Goal: Task Accomplishment & Management: Complete application form

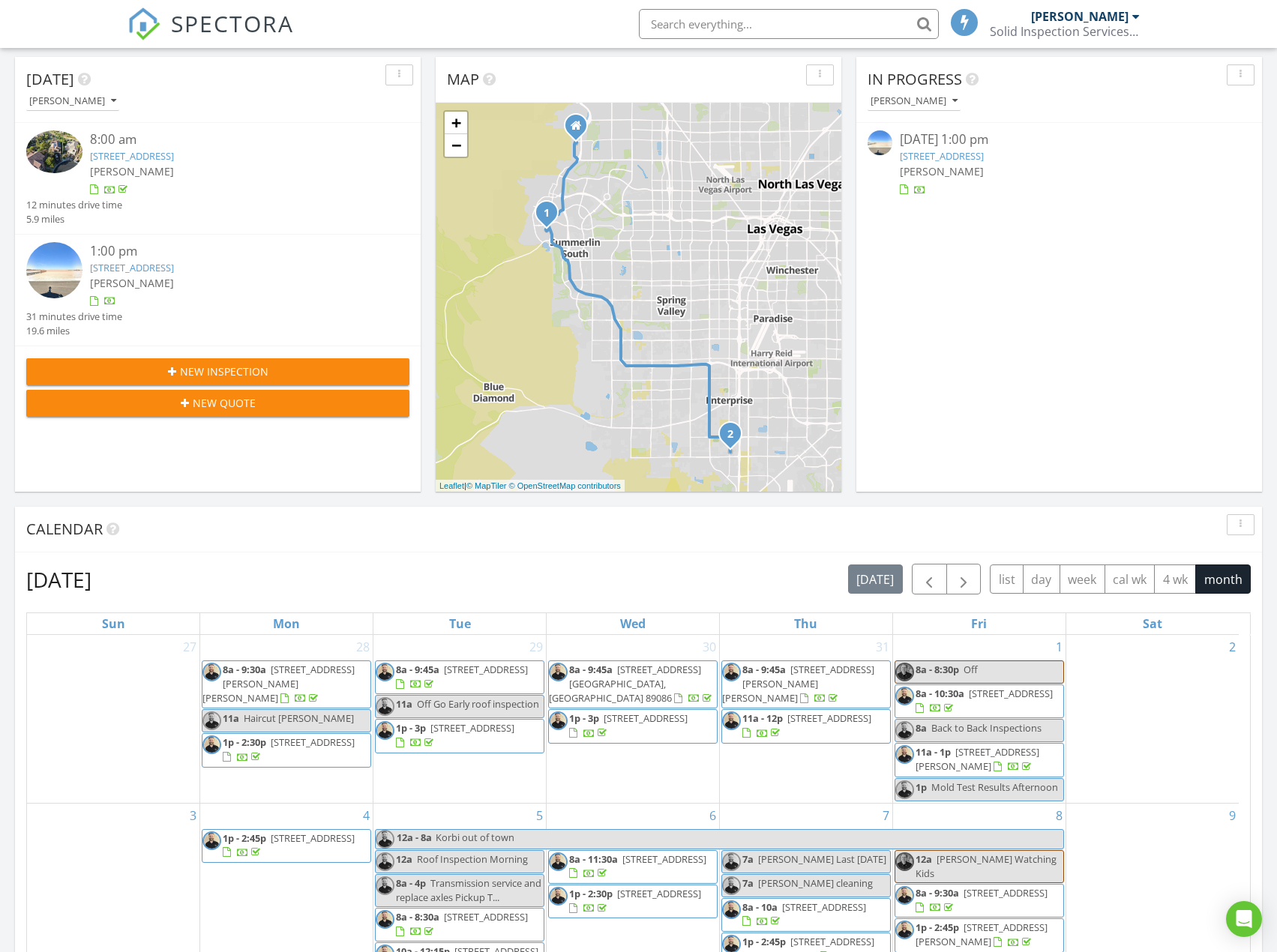
scroll to position [150, 0]
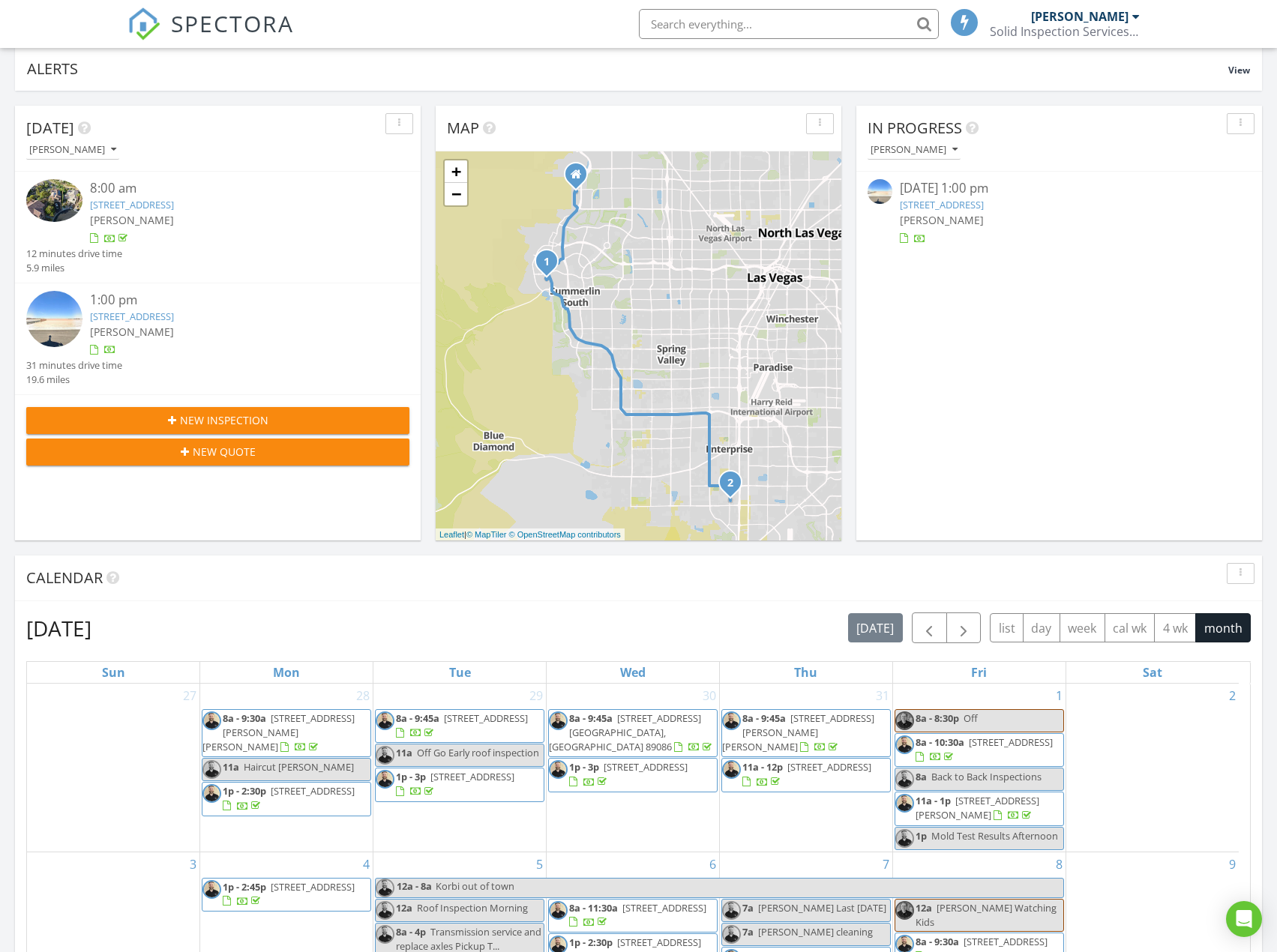
click at [1167, 327] on div "In Progress Michael Carrison 08/27/25 1:00 pm 3740 Crisp Breeze Ave, Enterprise…" at bounding box center [1059, 323] width 406 height 435
click at [968, 619] on span "button" at bounding box center [963, 628] width 18 height 18
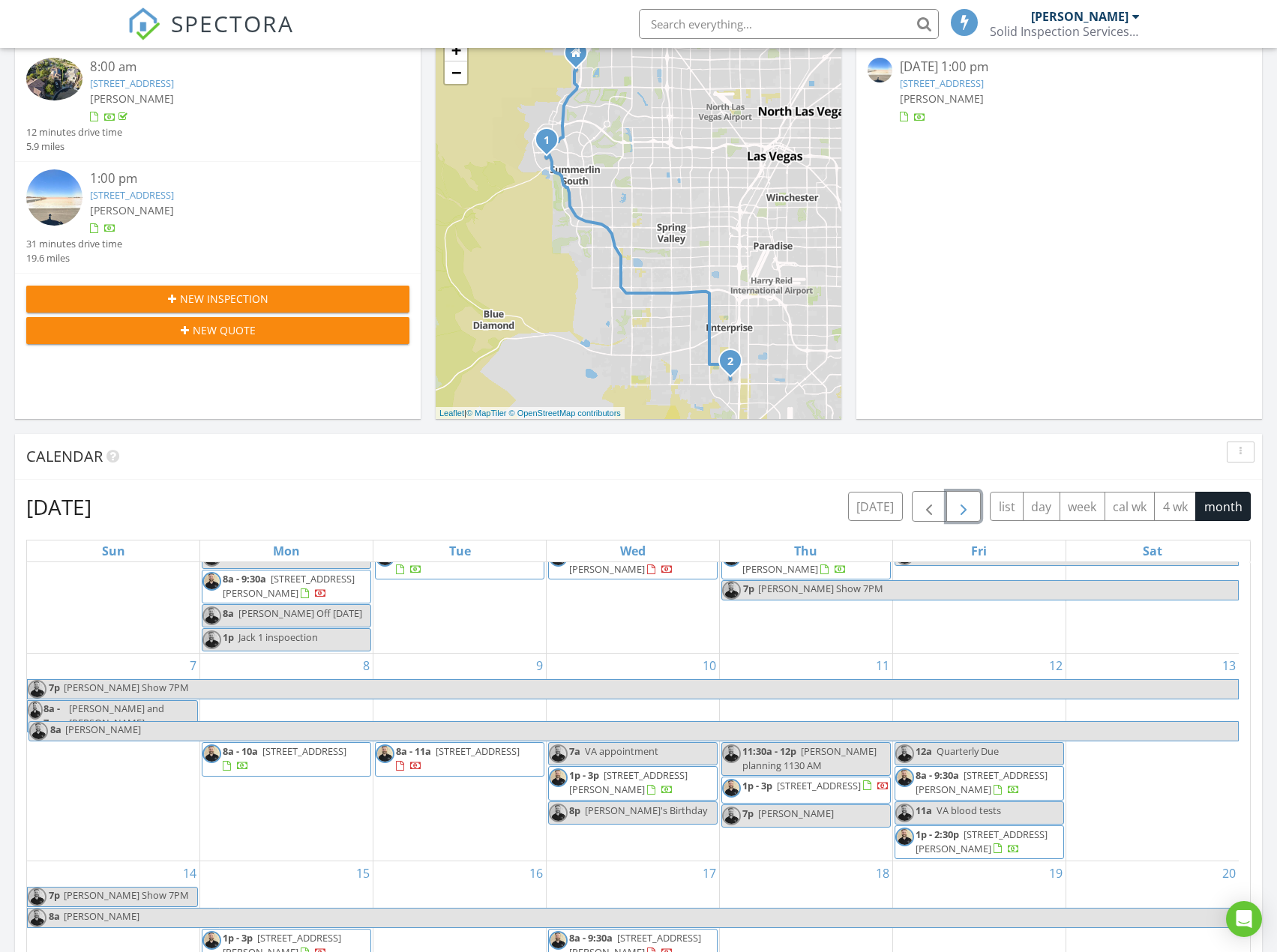
scroll to position [525, 0]
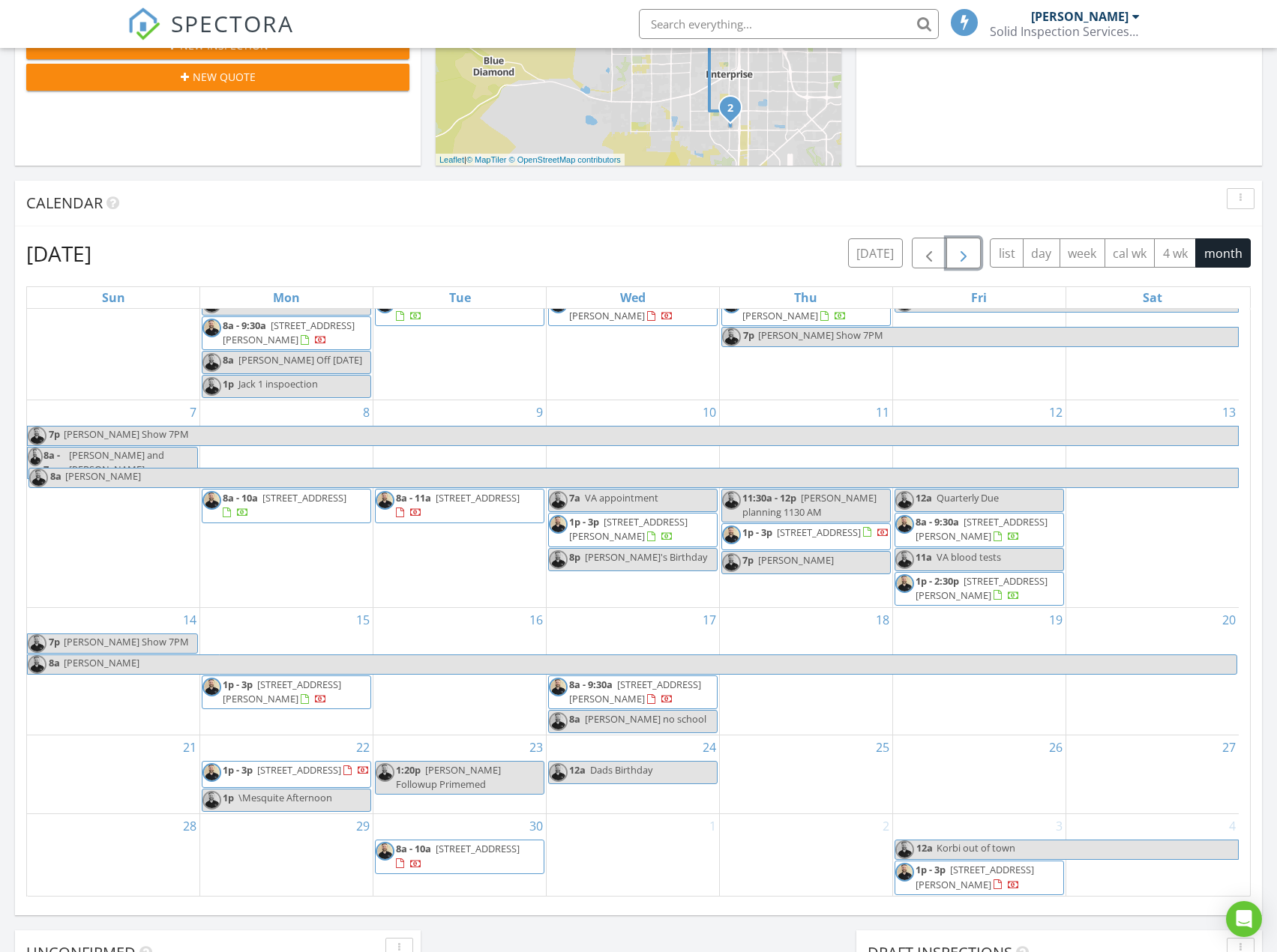
click at [970, 259] on span "button" at bounding box center [963, 253] width 18 height 18
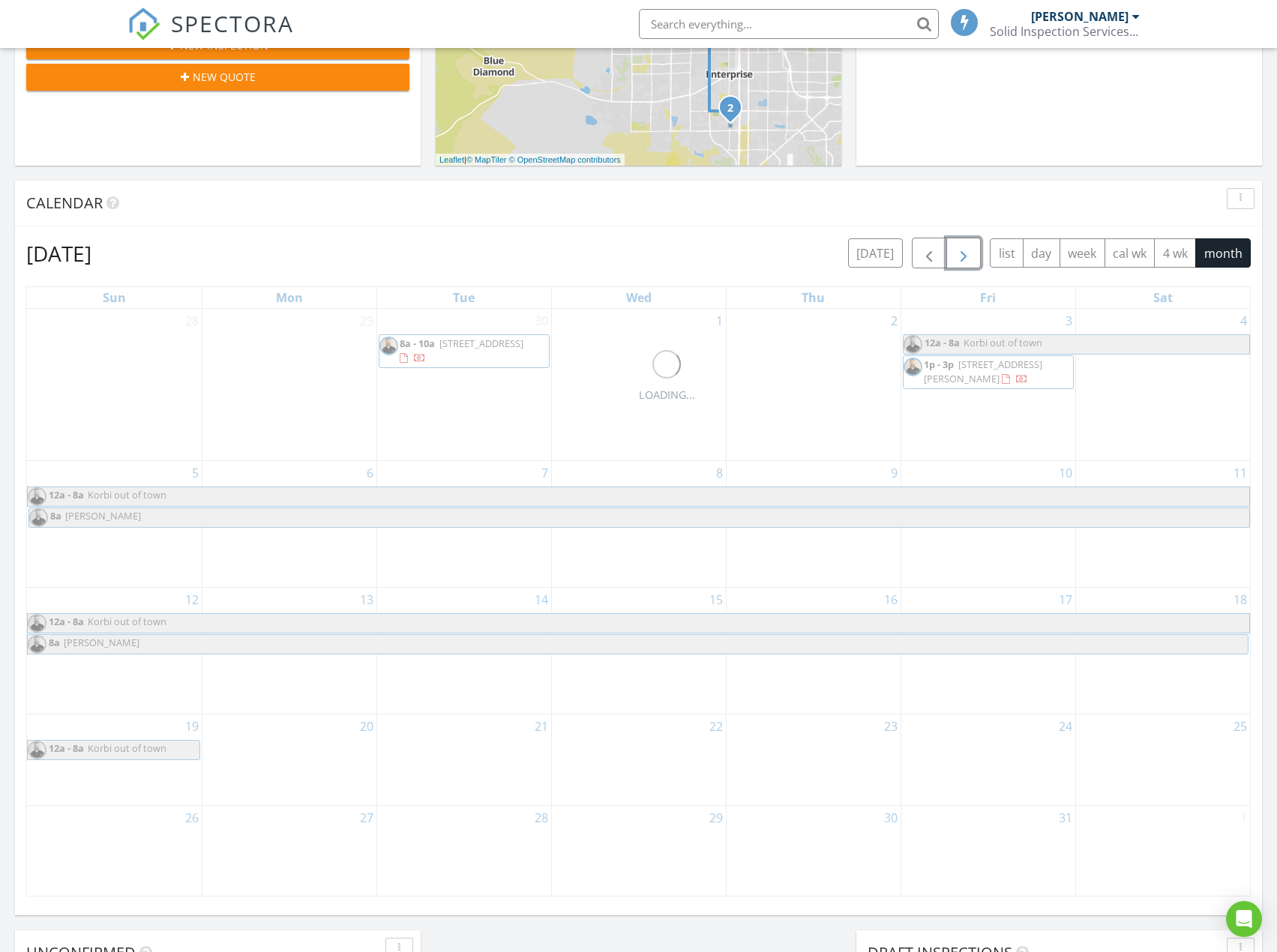
scroll to position [0, 0]
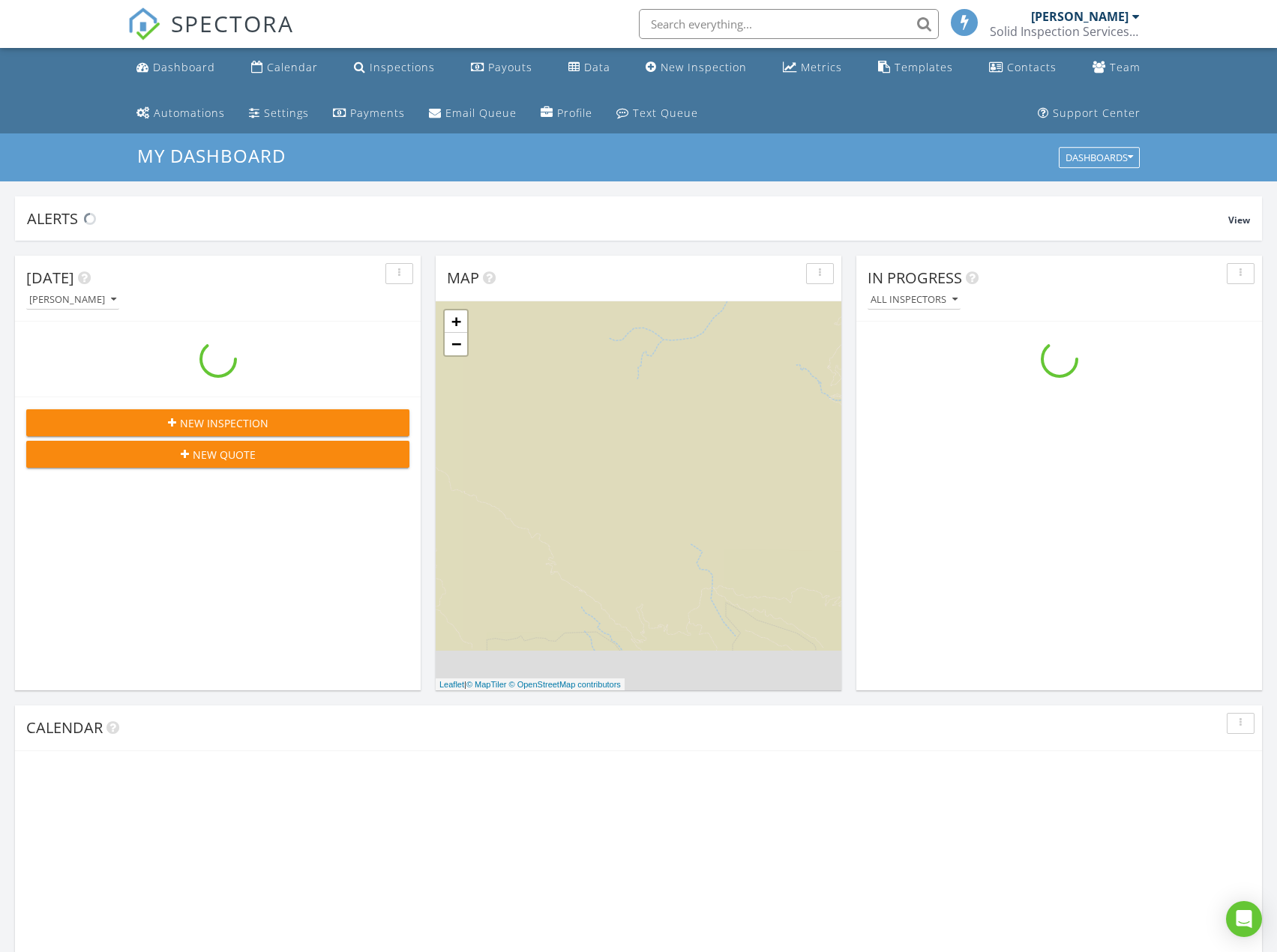
scroll to position [1387, 1300]
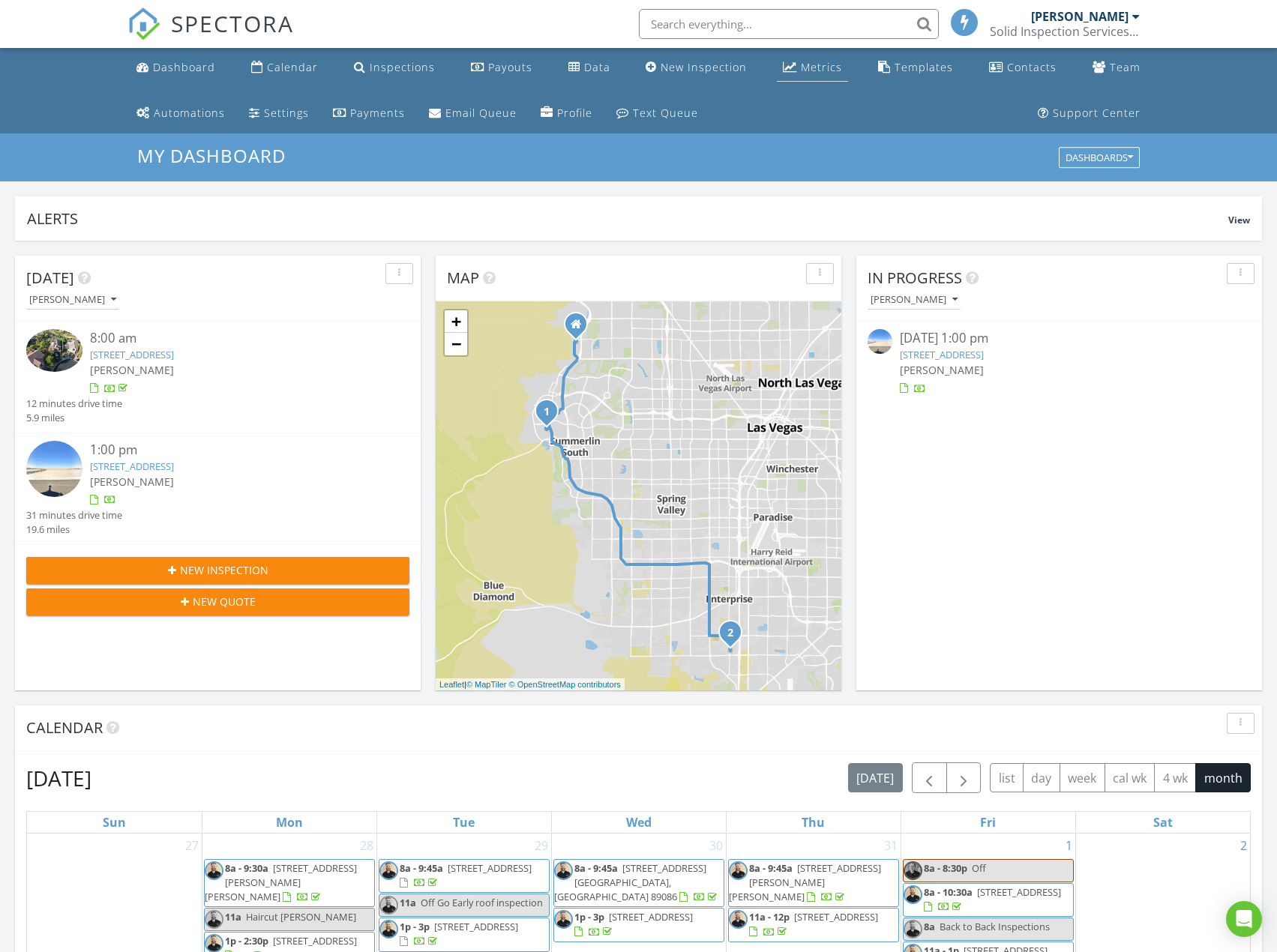
click at [801, 65] on div "Metrics" at bounding box center [822, 68] width 41 height 14
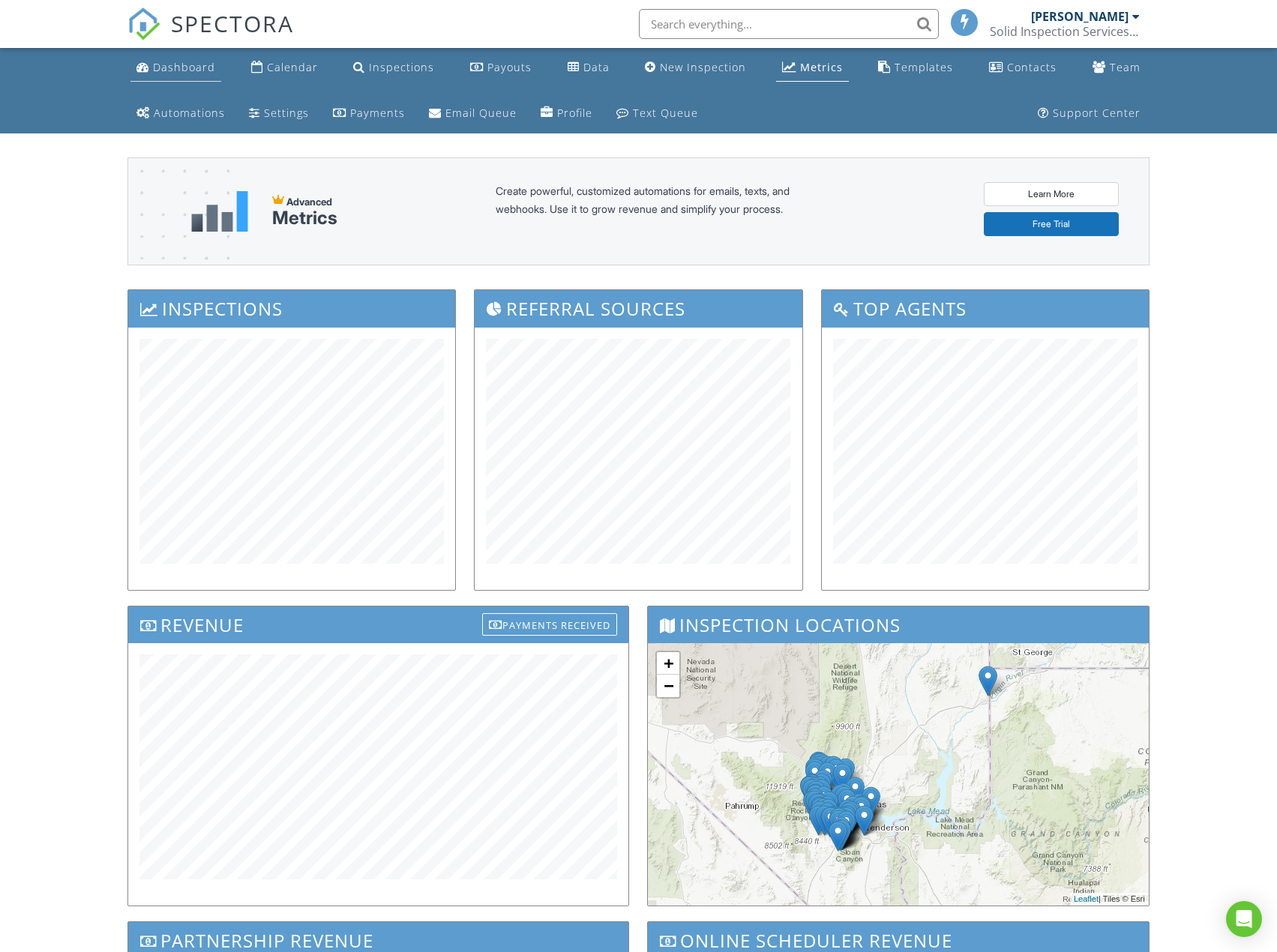
click at [177, 67] on div "Dashboard" at bounding box center [184, 68] width 62 height 14
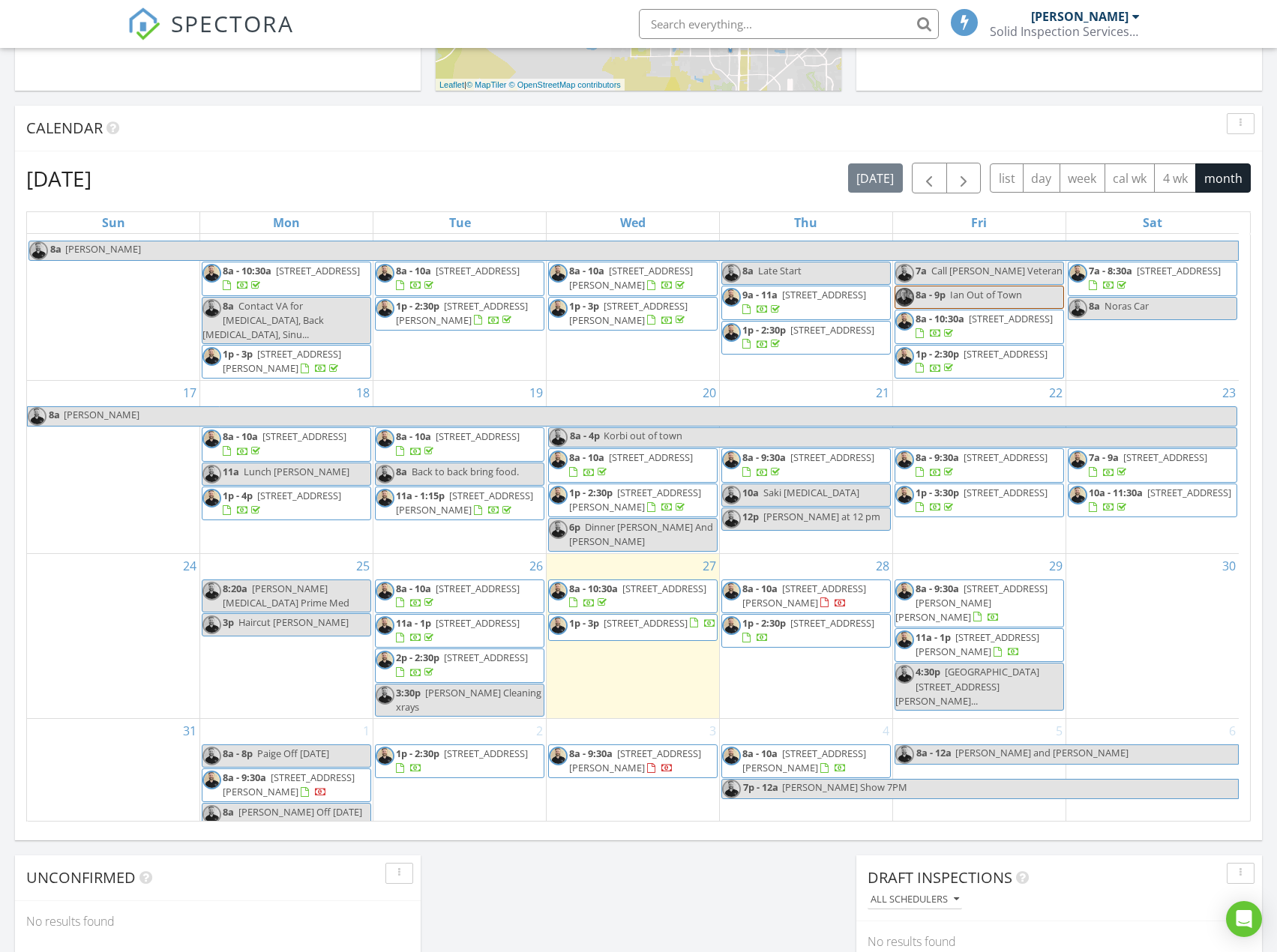
scroll to position [435, 0]
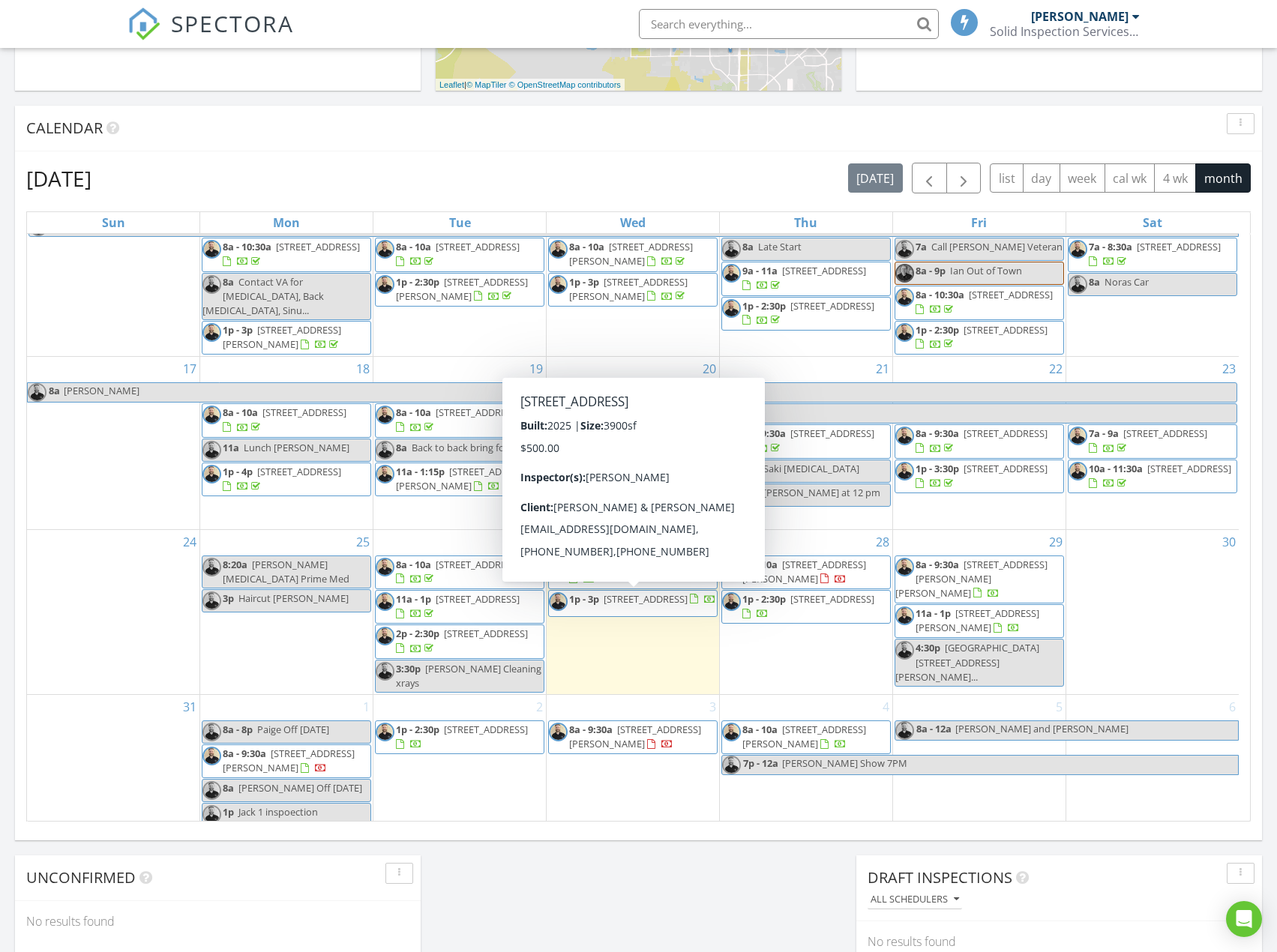
click at [618, 604] on span "[STREET_ADDRESS]" at bounding box center [645, 599] width 84 height 14
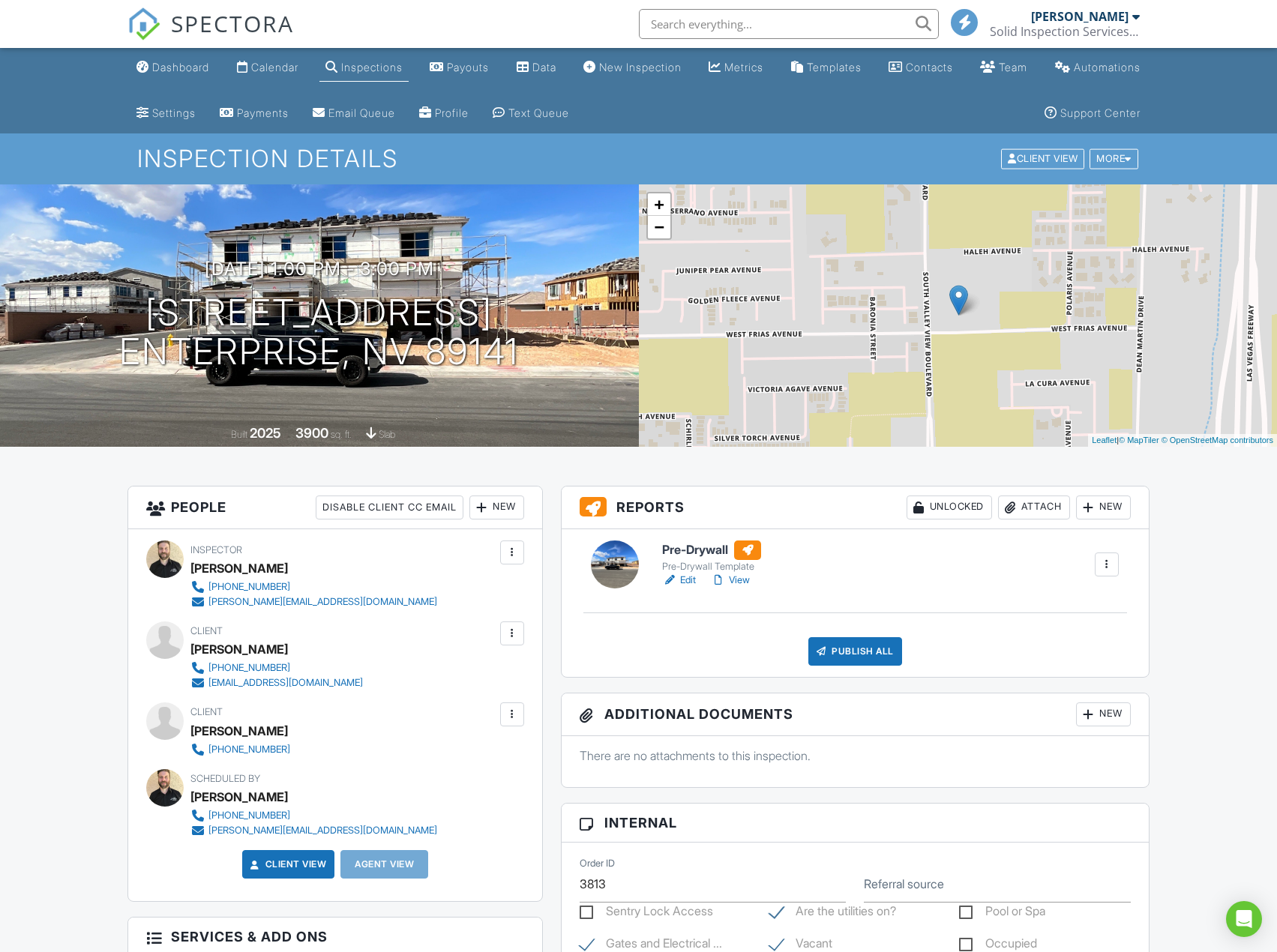
click at [1135, 170] on div "Client View More Property Details Reschedule Reorder / Copy Share Cancel Delete…" at bounding box center [1069, 160] width 140 height 23
click at [1129, 158] on div at bounding box center [1127, 159] width 6 height 10
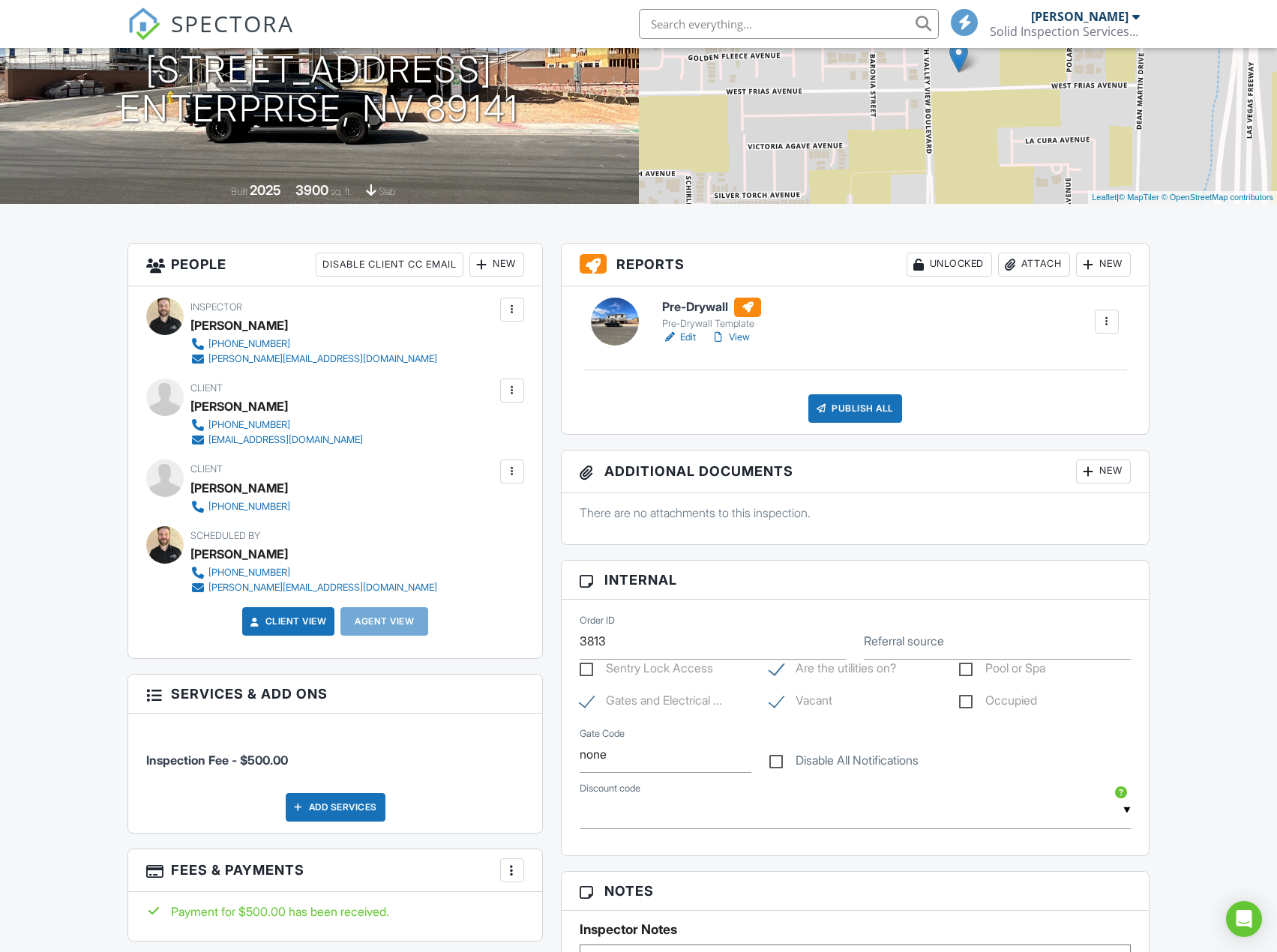
scroll to position [300, 0]
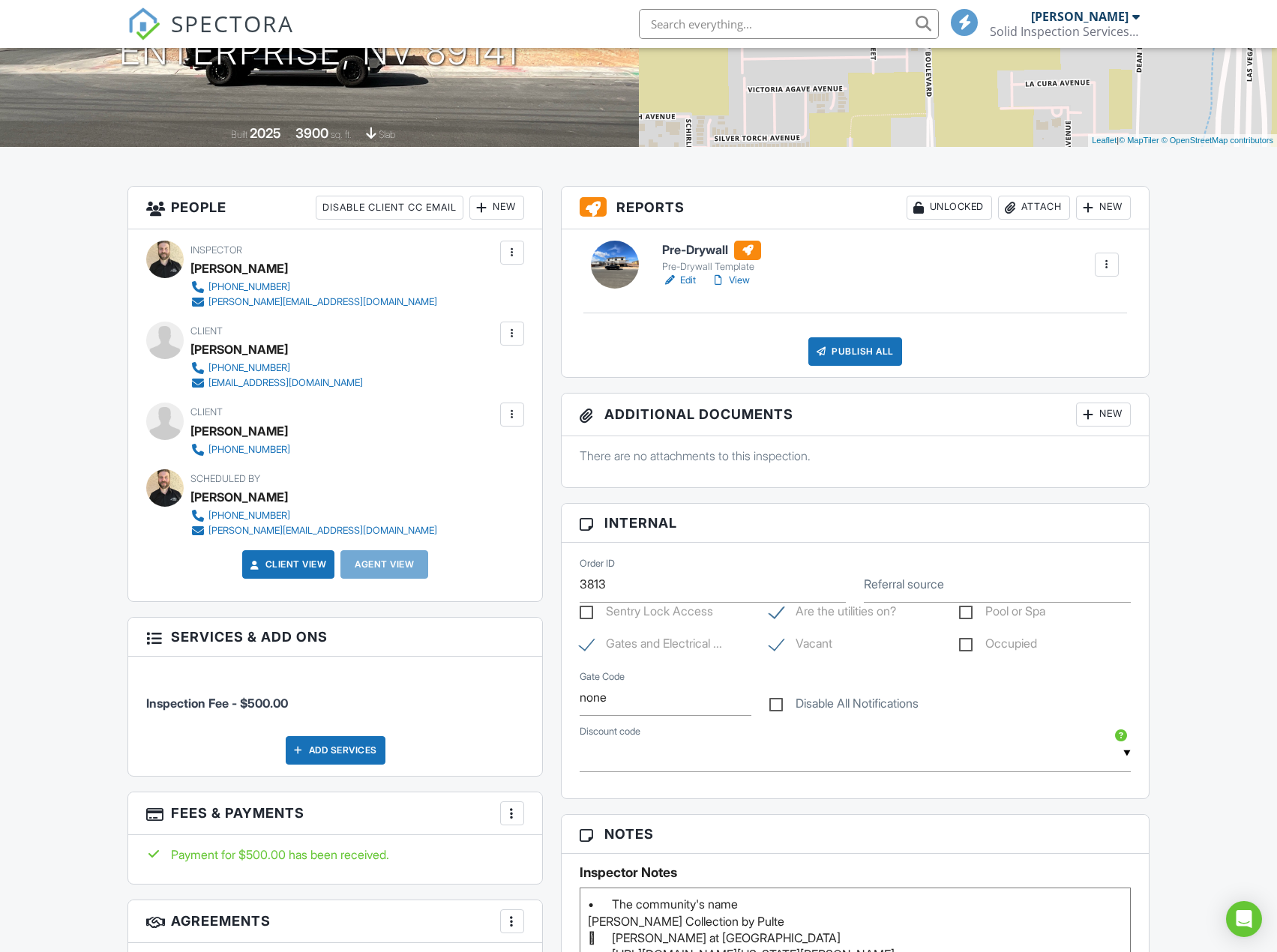
click at [688, 281] on link "Edit" at bounding box center [678, 280] width 33 height 15
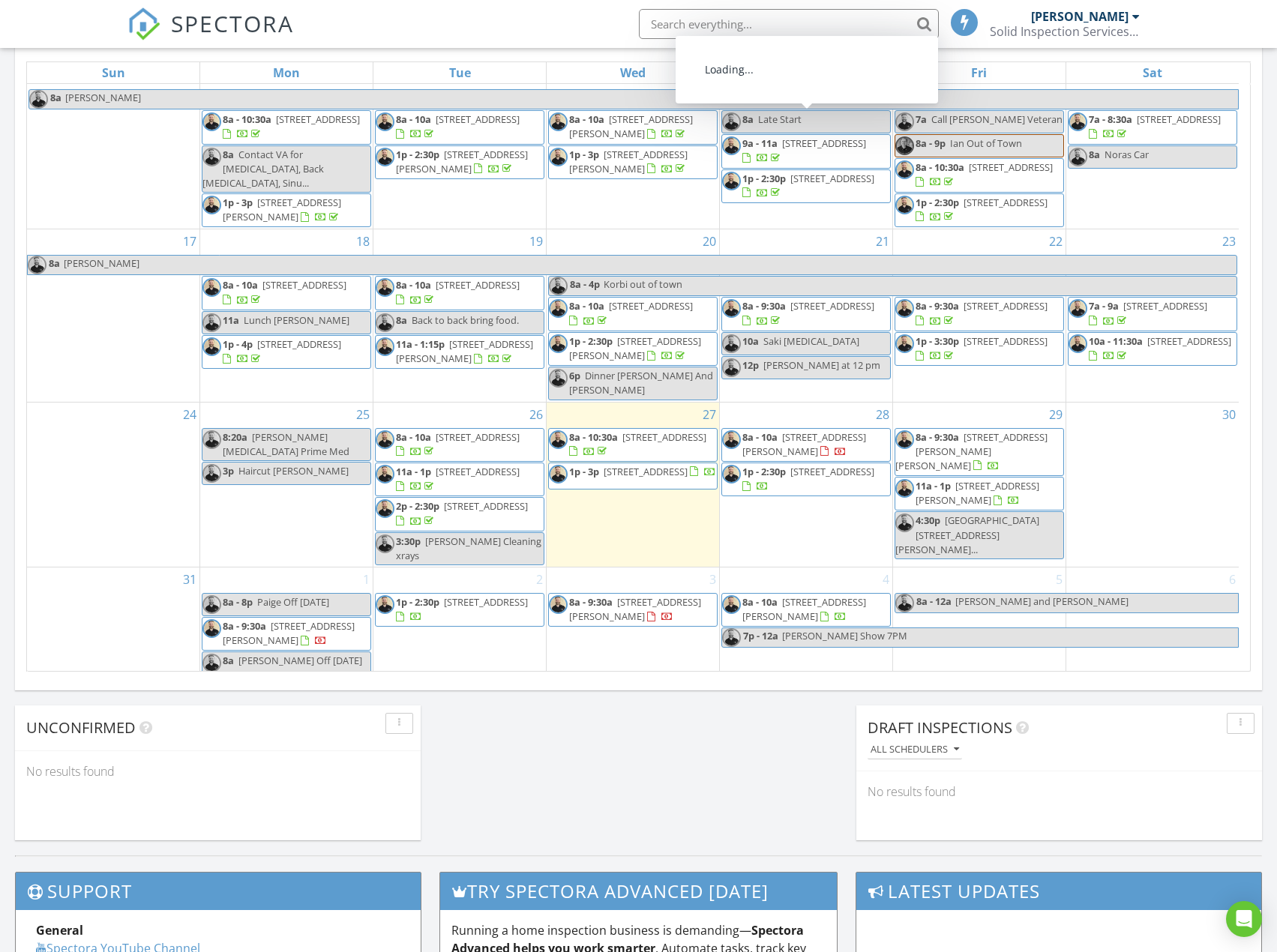
scroll to position [435, 0]
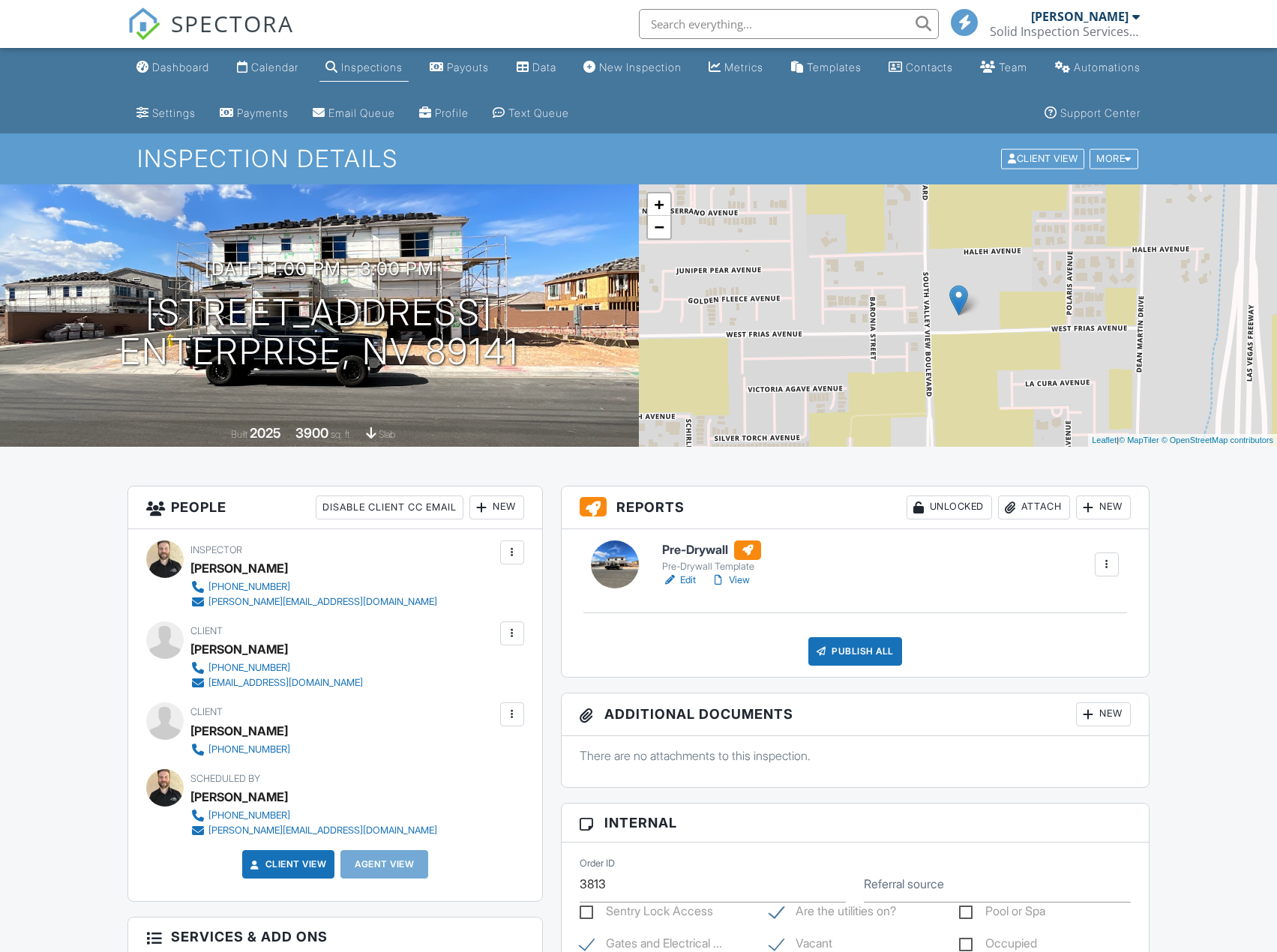
click at [743, 578] on link "View" at bounding box center [730, 580] width 39 height 15
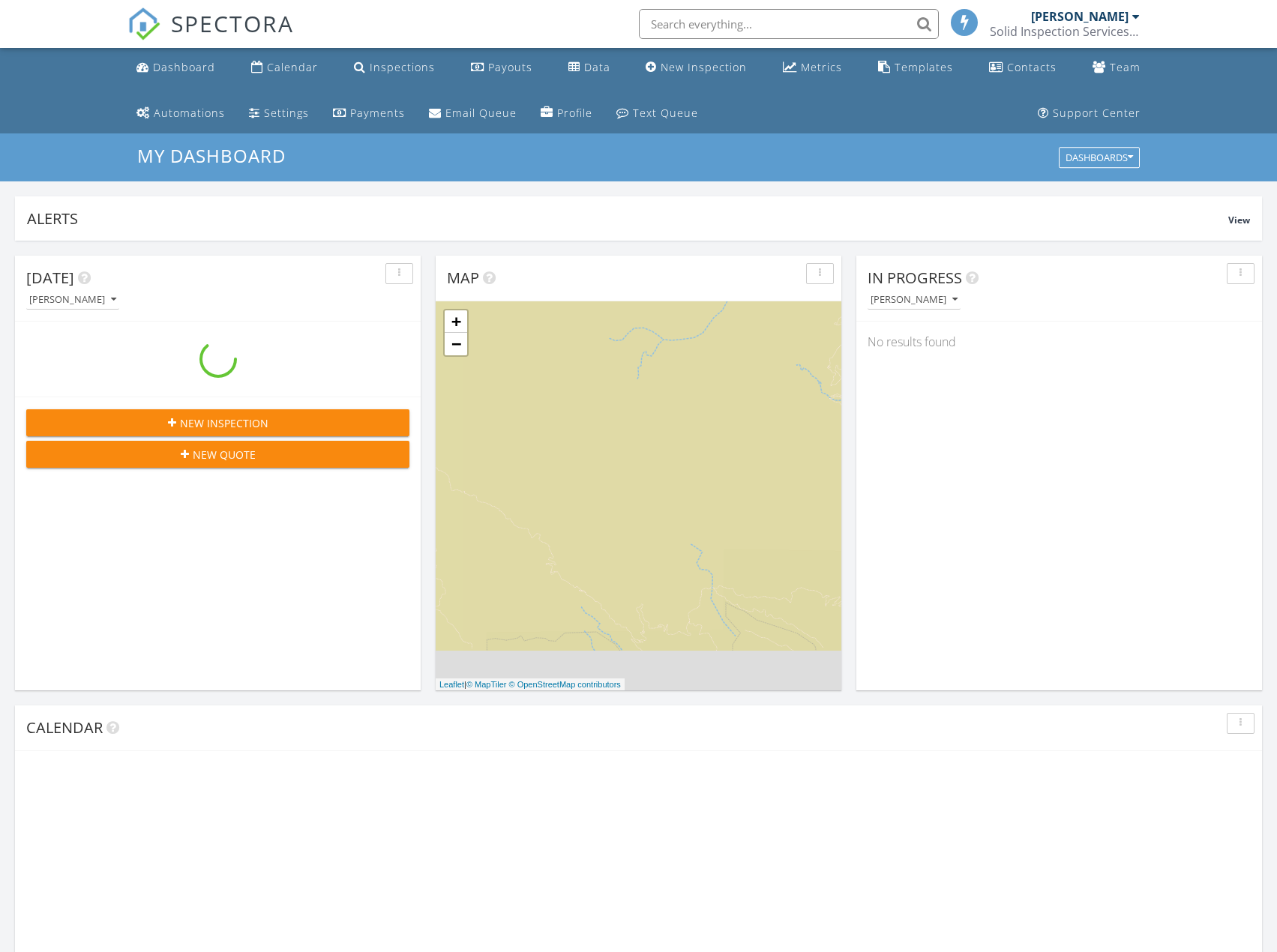
scroll to position [7, 7]
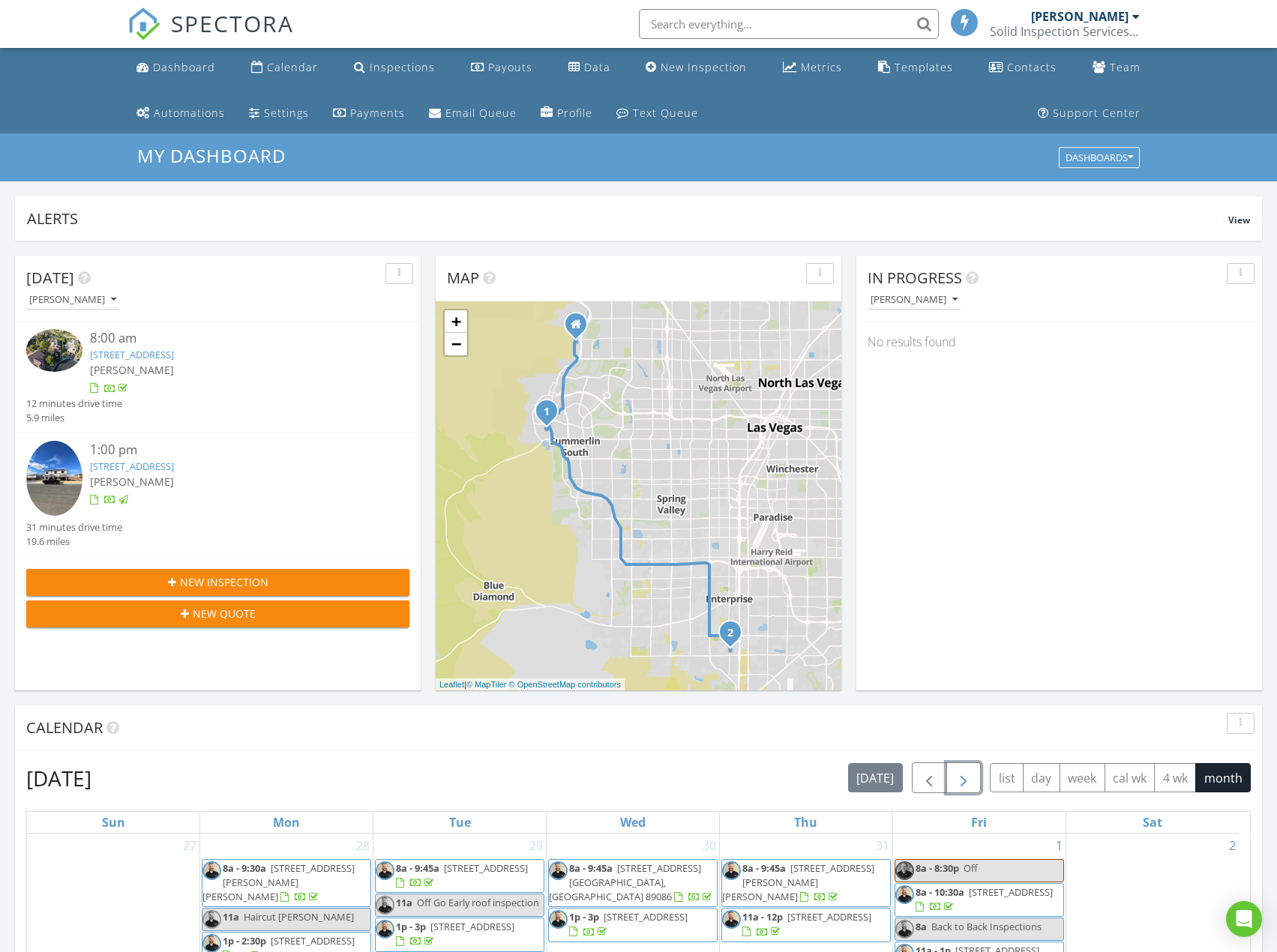
click at [974, 771] on button "button" at bounding box center [963, 777] width 35 height 31
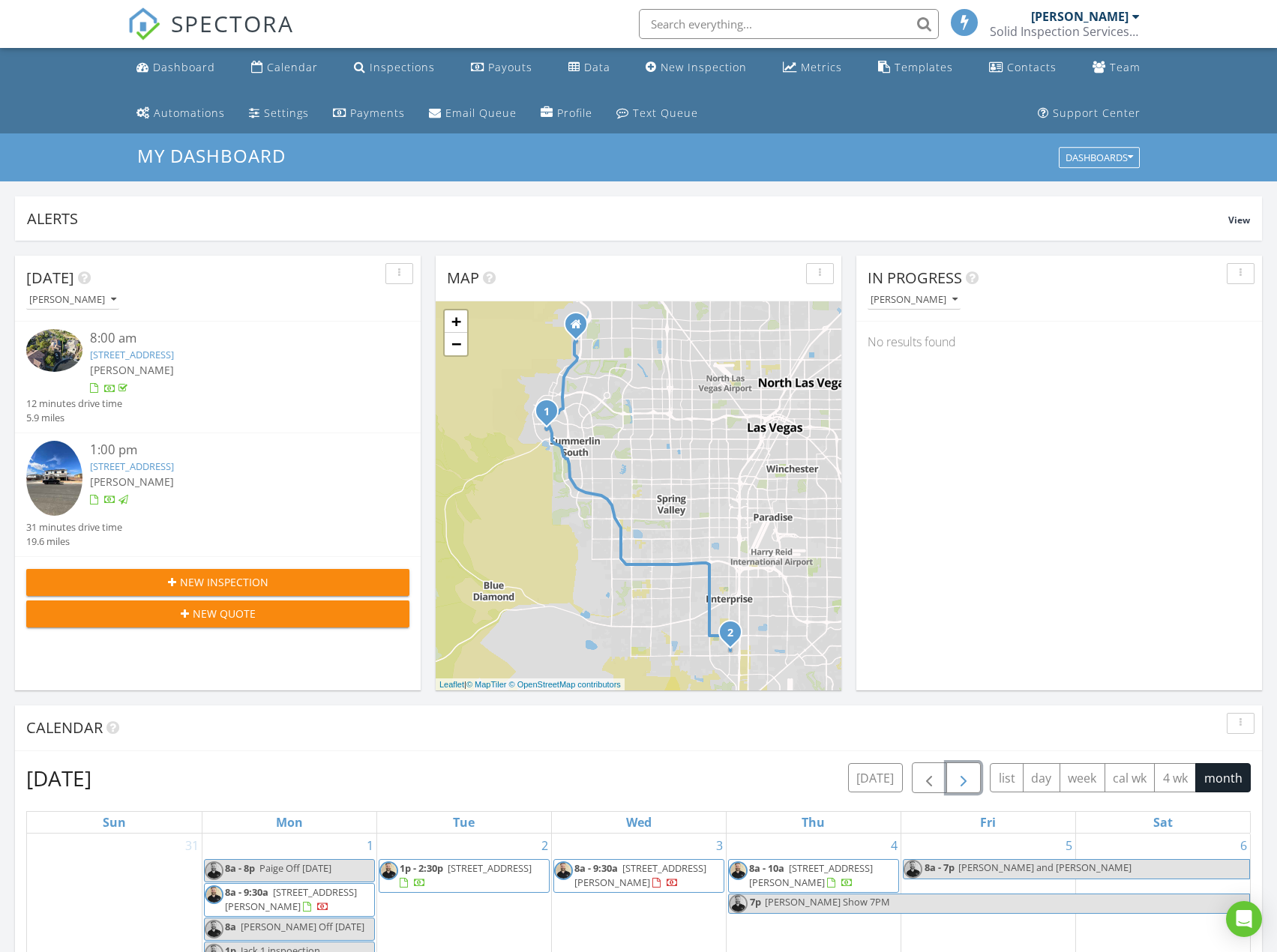
click at [974, 771] on button "button" at bounding box center [963, 777] width 35 height 31
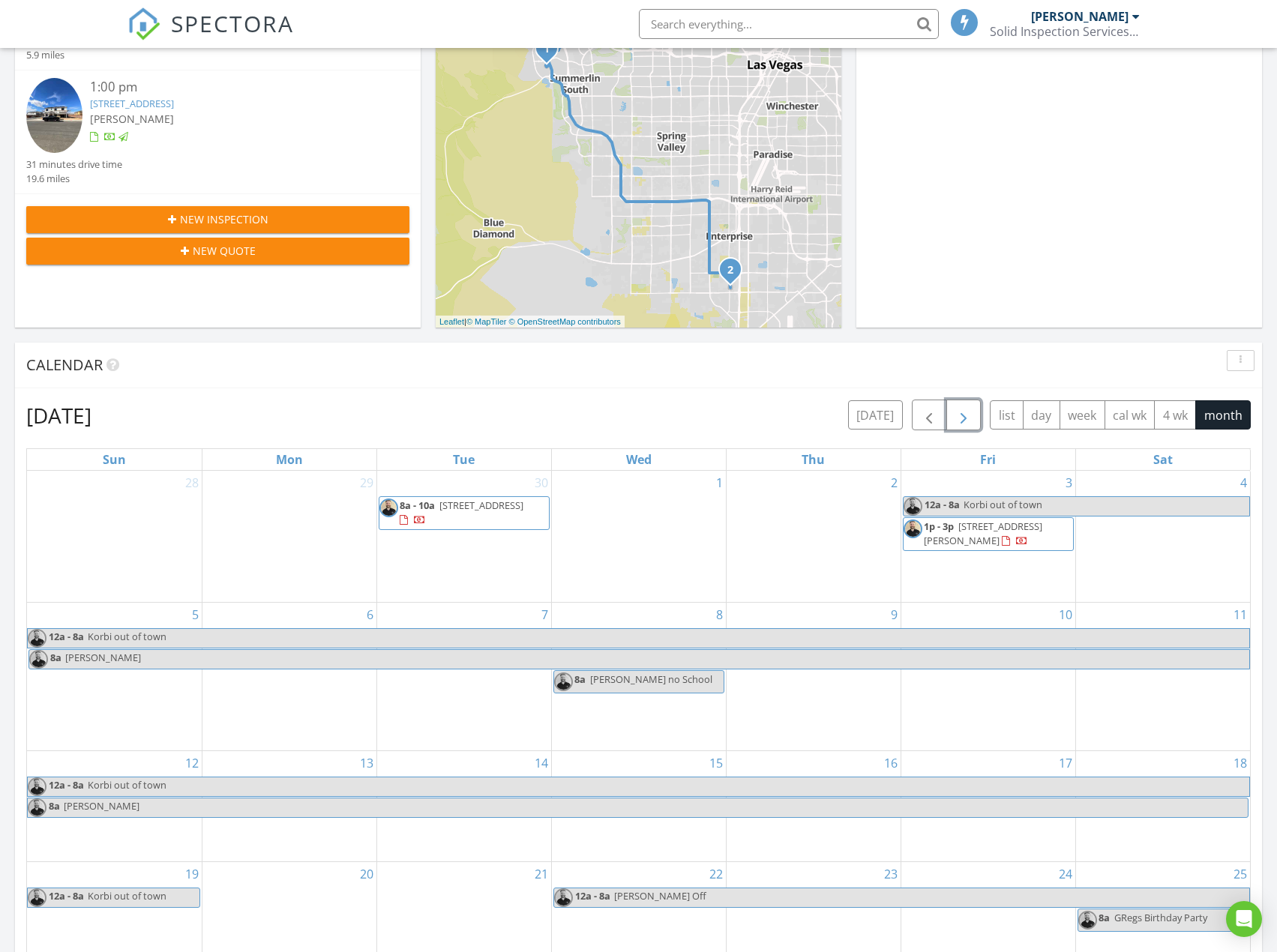
scroll to position [375, 0]
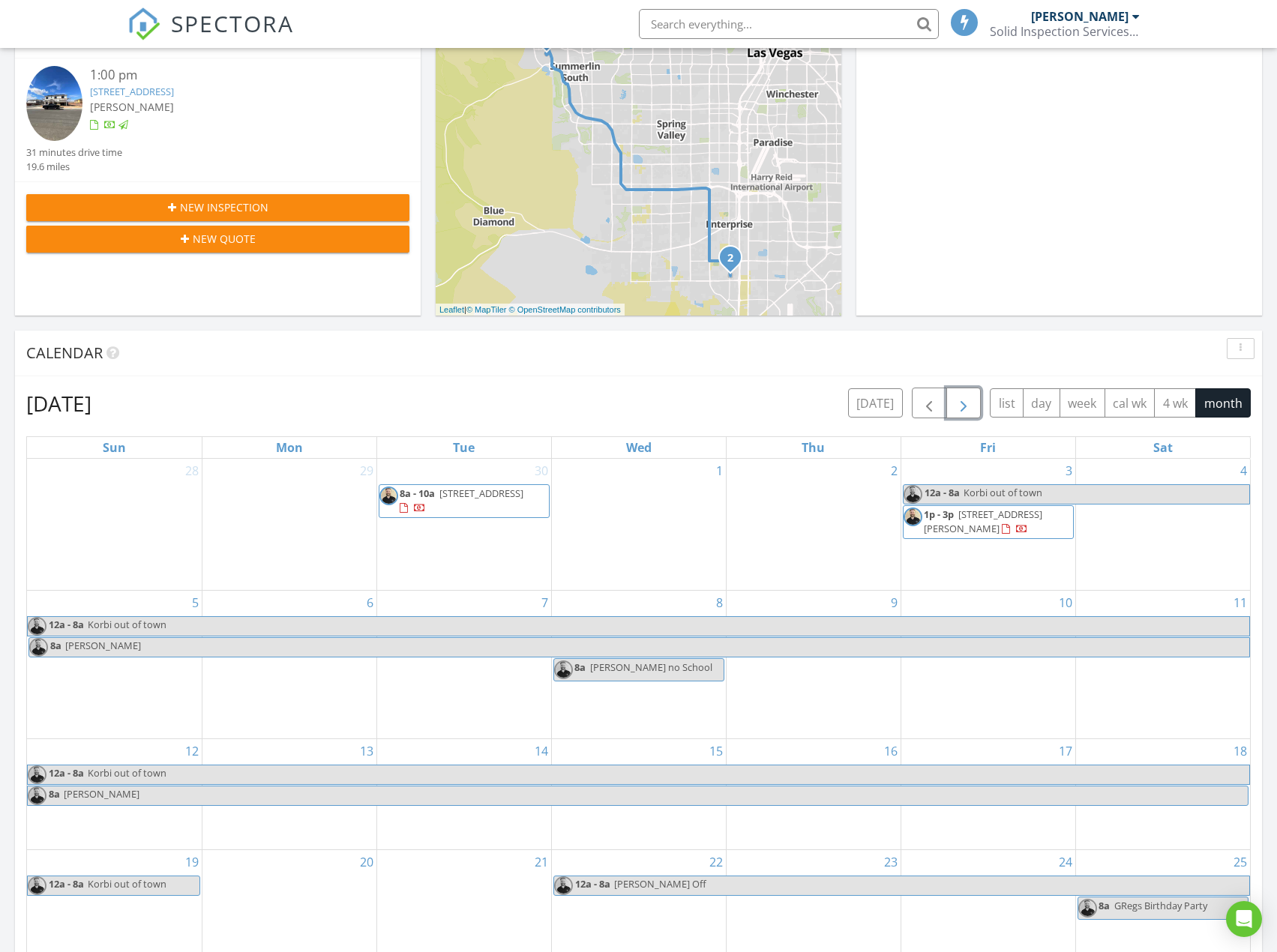
click at [792, 517] on div "2" at bounding box center [813, 524] width 174 height 131
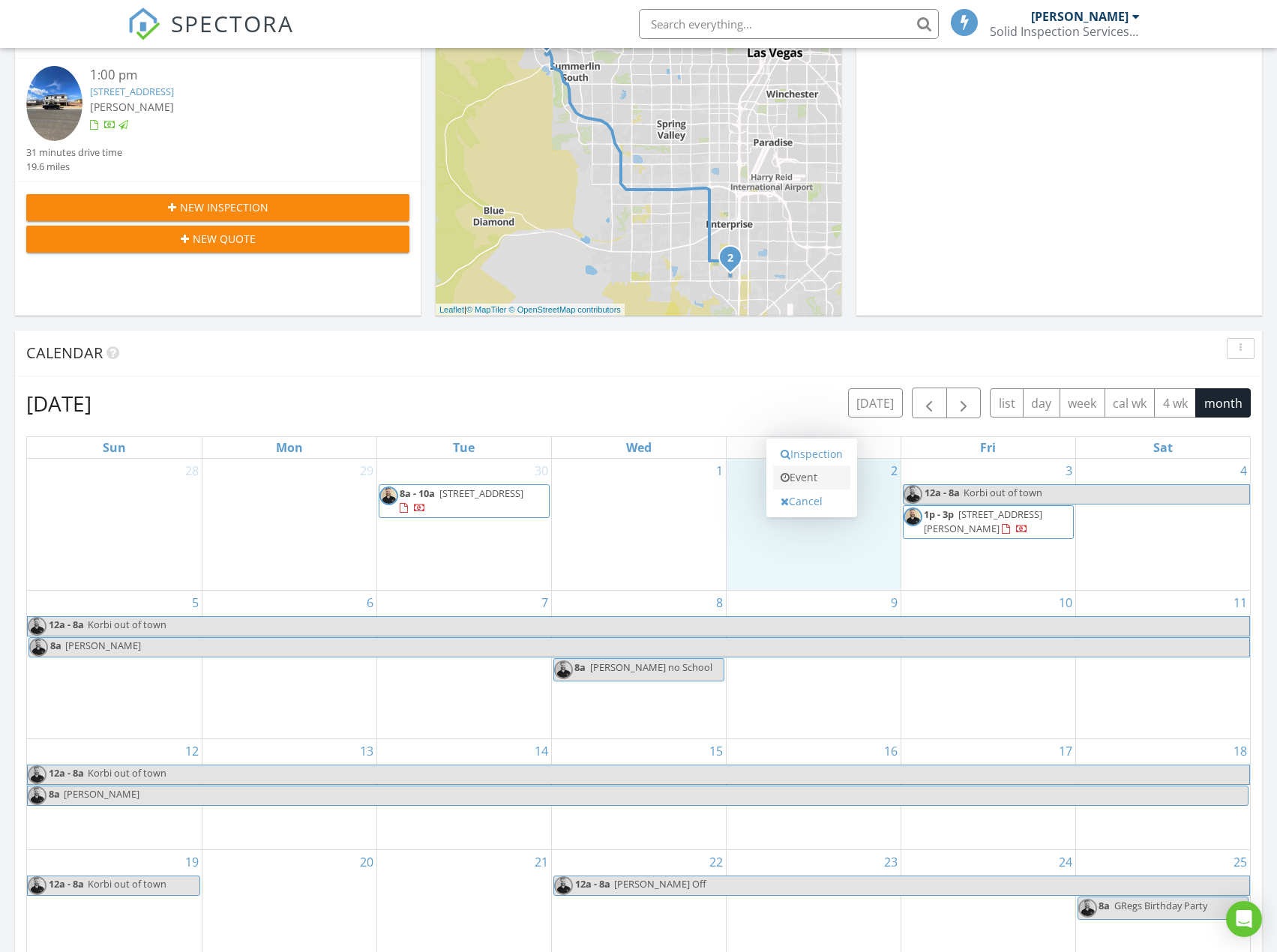
click at [797, 471] on link "Event" at bounding box center [812, 477] width 78 height 24
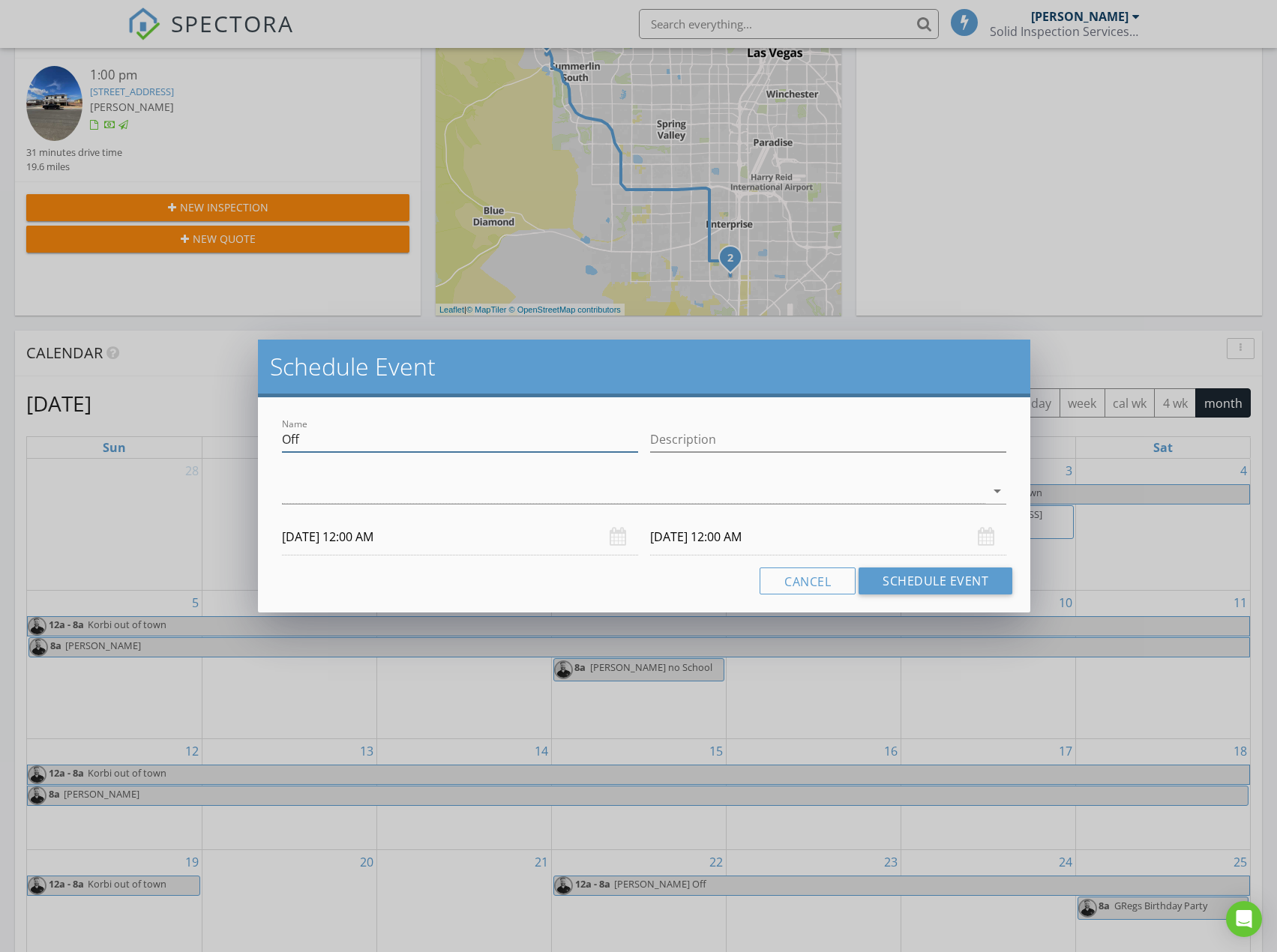
click at [433, 430] on input "Off" at bounding box center [460, 439] width 356 height 24
type input "Inspection Hilda"
click at [320, 531] on input "10/02/2025 12:00 AM" at bounding box center [460, 536] width 356 height 37
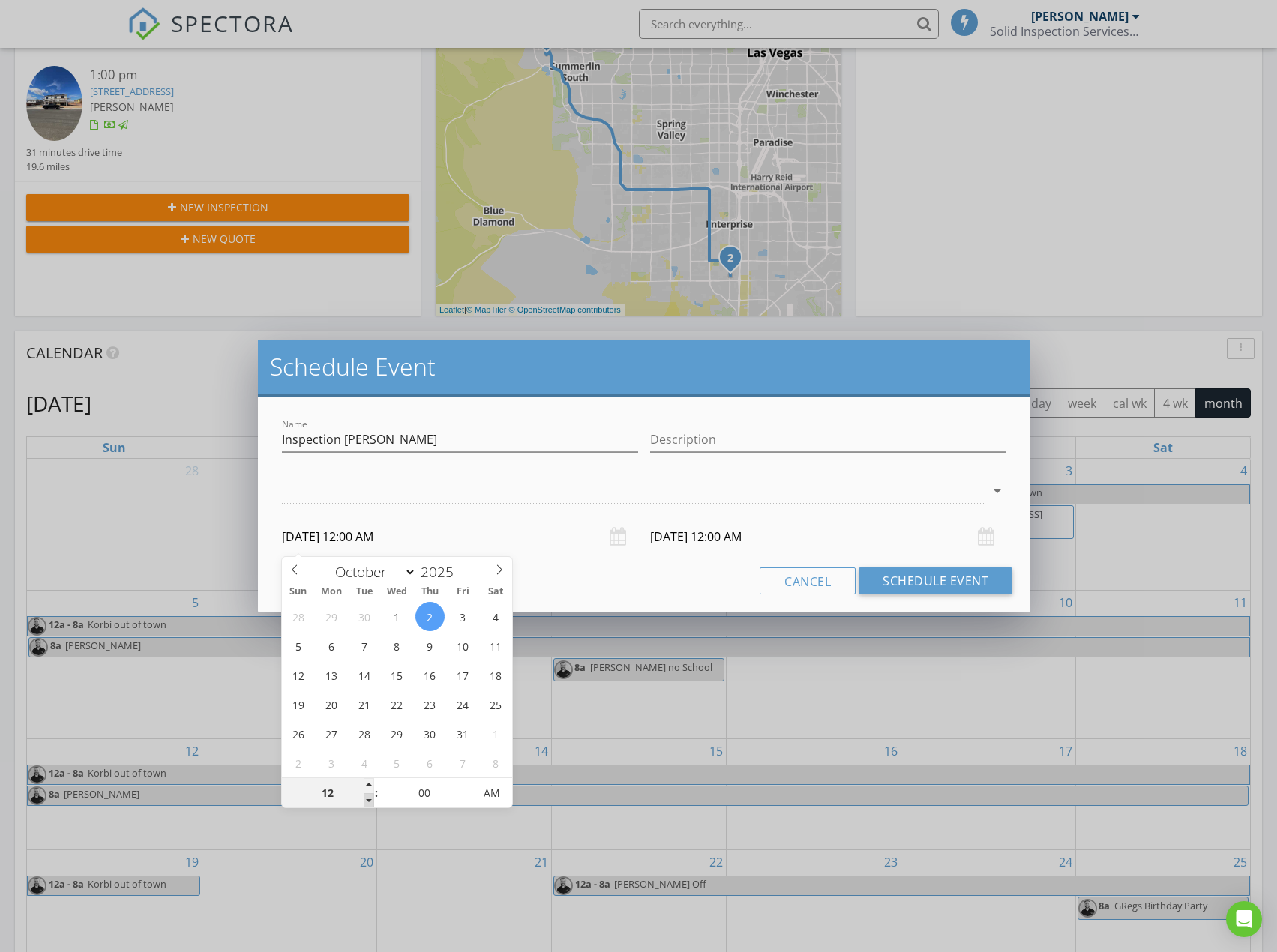
type input "11"
type input "10/02/2025 11:00 PM"
click at [366, 795] on span at bounding box center [369, 800] width 11 height 15
type input "10"
type input "10/02/2025 10:00 PM"
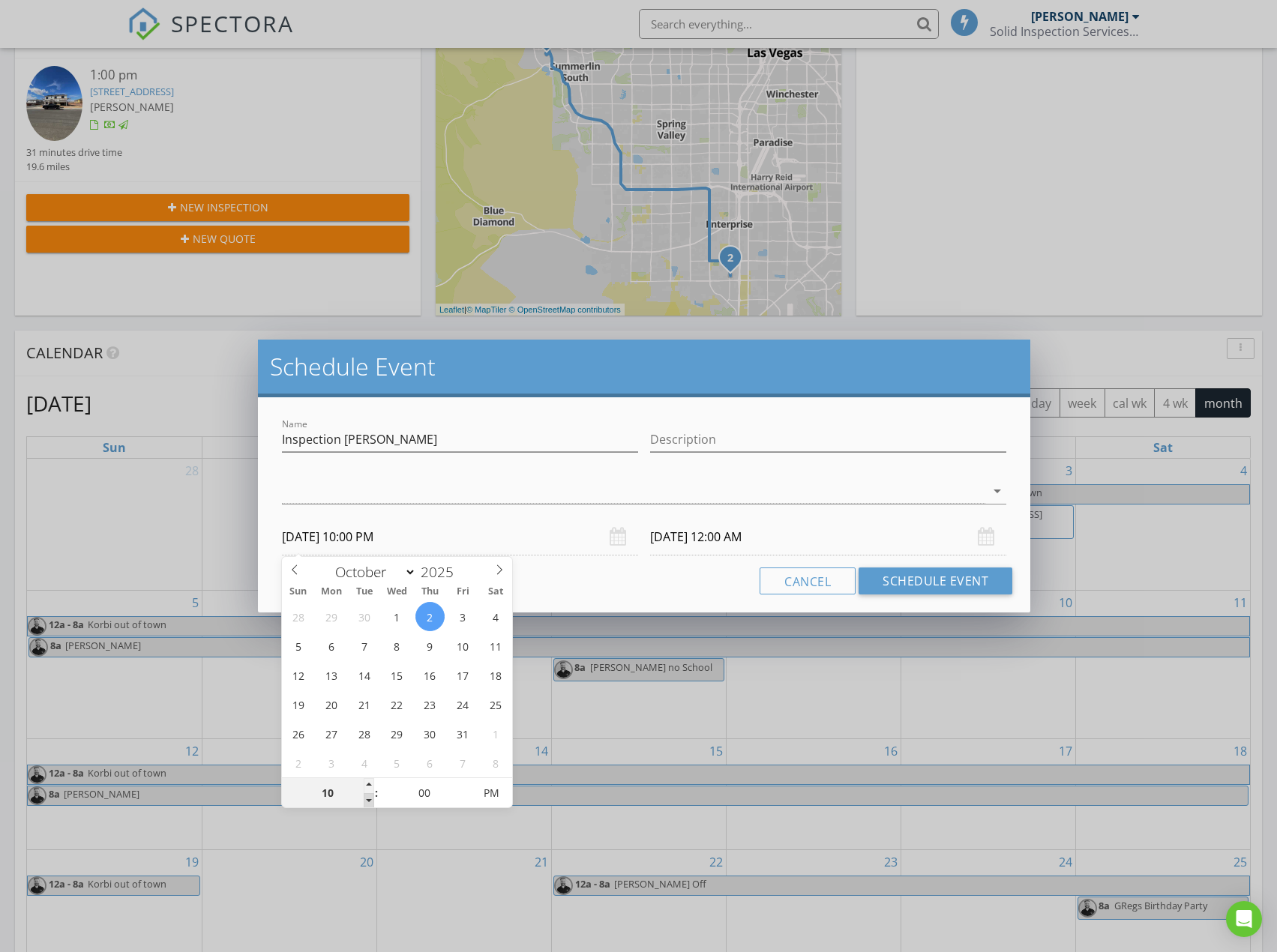
click at [366, 795] on span at bounding box center [369, 800] width 11 height 15
type input "09"
type input "10/02/2025 9:00 PM"
click at [366, 795] on span at bounding box center [369, 800] width 11 height 15
type input "10/03/2025 9:00 PM"
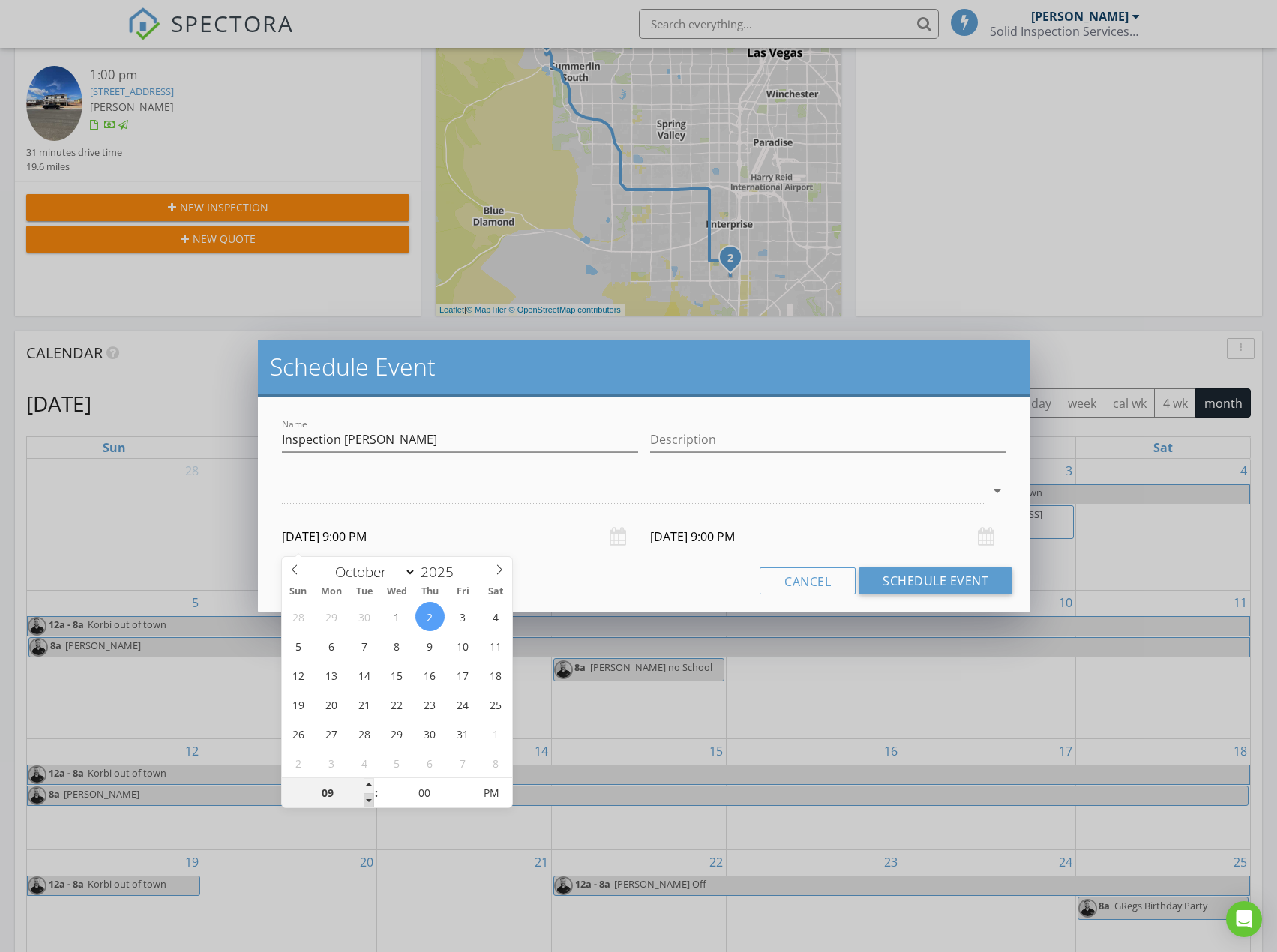
type input "08"
type input "10/02/2025 8:00 PM"
click at [366, 795] on span at bounding box center [369, 800] width 11 height 15
type input "10/03/2025 8:00 PM"
type input "10/02/2025 8:00 AM"
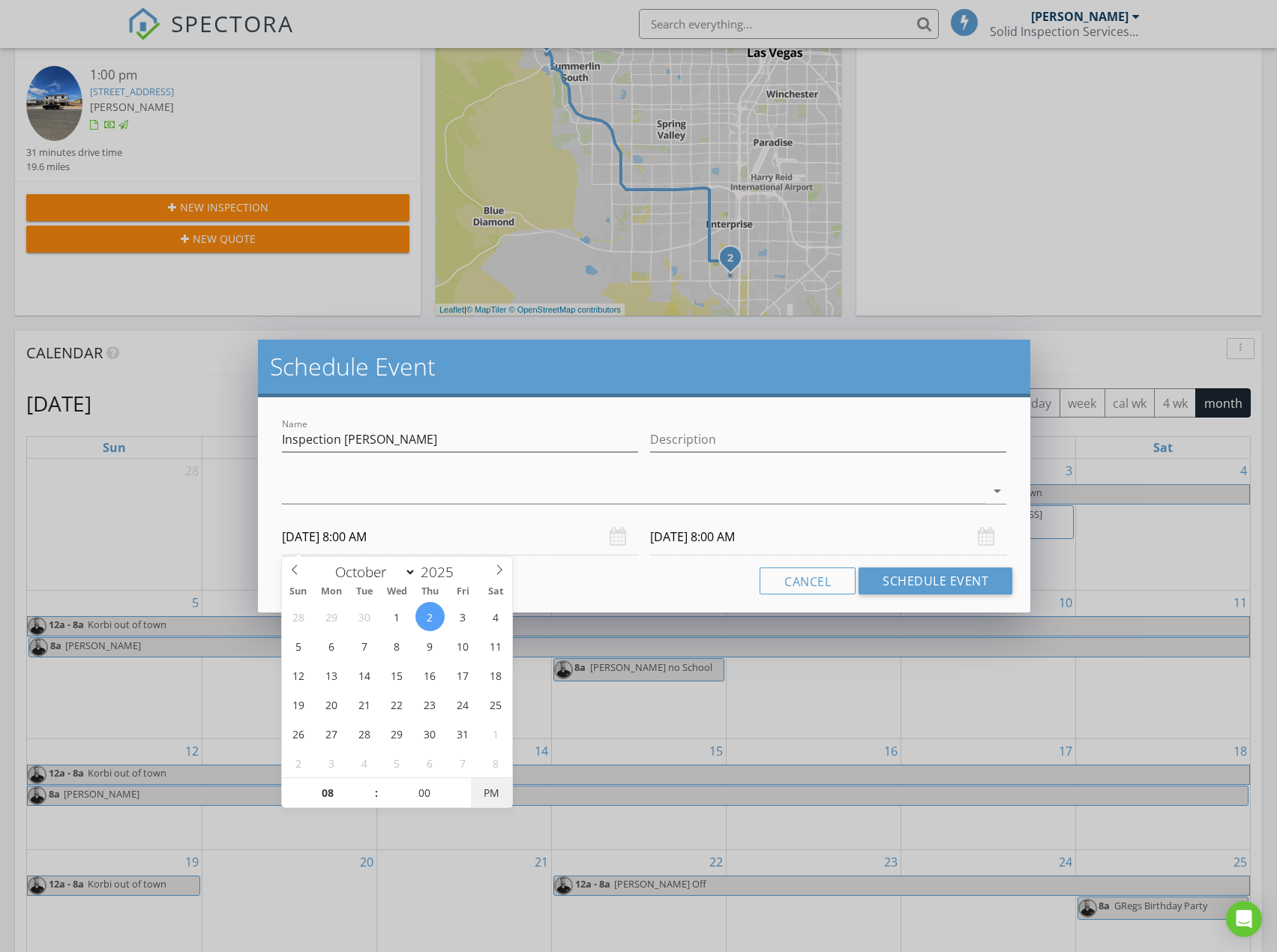
click at [501, 788] on span "PM" at bounding box center [492, 792] width 41 height 30
click at [723, 526] on input "10/03/2025 8:00 AM" at bounding box center [828, 536] width 356 height 37
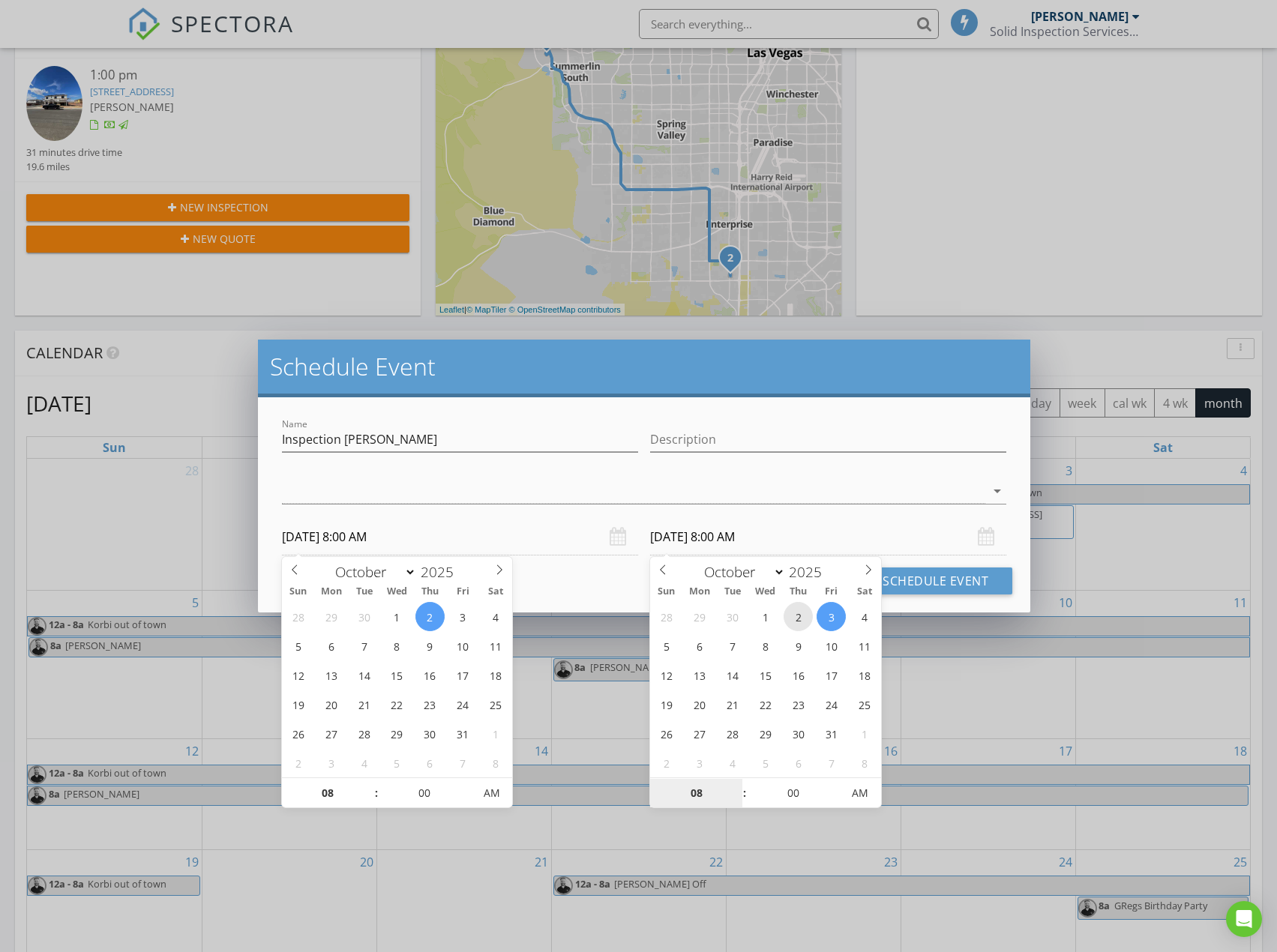
type input "10/02/2025 8:00 AM"
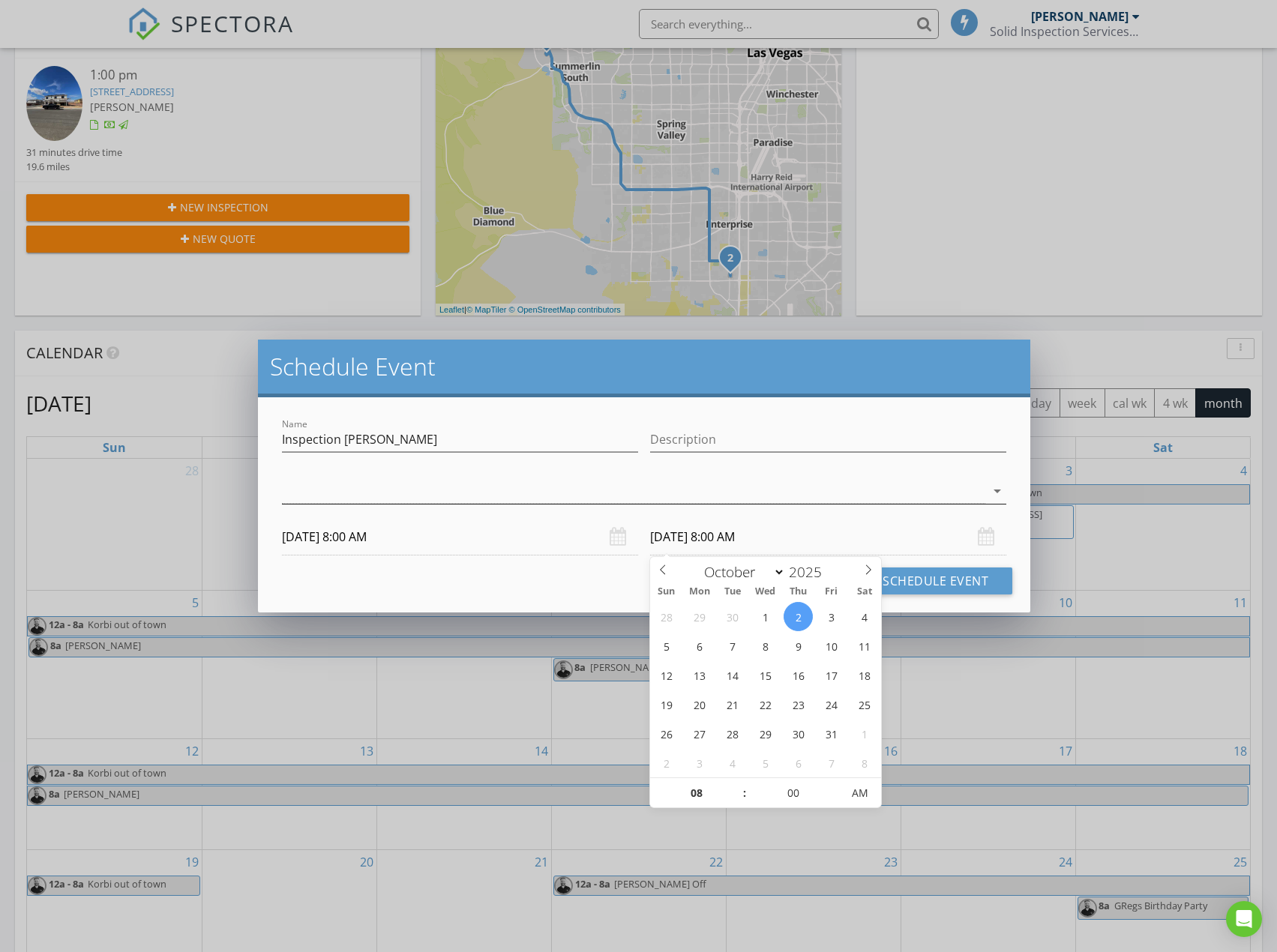
click at [773, 497] on div at bounding box center [634, 490] width 704 height 24
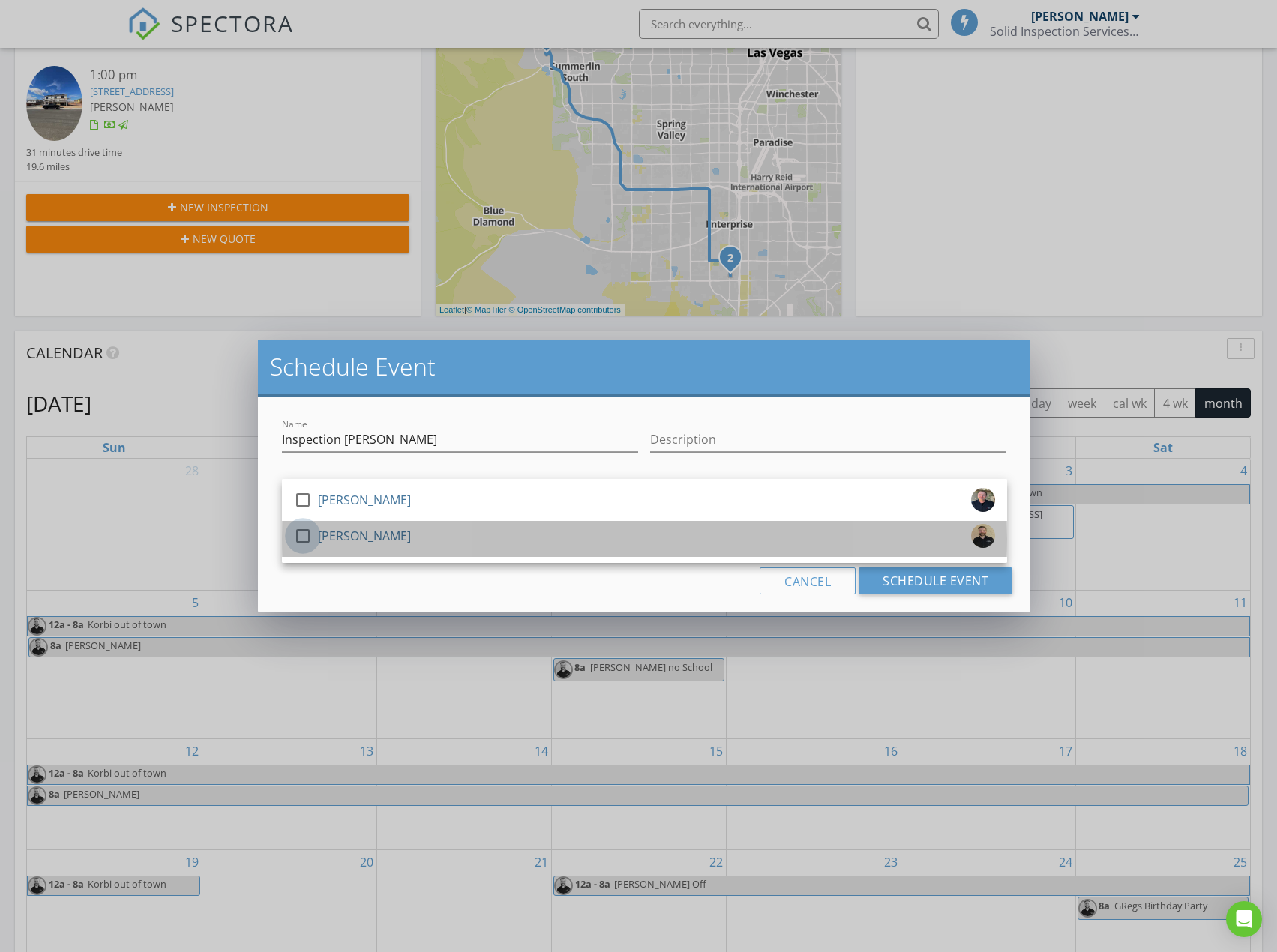
click at [309, 536] on div at bounding box center [303, 536] width 25 height 25
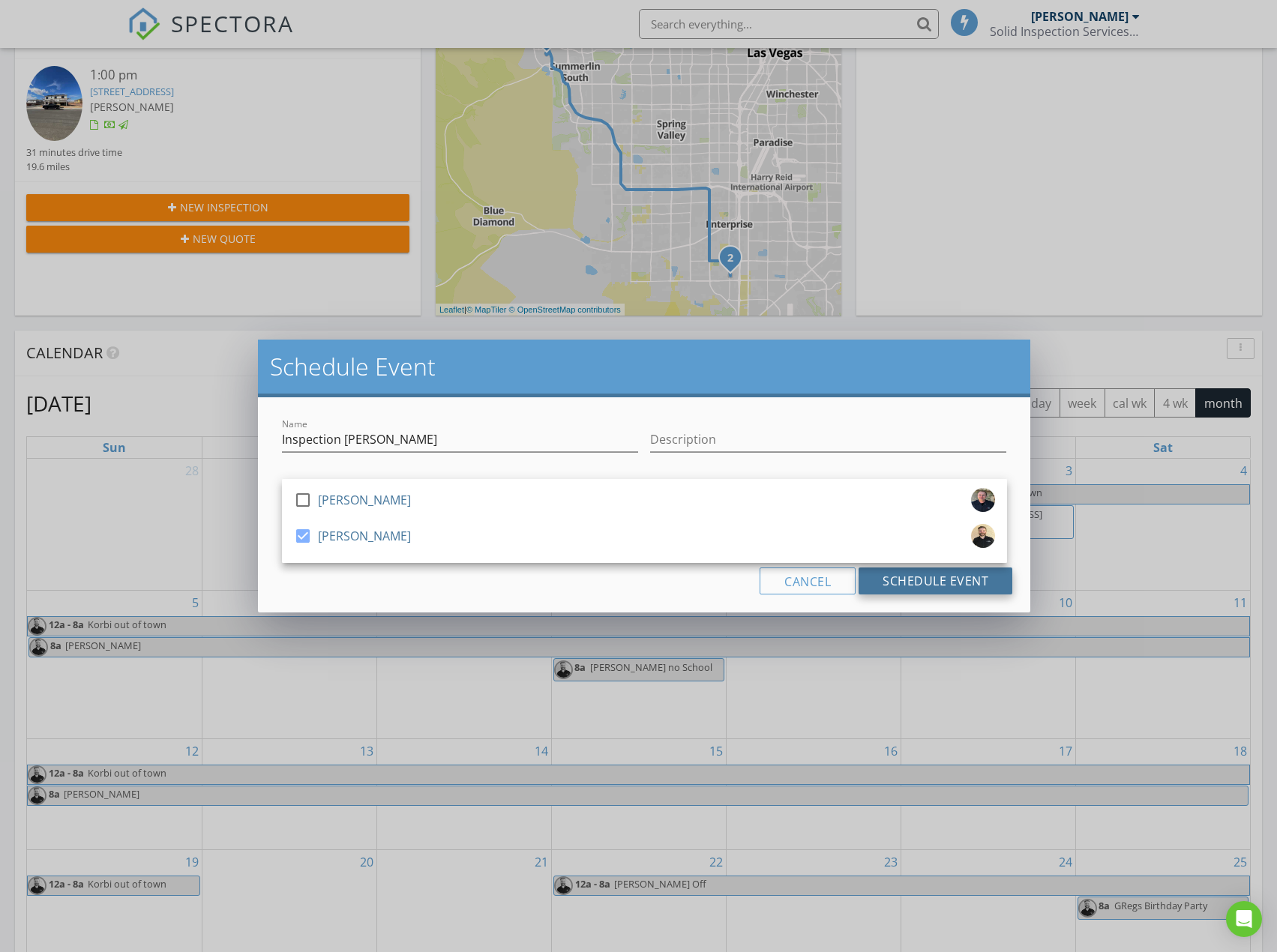
click at [900, 581] on button "Schedule Event" at bounding box center [935, 581] width 153 height 27
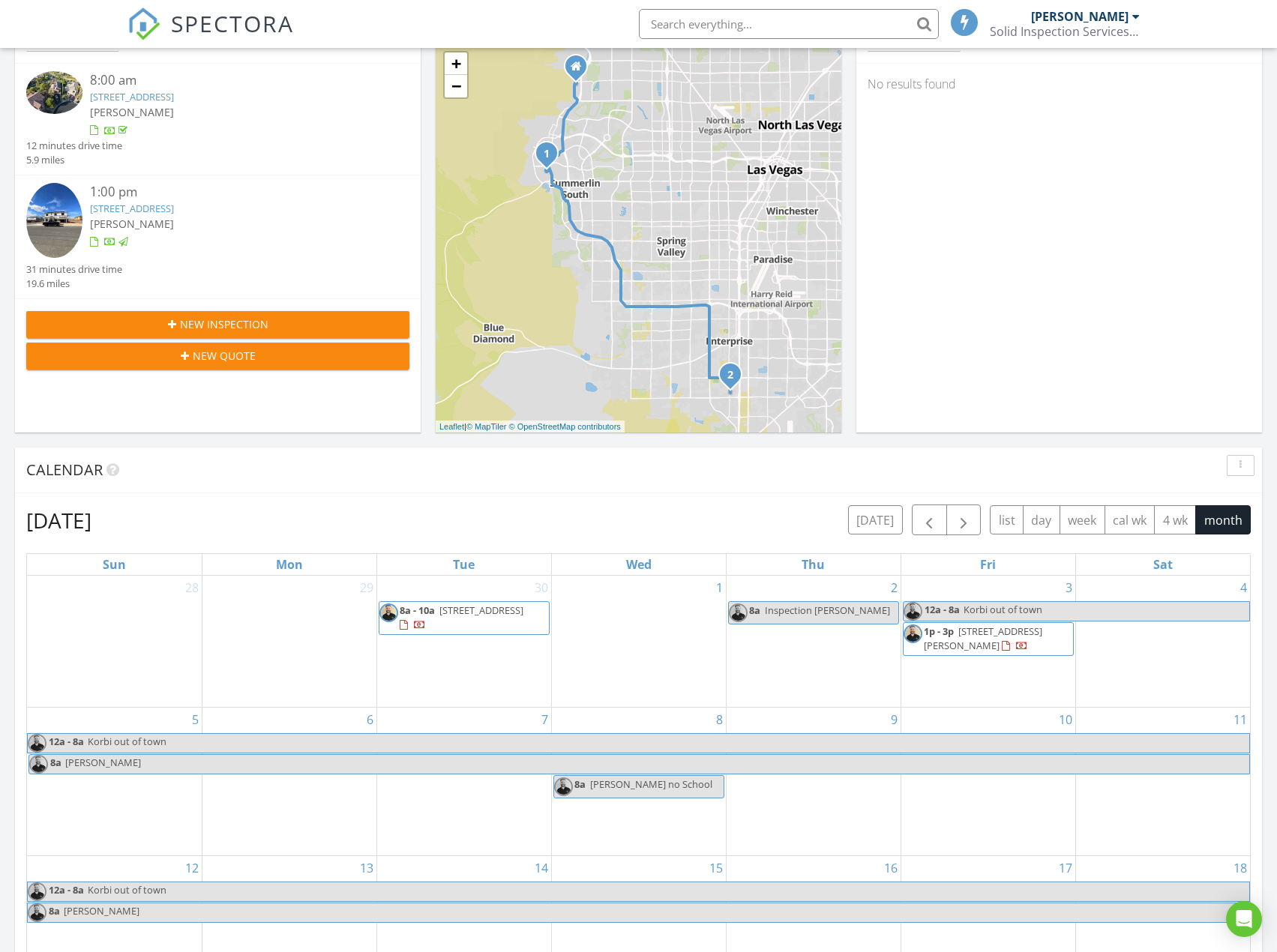
scroll to position [0, 0]
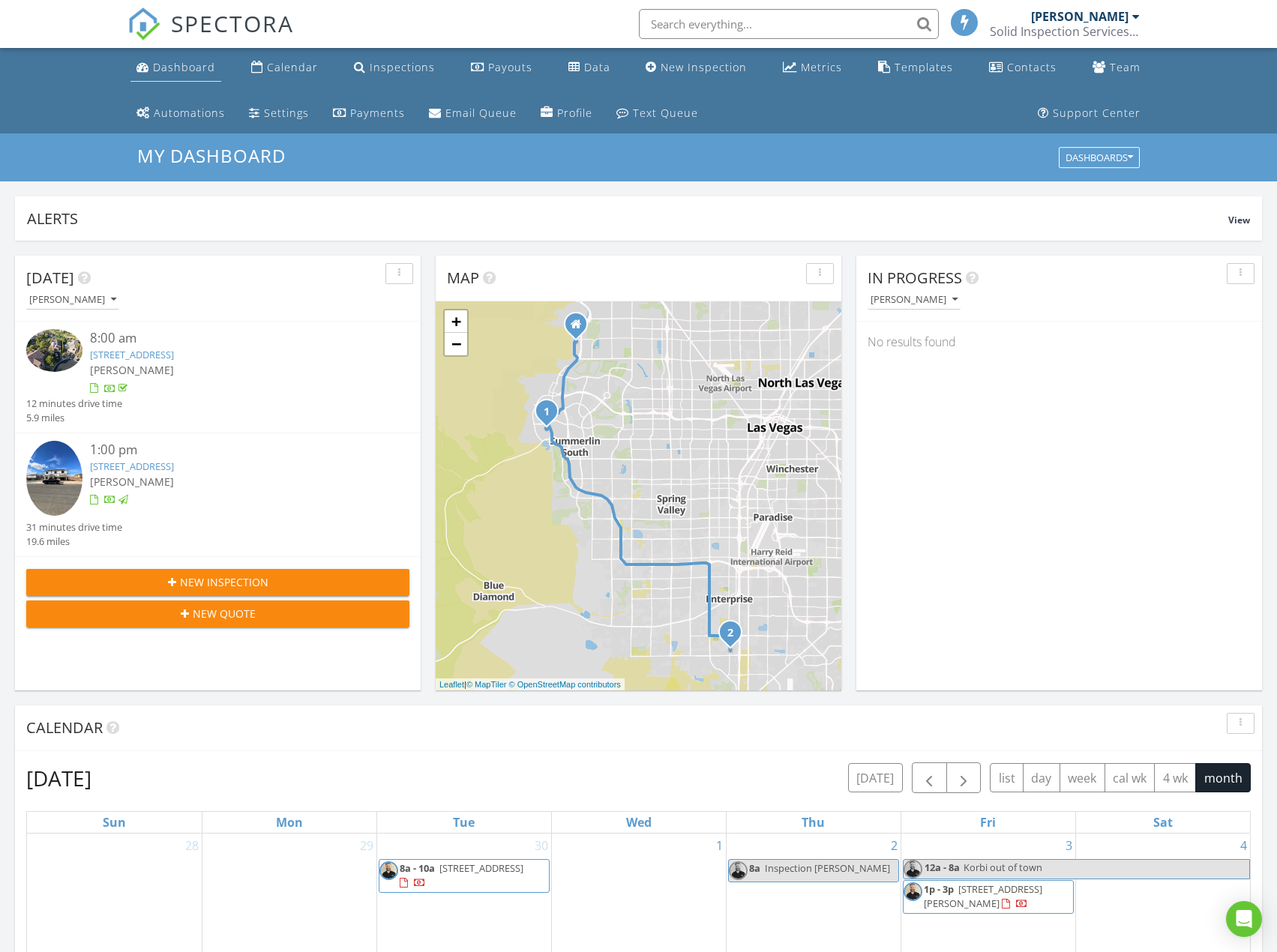
click at [178, 71] on div "Dashboard" at bounding box center [184, 68] width 62 height 14
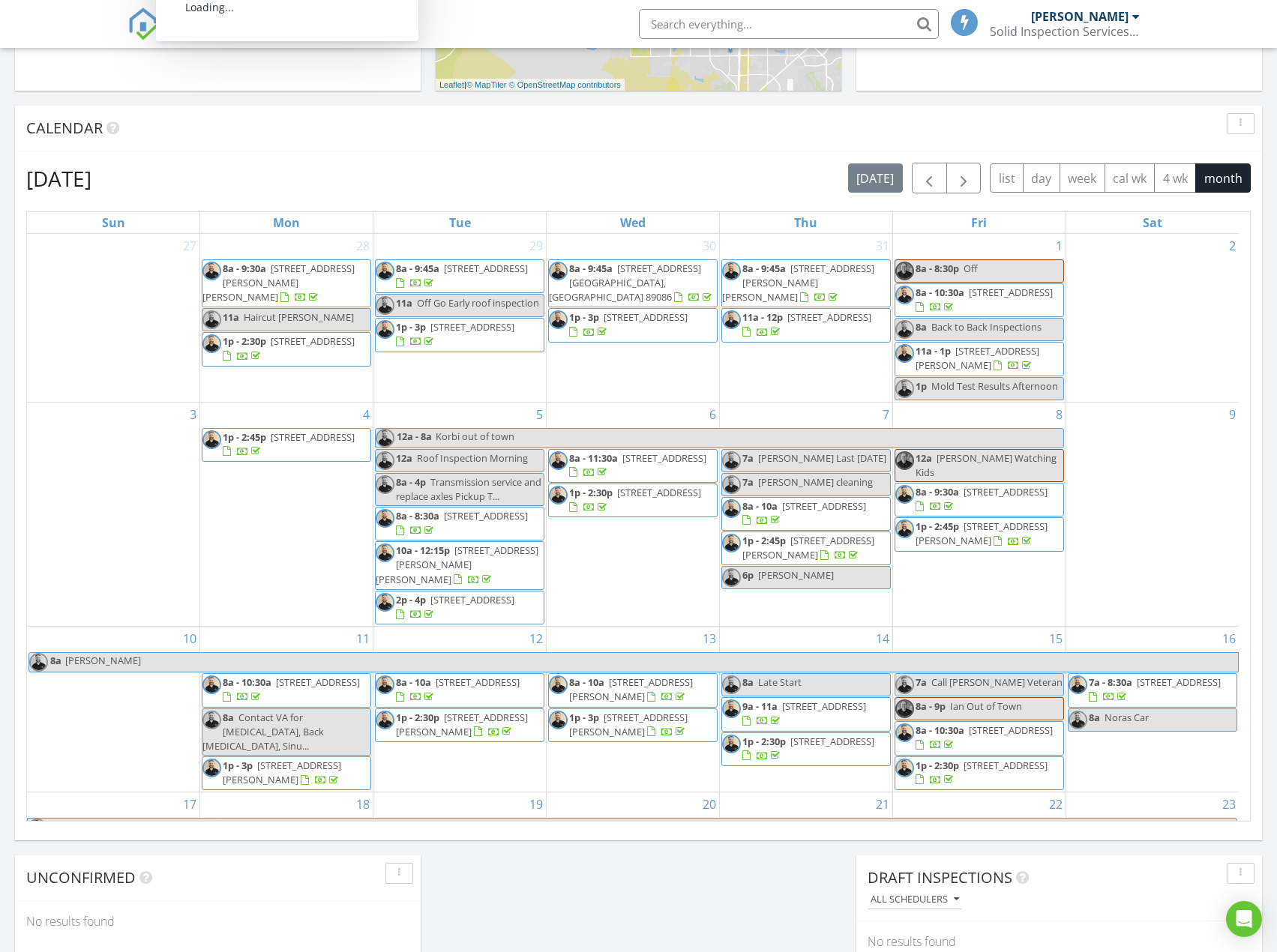
scroll to position [435, 0]
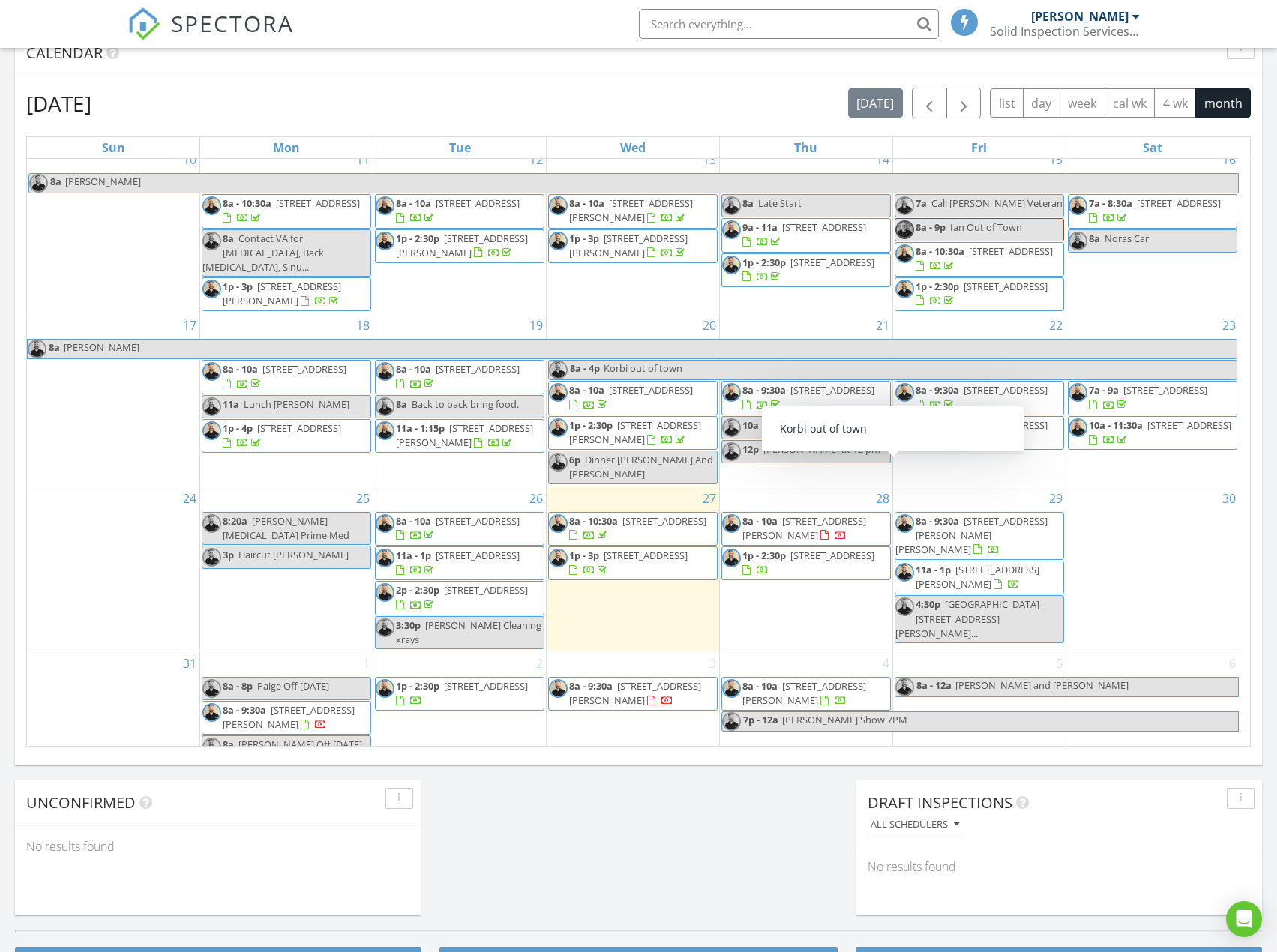
scroll to position [435, 0]
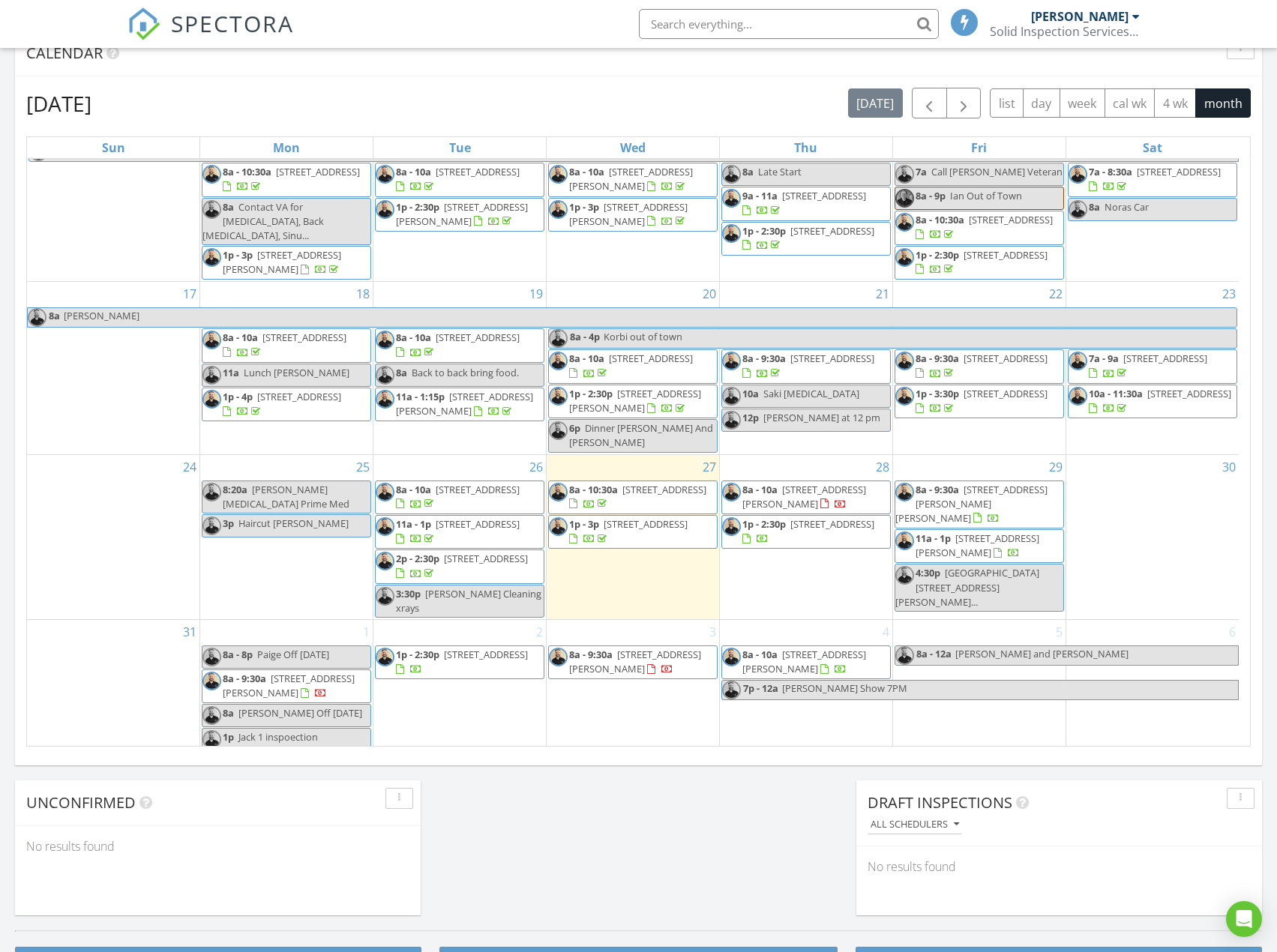
click at [308, 736] on span "Jack 1 inspoection" at bounding box center [278, 737] width 79 height 14
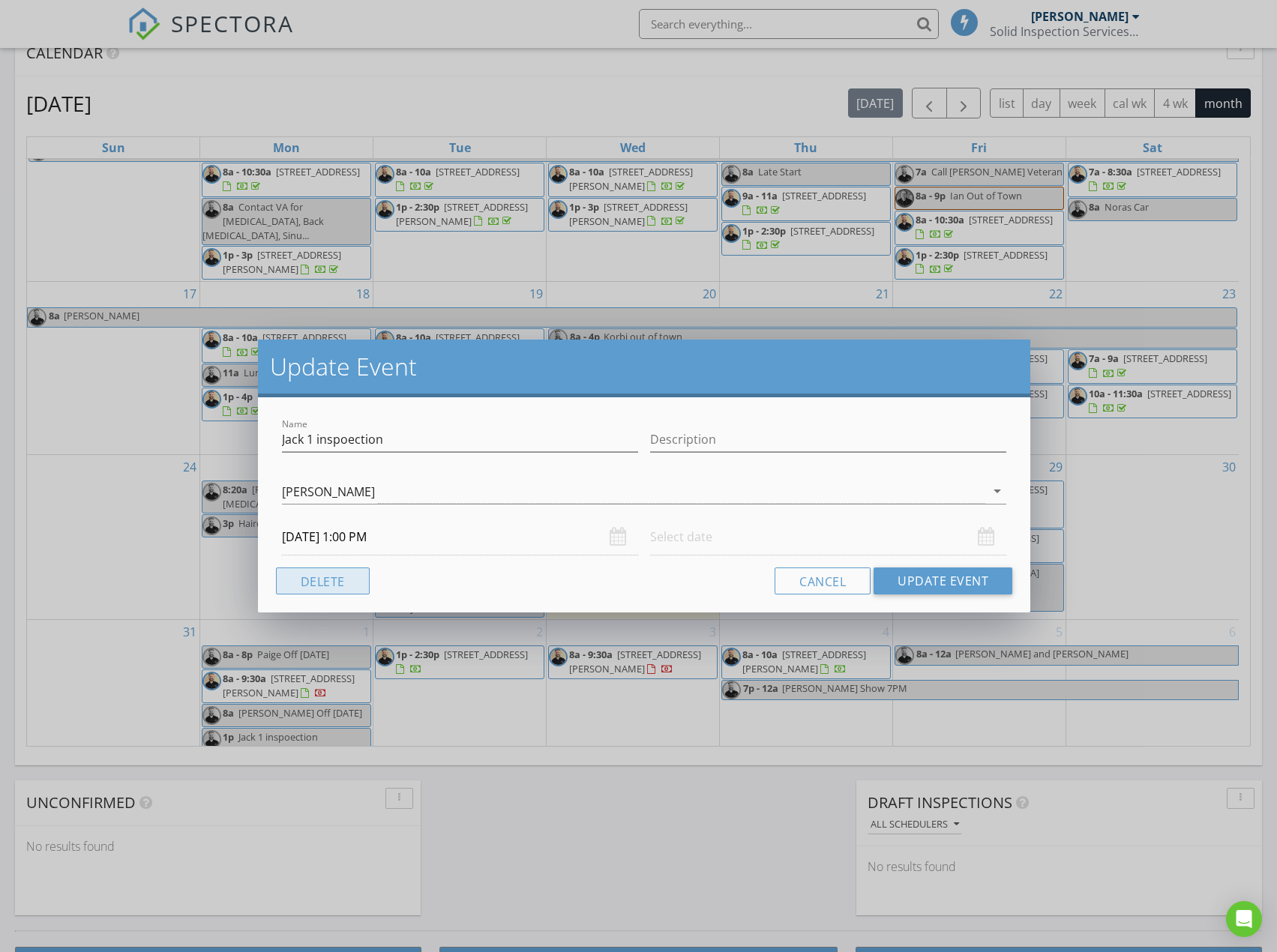
click at [335, 572] on button "Delete" at bounding box center [323, 581] width 94 height 27
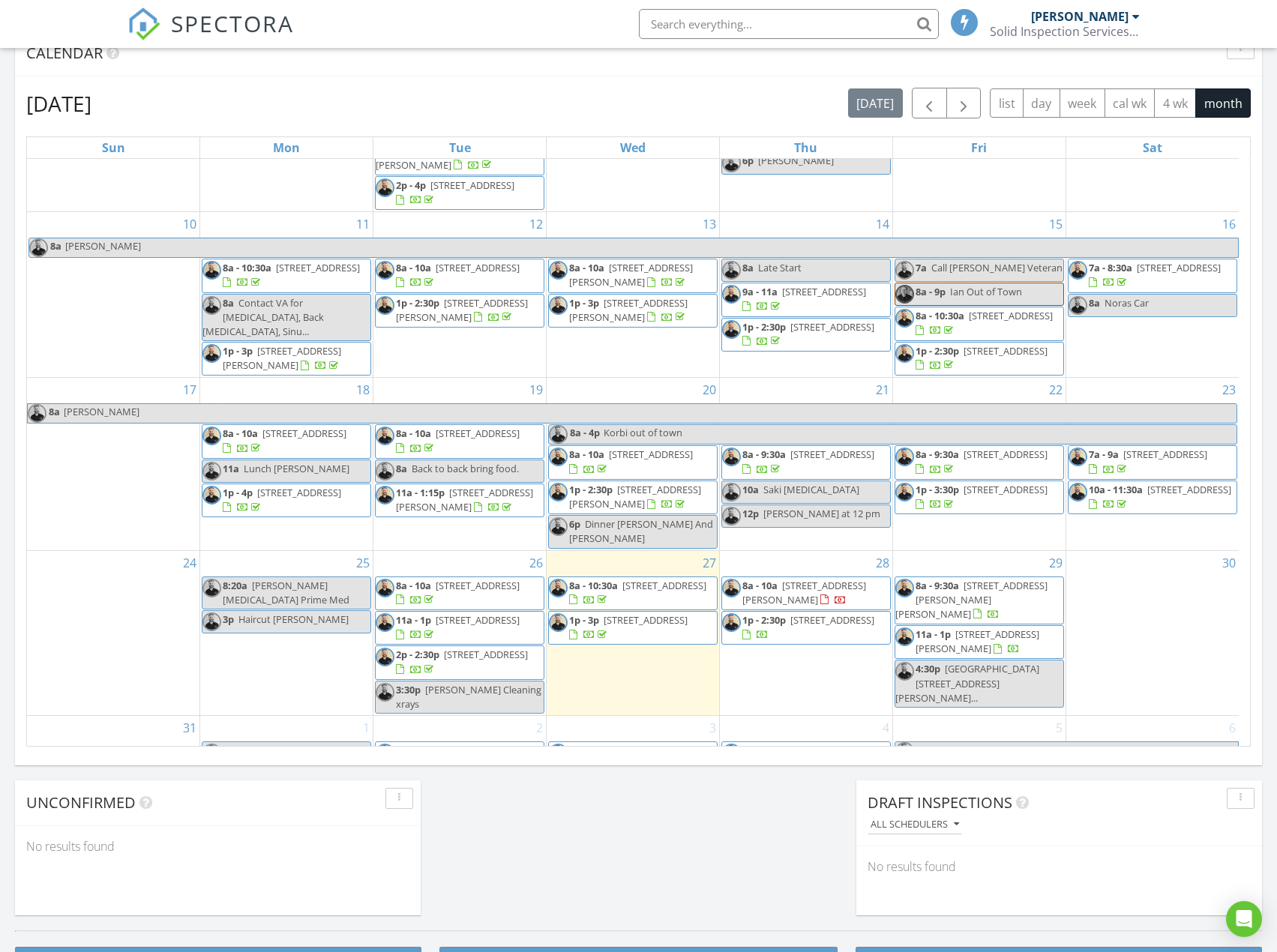
scroll to position [411, 0]
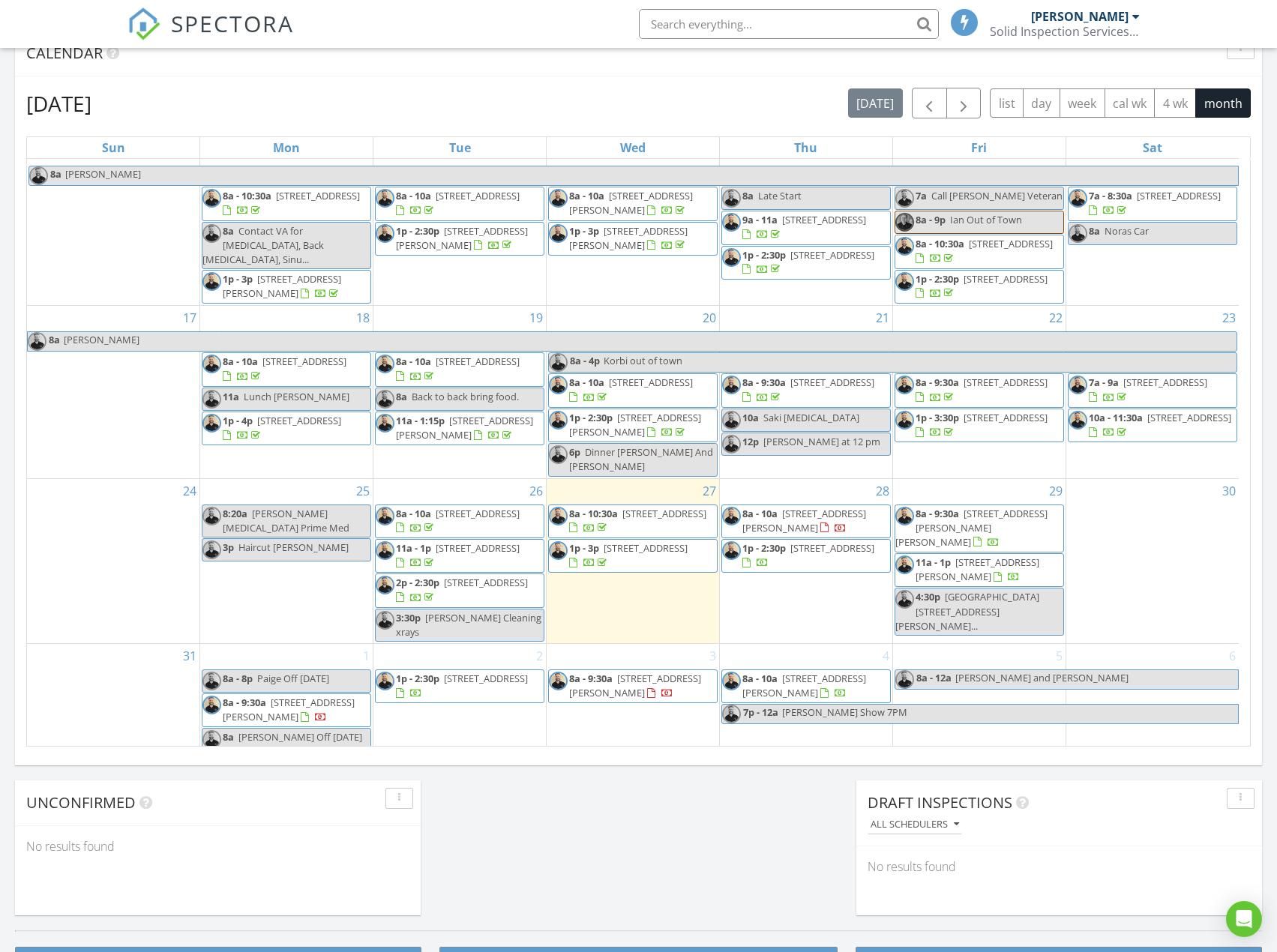
click at [229, 651] on div "1 8a - 8p Paige Off Labor Day 8a - 9:30a 510 Canary Song Dr, Henderson 89011 8a…" at bounding box center [286, 698] width 172 height 109
click at [276, 588] on link "Inspection" at bounding box center [285, 587] width 78 height 24
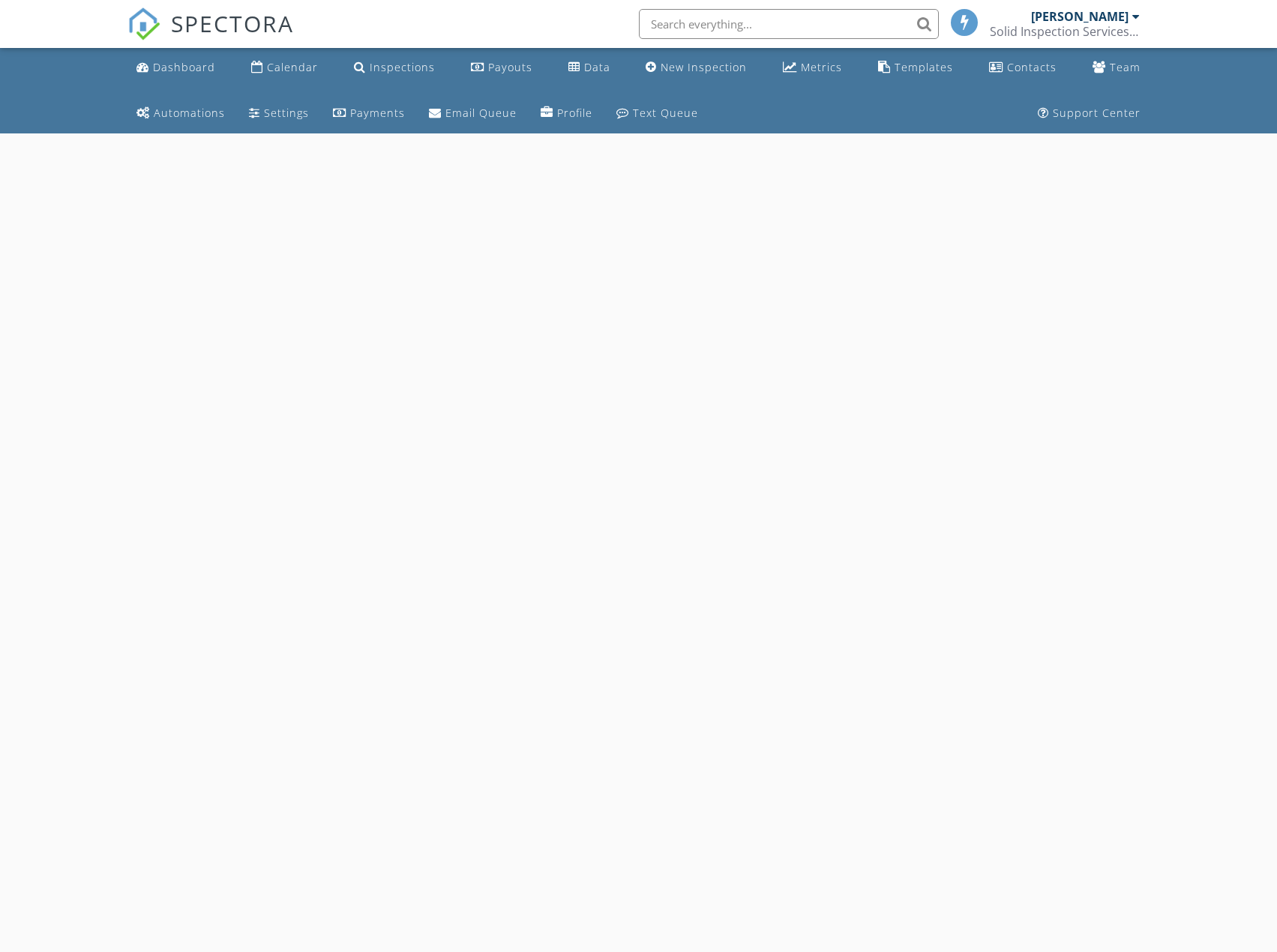
select select "8"
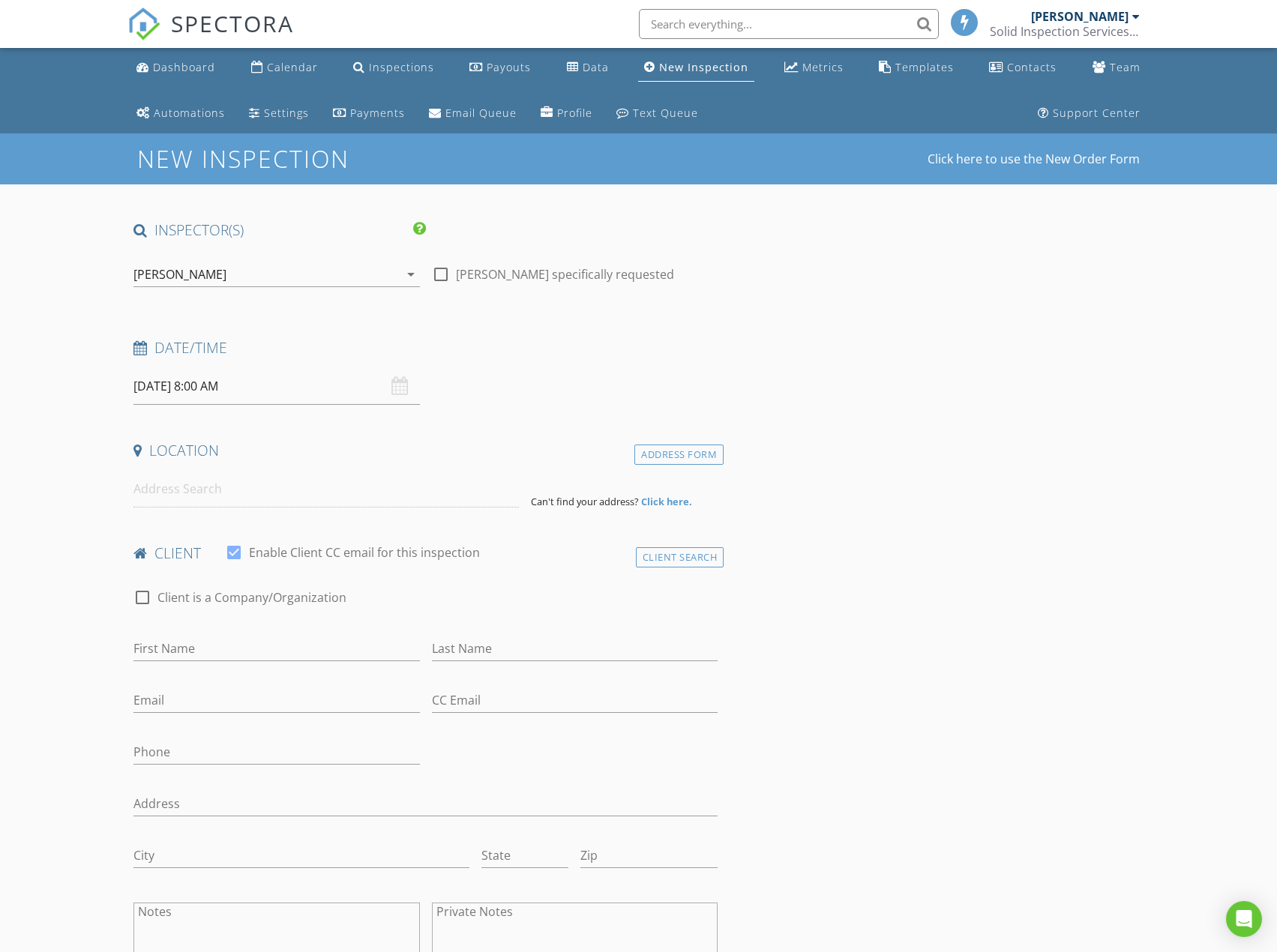
click at [256, 377] on input "[DATE] 8:00 AM" at bounding box center [276, 386] width 286 height 37
type input "09"
type input "[DATE] 9:00 AM"
click at [221, 633] on span at bounding box center [221, 635] width 11 height 15
type input "10"
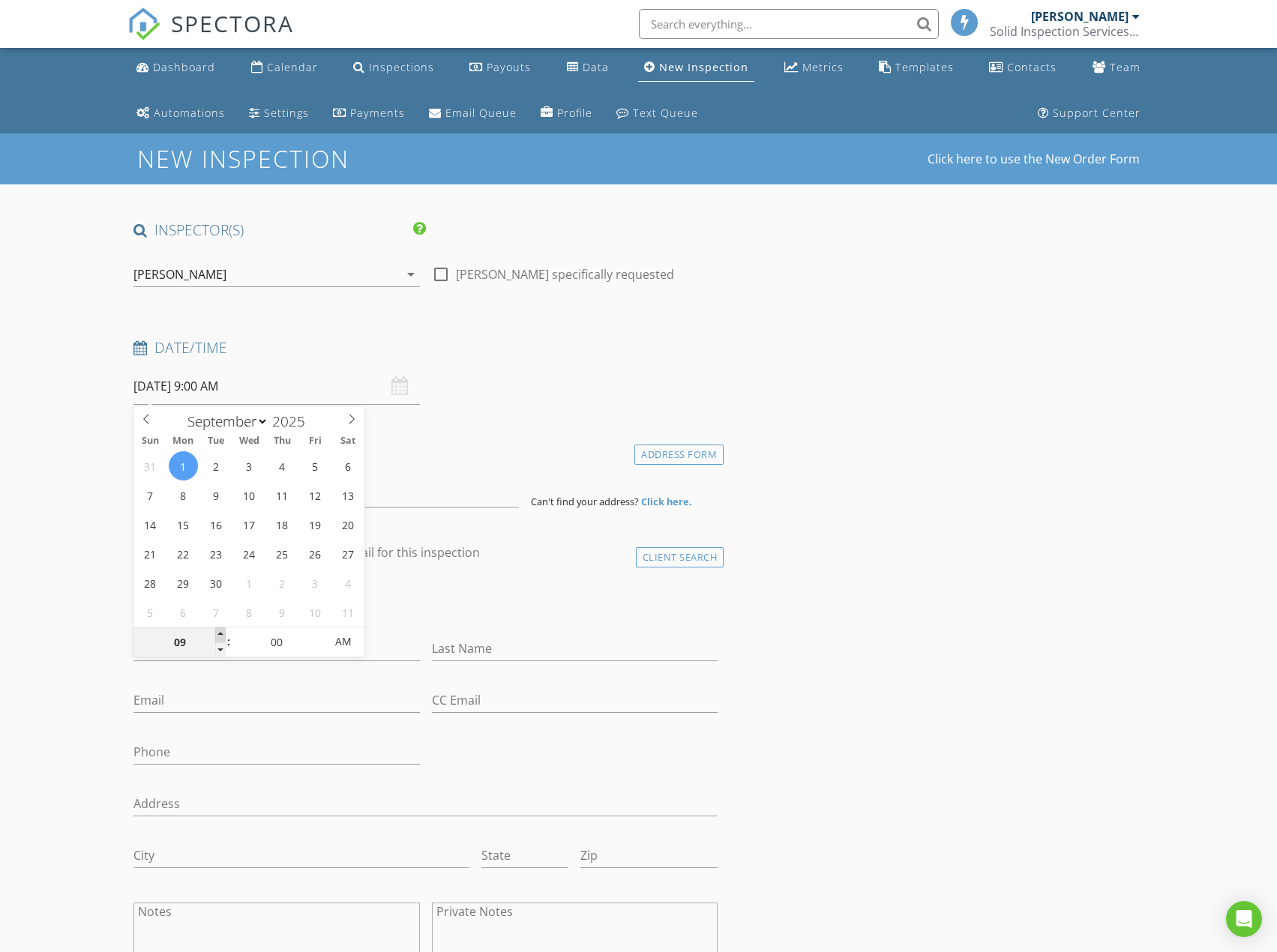
type input "[DATE] 10:00 AM"
click at [221, 633] on span at bounding box center [221, 635] width 11 height 15
type input "11"
type input "[DATE] 11:00 AM"
click at [221, 633] on span at bounding box center [221, 635] width 11 height 15
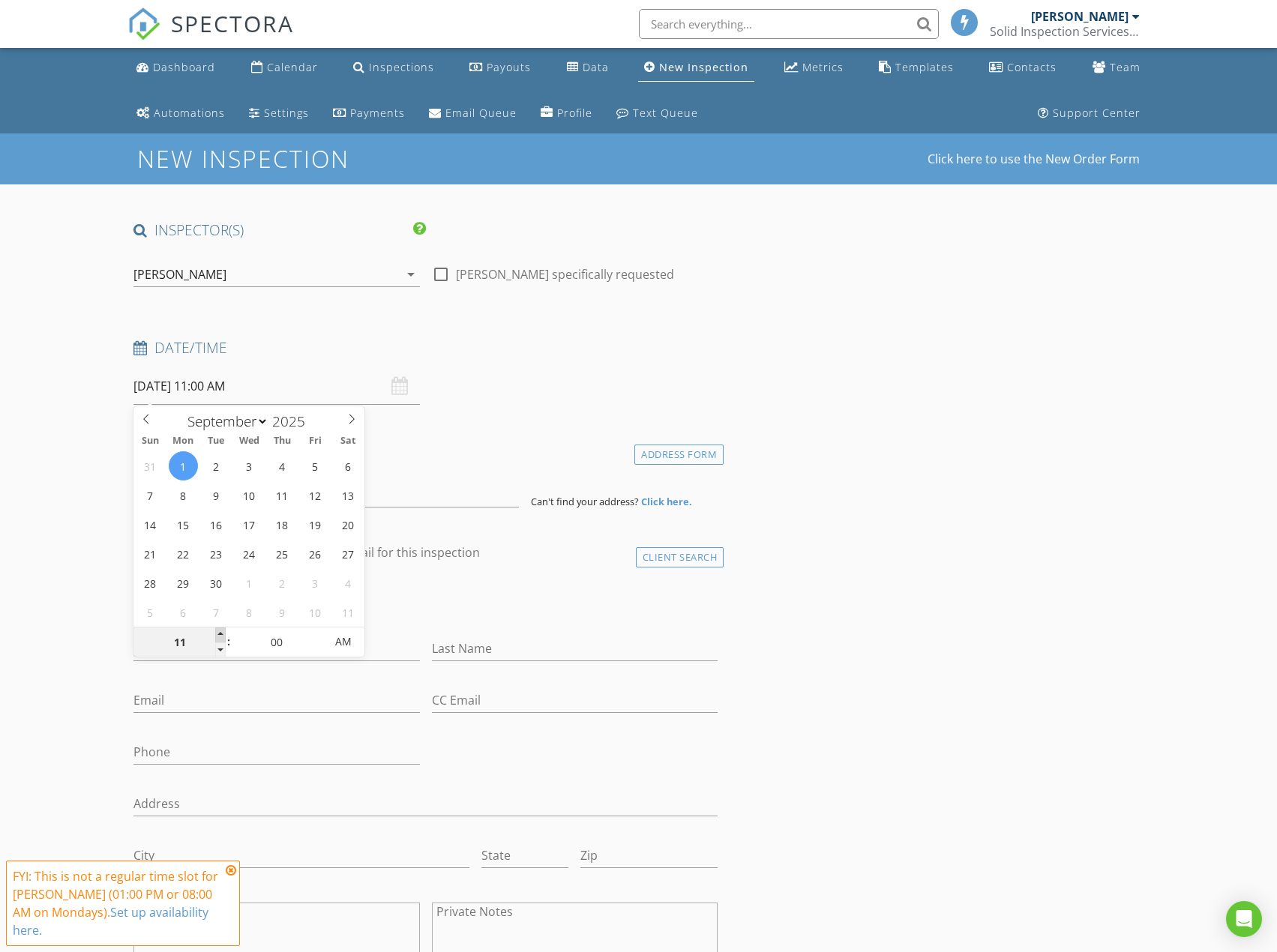
type input "12"
type input "[DATE] 12:00 PM"
click at [221, 633] on span at bounding box center [221, 635] width 11 height 15
type input "01"
type input "09/01/2025 1:00 PM"
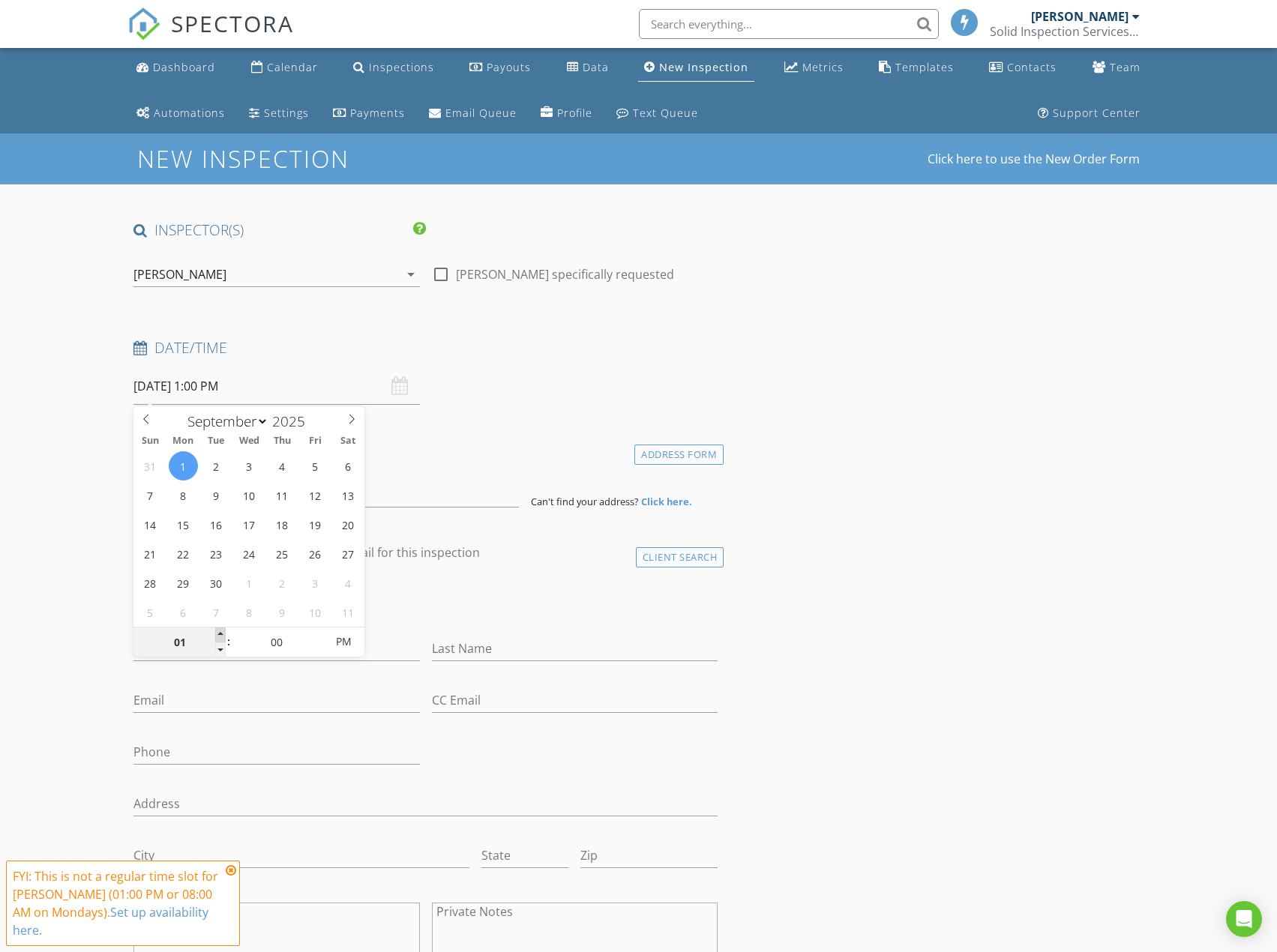
click at [221, 633] on span at bounding box center [221, 635] width 11 height 15
click at [478, 475] on input at bounding box center [326, 489] width 385 height 37
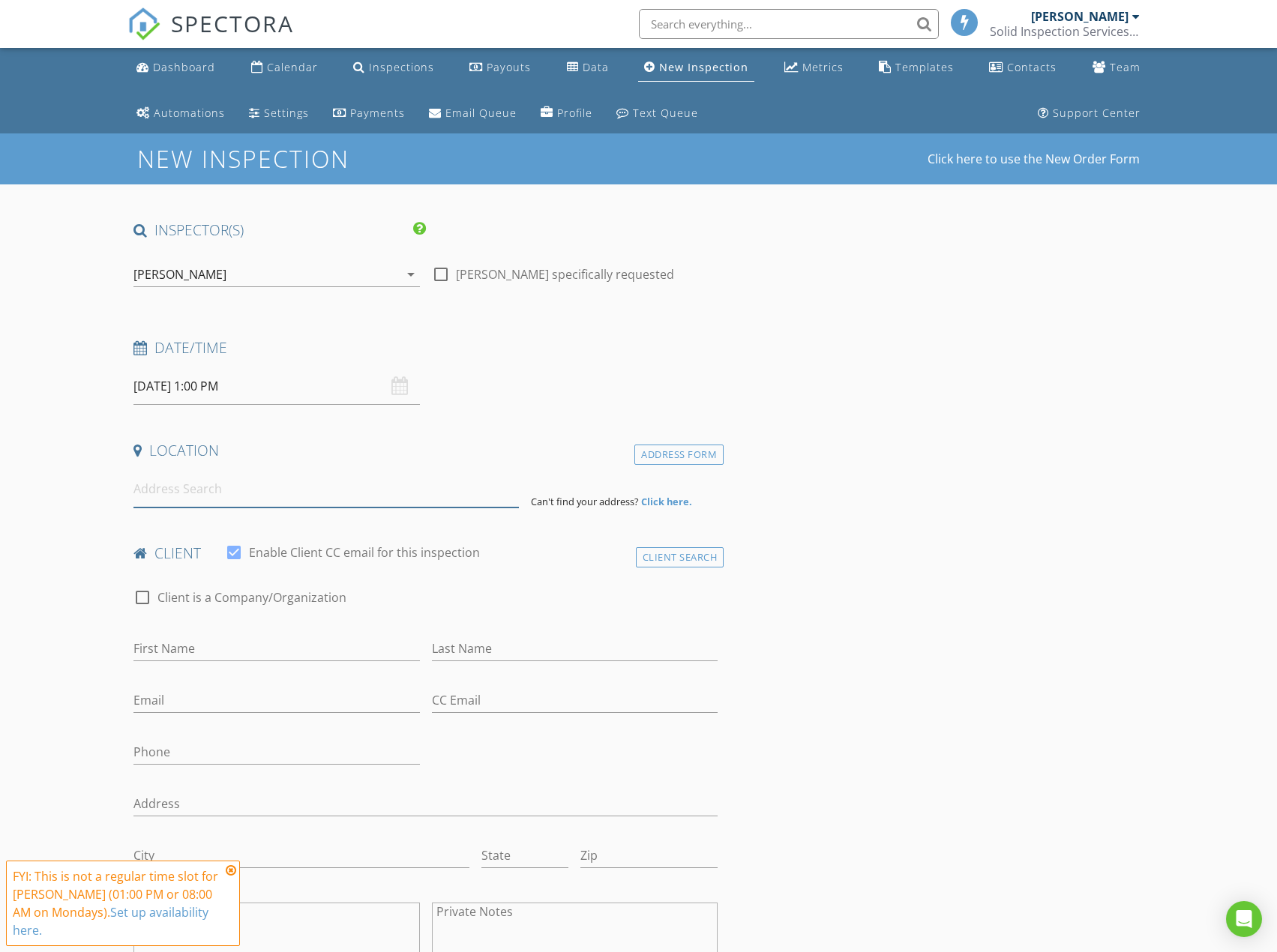
click at [358, 498] on input at bounding box center [326, 489] width 385 height 37
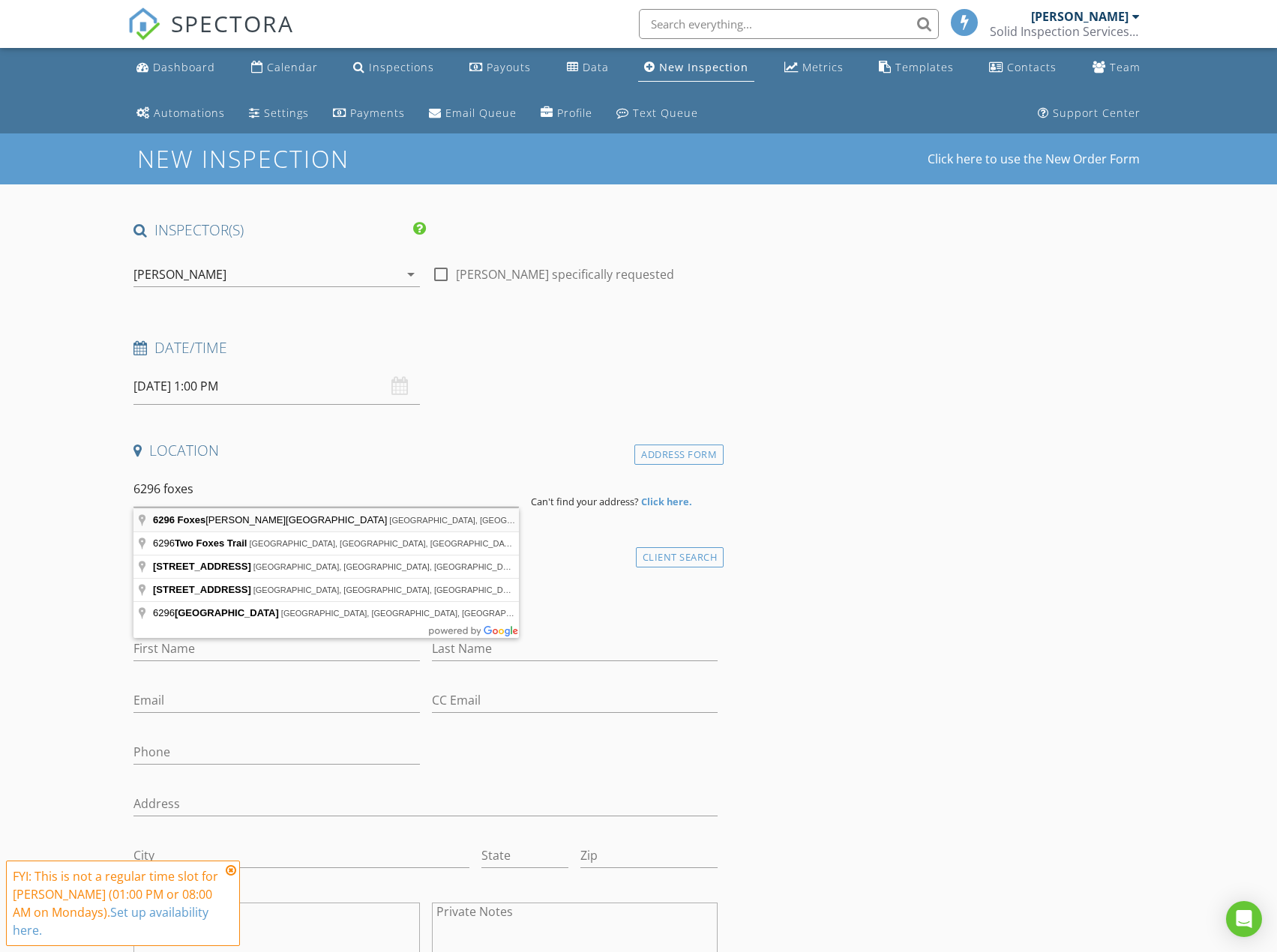
type input "6296 Foxes Dale Street, Las Vegas, NV, USA"
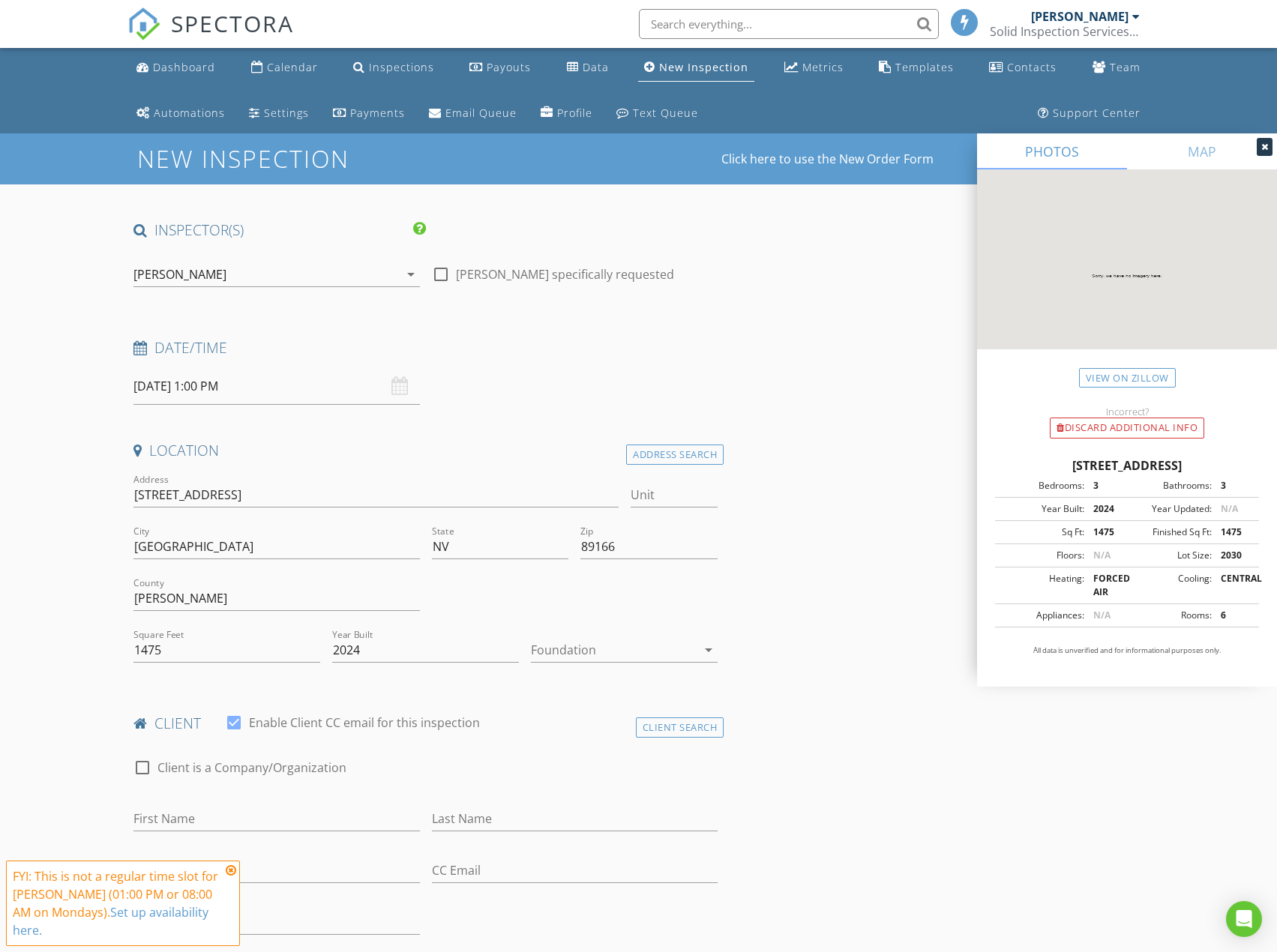
click at [565, 645] on div at bounding box center [614, 649] width 166 height 24
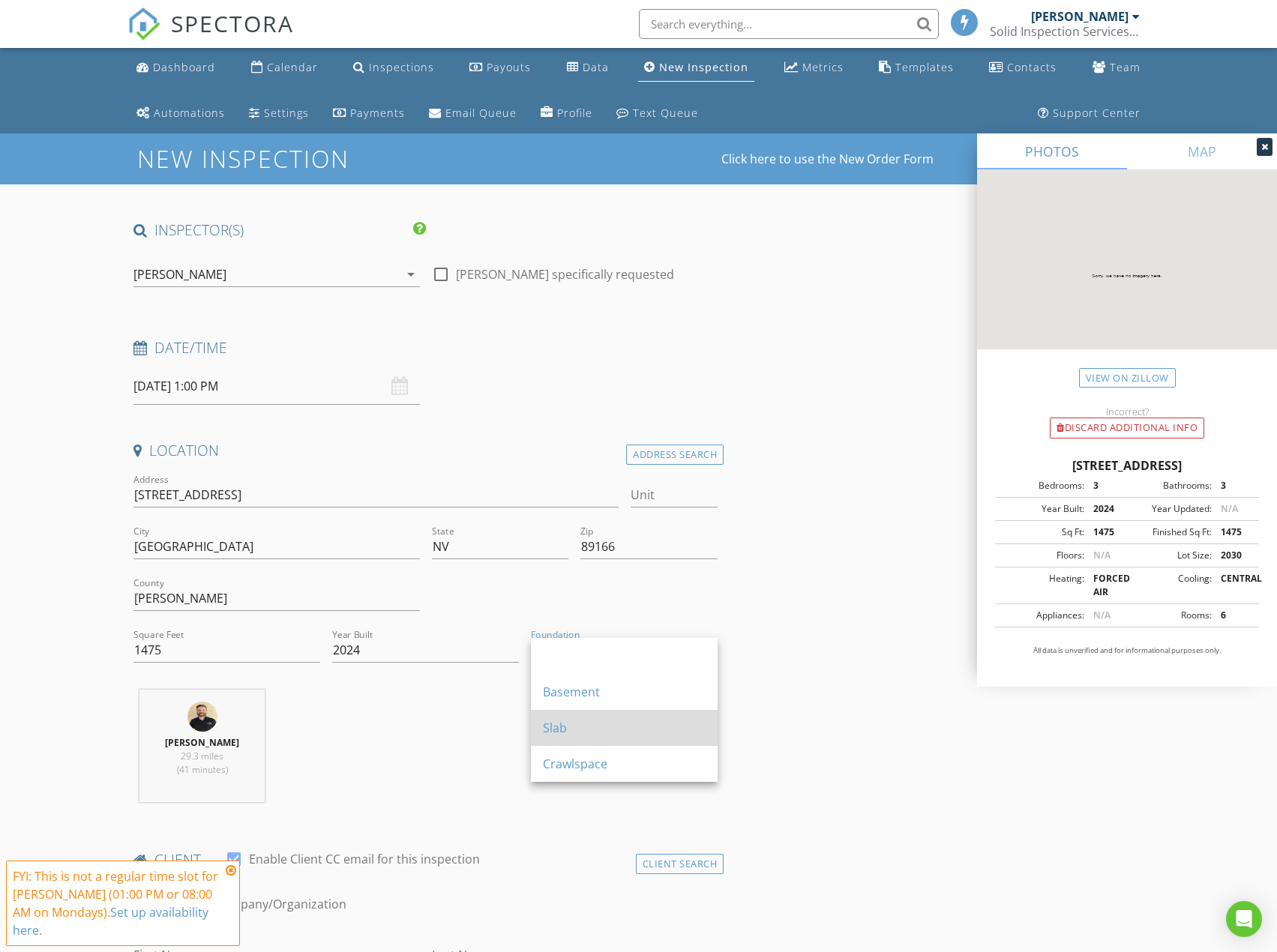
click at [554, 737] on div "Slab" at bounding box center [624, 728] width 162 height 36
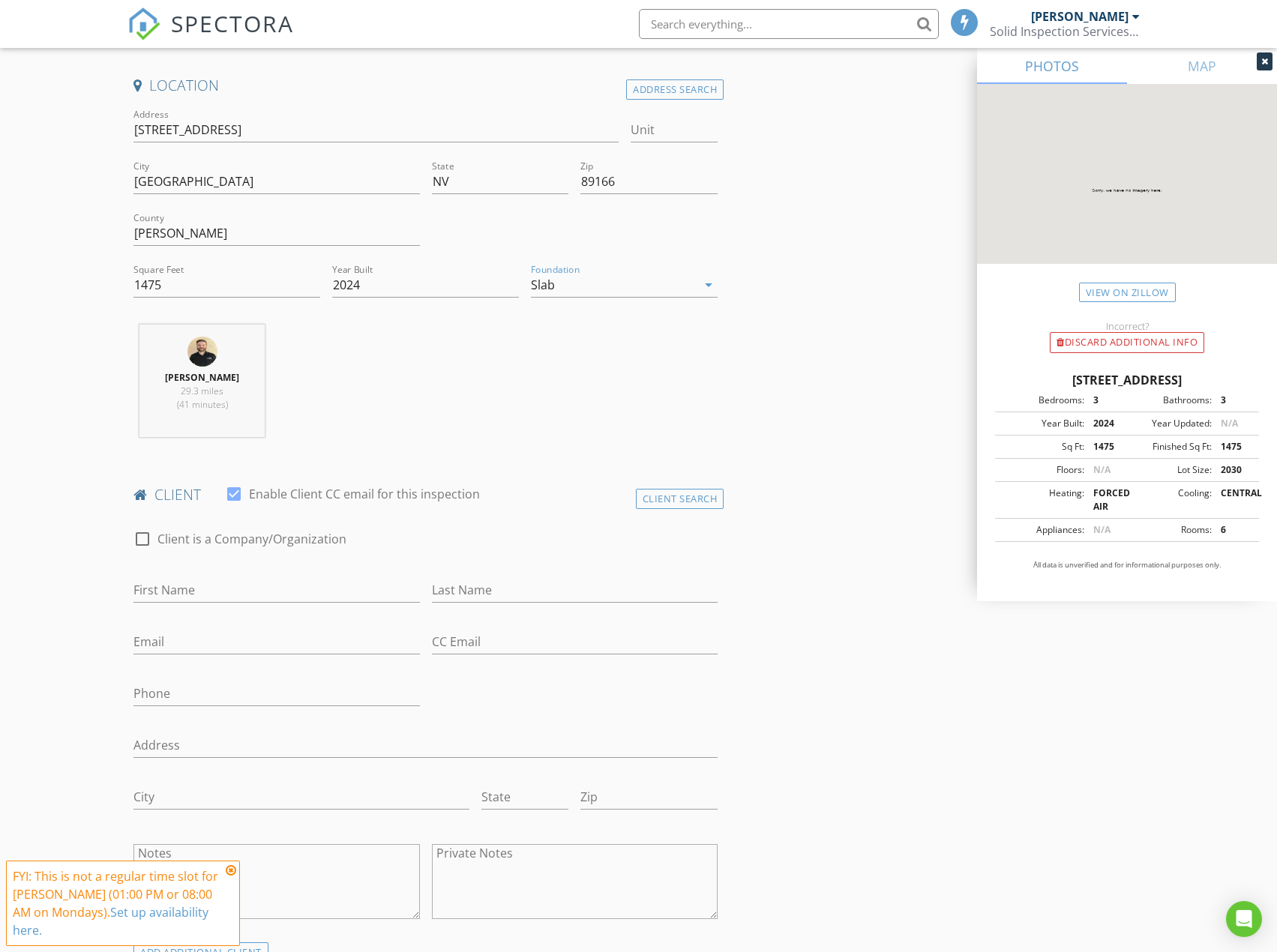
scroll to position [375, 0]
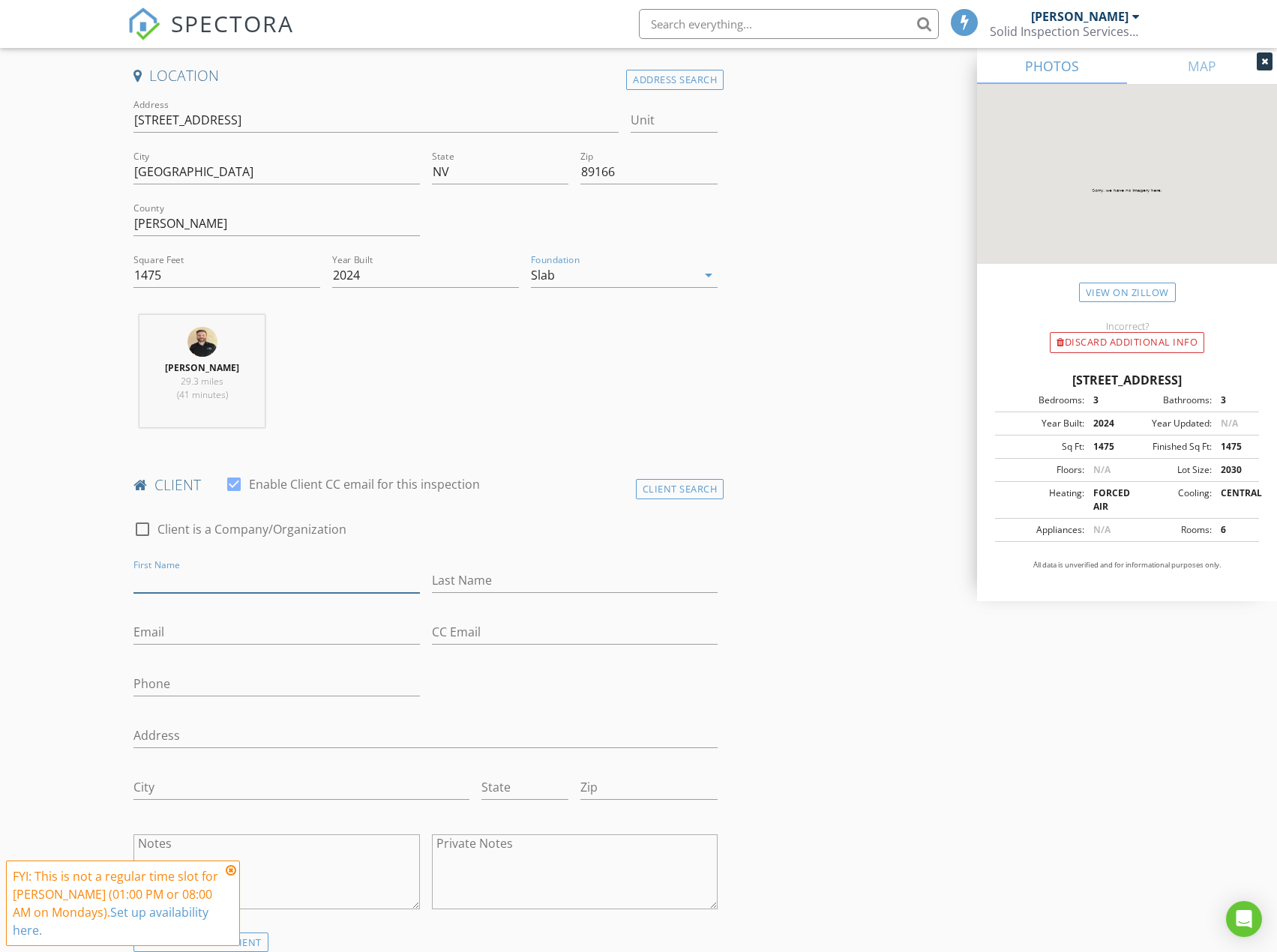
click at [158, 588] on input "First Name" at bounding box center [276, 580] width 286 height 24
type input "Jack Rosenberger"
click at [179, 632] on input "Email" at bounding box center [276, 631] width 286 height 24
type input "jackrosenberger@outlook.com"
click at [148, 691] on input "Phone" at bounding box center [276, 683] width 286 height 24
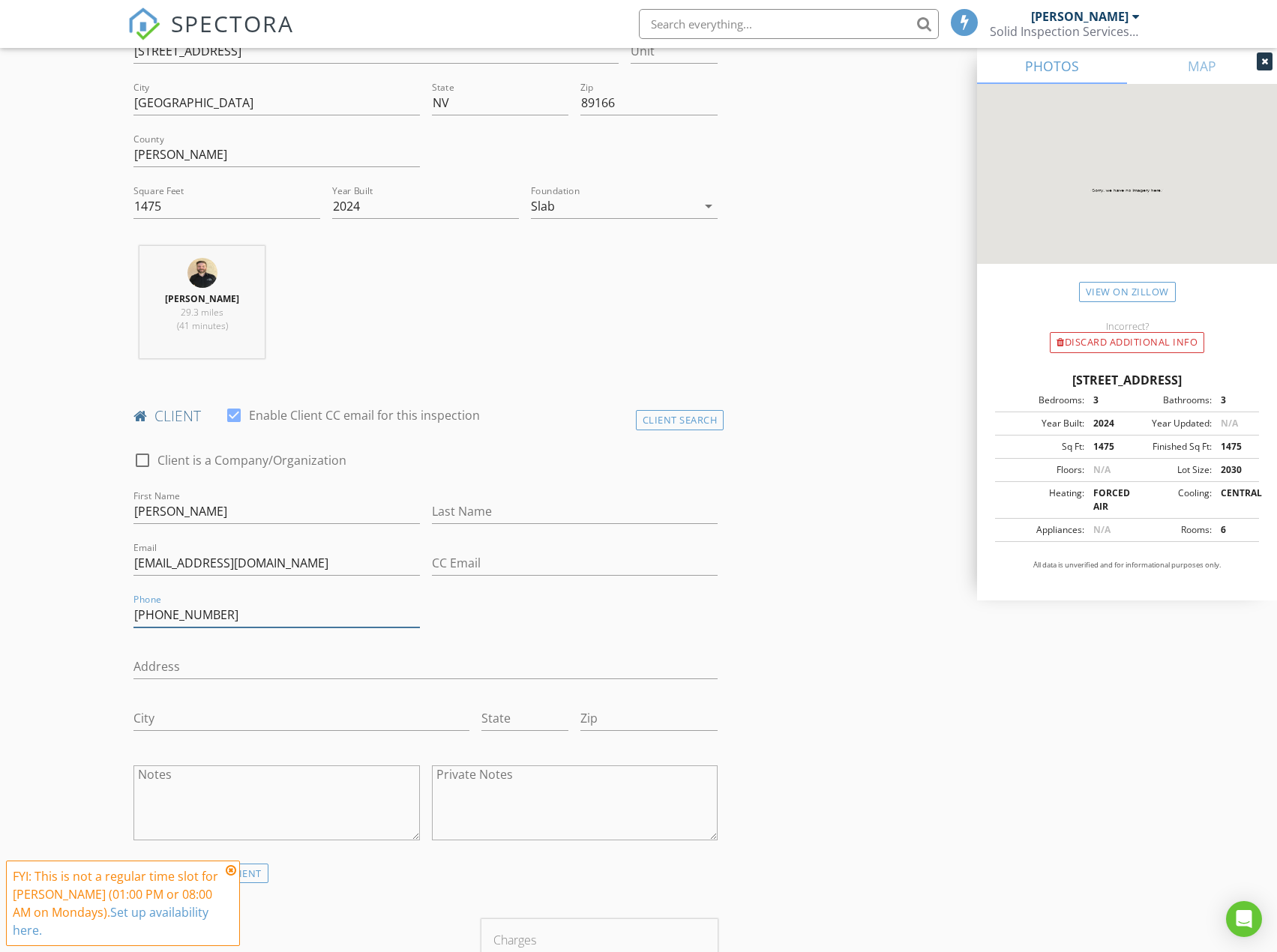
scroll to position [749, 0]
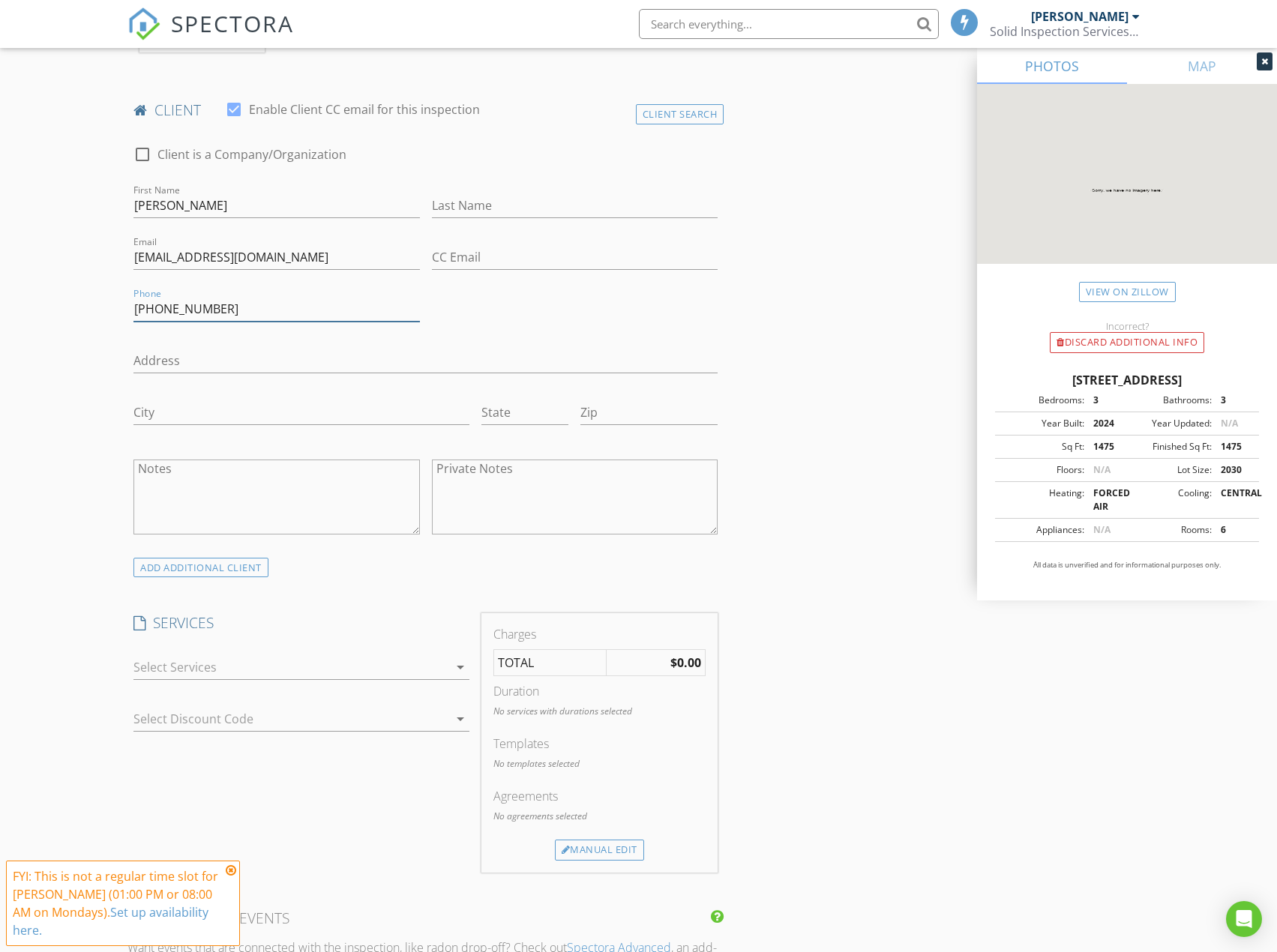
type input "702-538-0347"
click at [409, 664] on div at bounding box center [290, 667] width 315 height 24
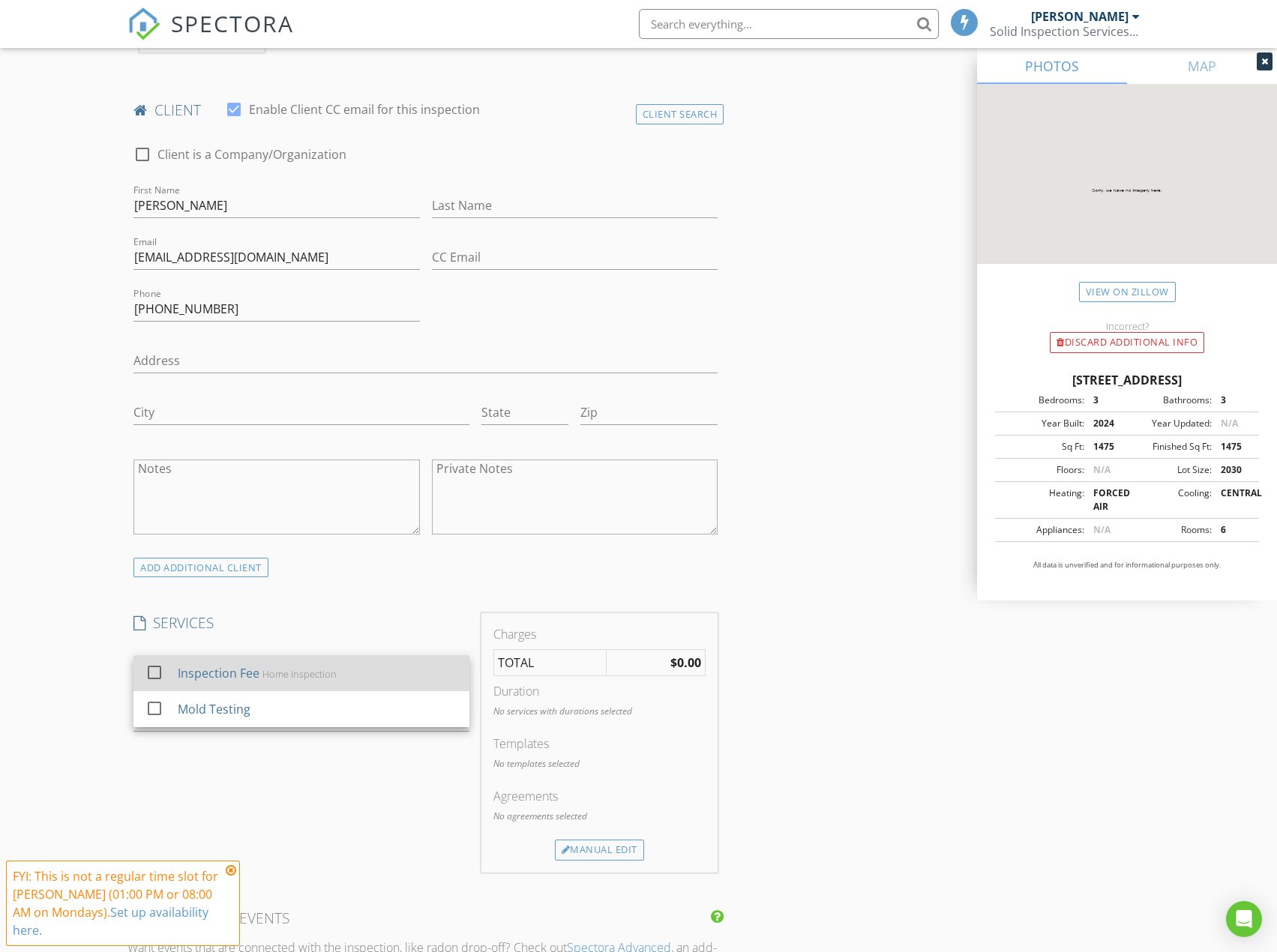
click at [160, 668] on div at bounding box center [154, 673] width 25 height 25
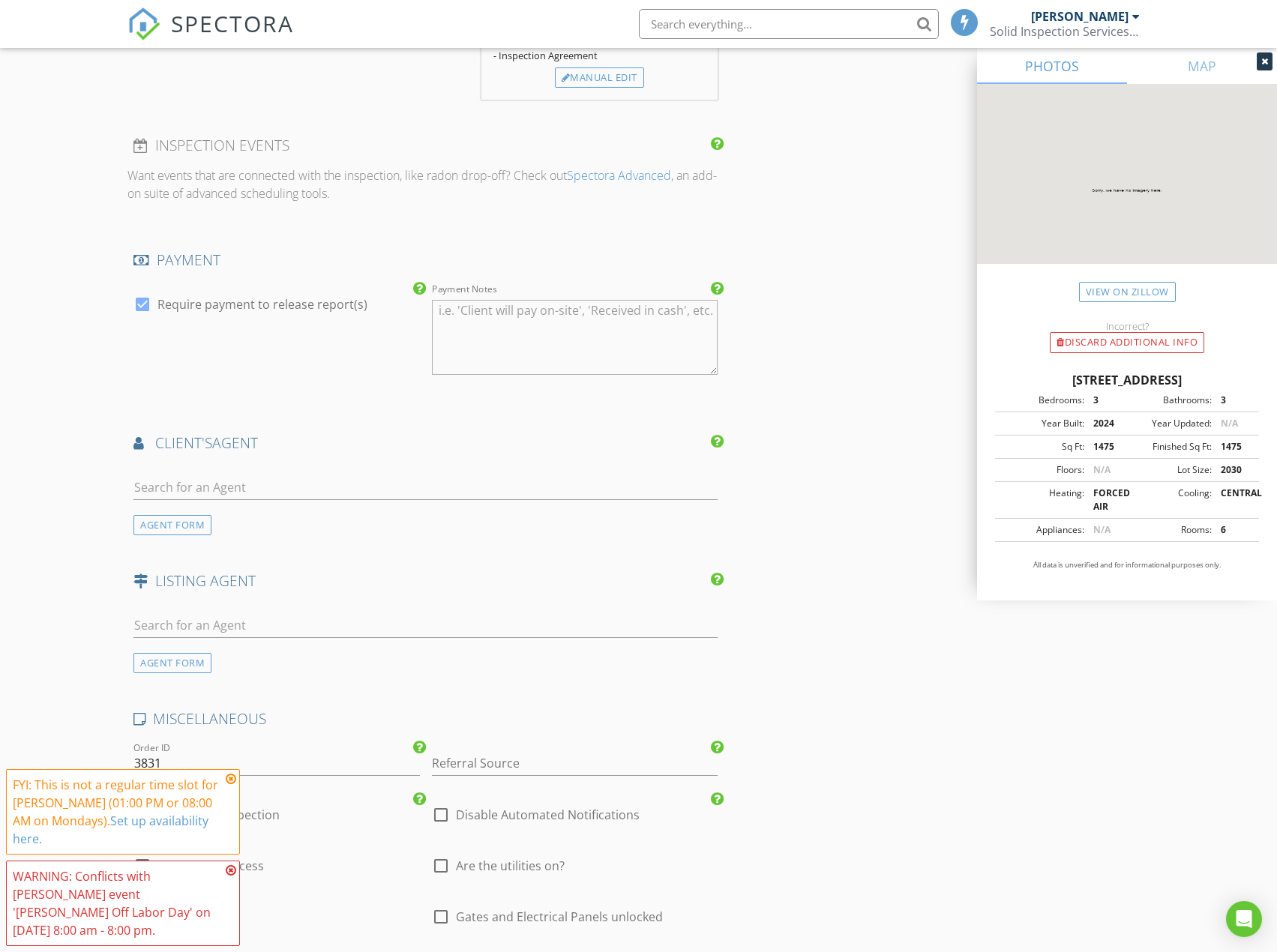
scroll to position [2039, 0]
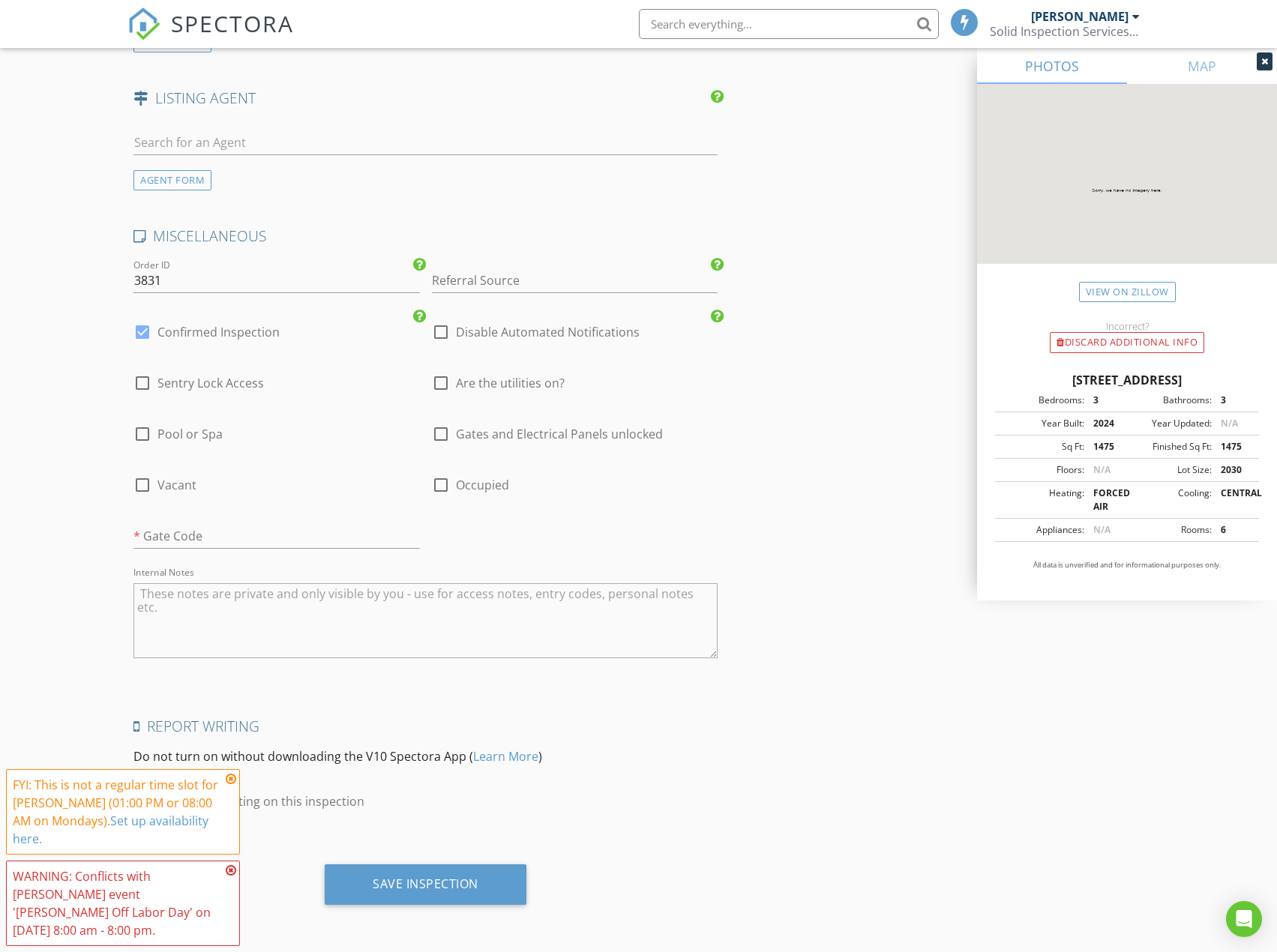
click at [446, 378] on div at bounding box center [441, 383] width 25 height 25
checkbox input "true"
click at [438, 428] on div at bounding box center [441, 434] width 25 height 25
checkbox input "true"
click at [193, 590] on textarea "Internal Notes" at bounding box center [426, 620] width 584 height 75
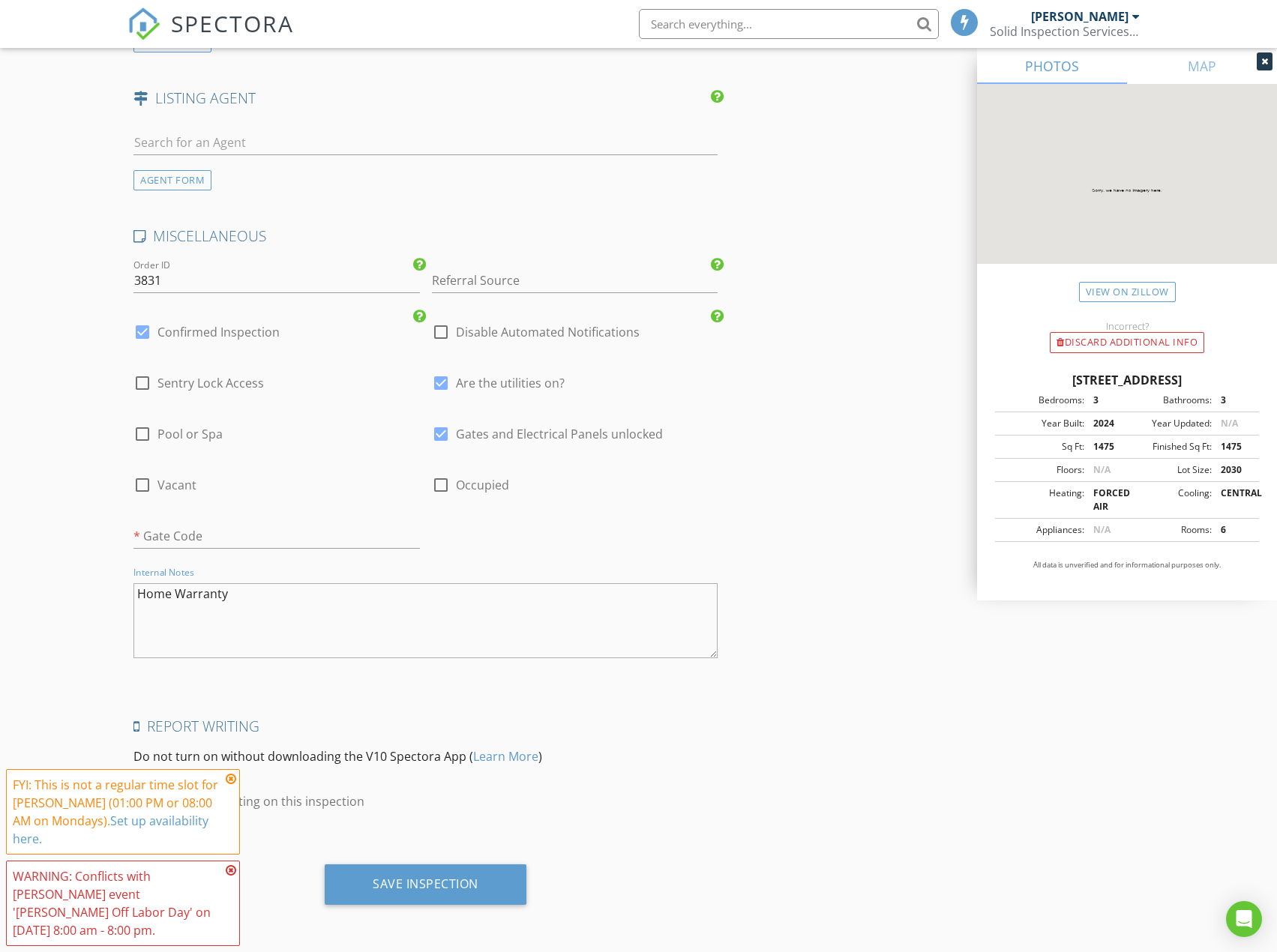
type textarea "Home Warranty"
click at [189, 544] on input "text" at bounding box center [276, 536] width 286 height 24
type input "W"
click at [247, 599] on textarea "Home Warranty" at bounding box center [426, 620] width 584 height 75
click at [245, 537] on input "#2468" at bounding box center [276, 536] width 286 height 24
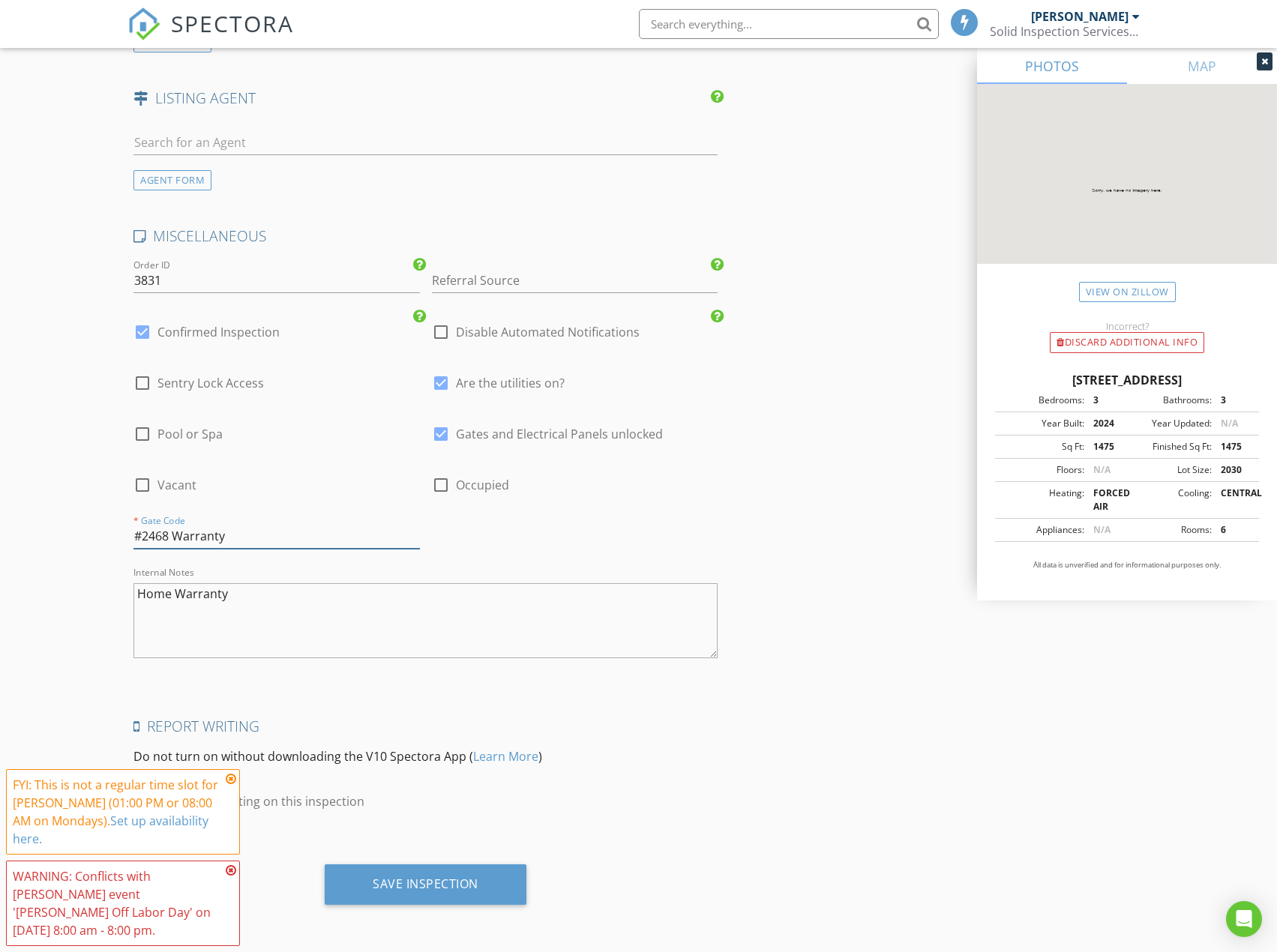
type input "#2468 Warranty"
click at [445, 483] on div at bounding box center [441, 485] width 25 height 25
checkbox input "true"
click at [229, 779] on icon at bounding box center [231, 778] width 11 height 12
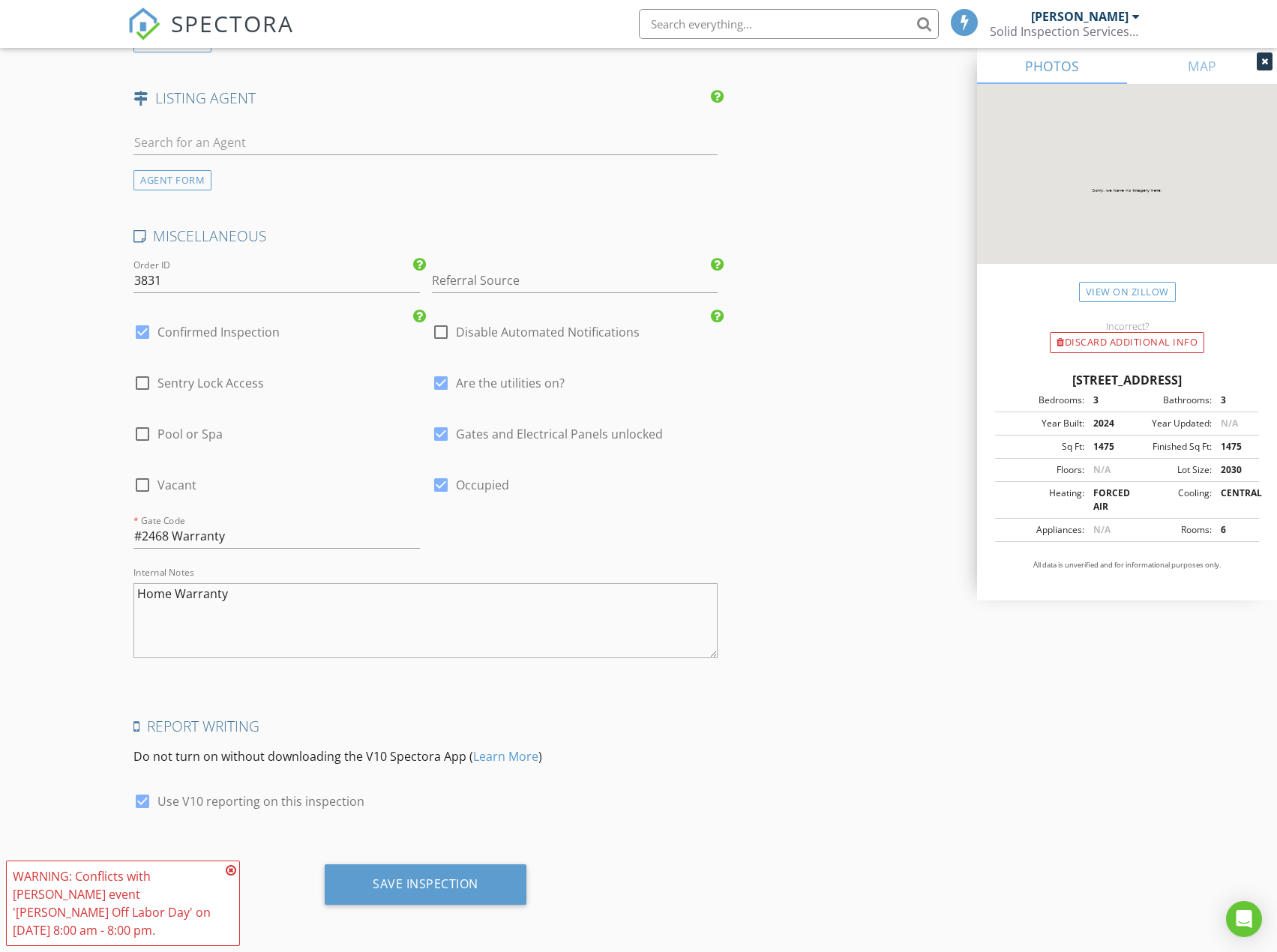
click at [230, 870] on icon at bounding box center [231, 869] width 11 height 12
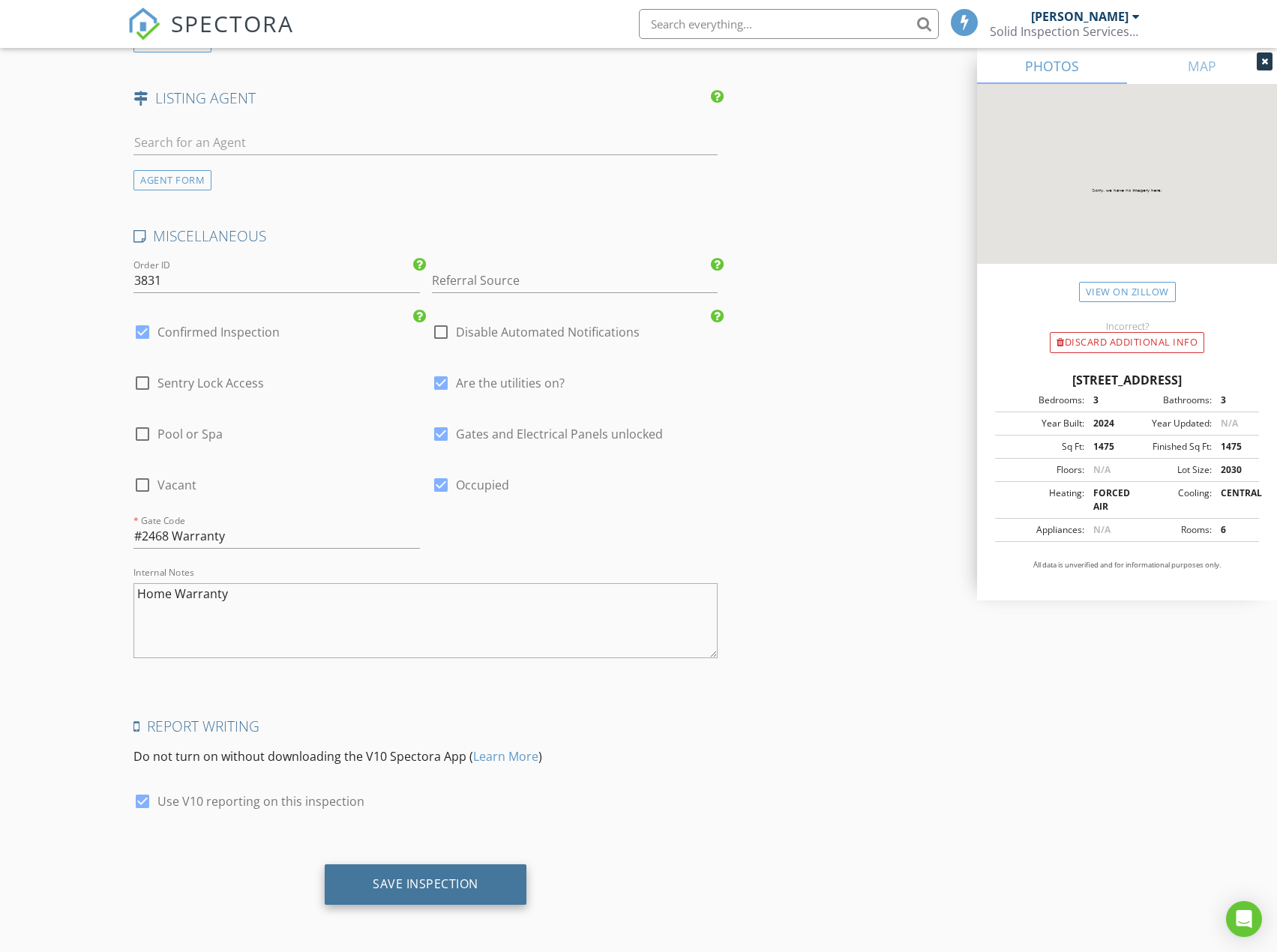
click at [402, 879] on div "Save Inspection" at bounding box center [425, 883] width 106 height 15
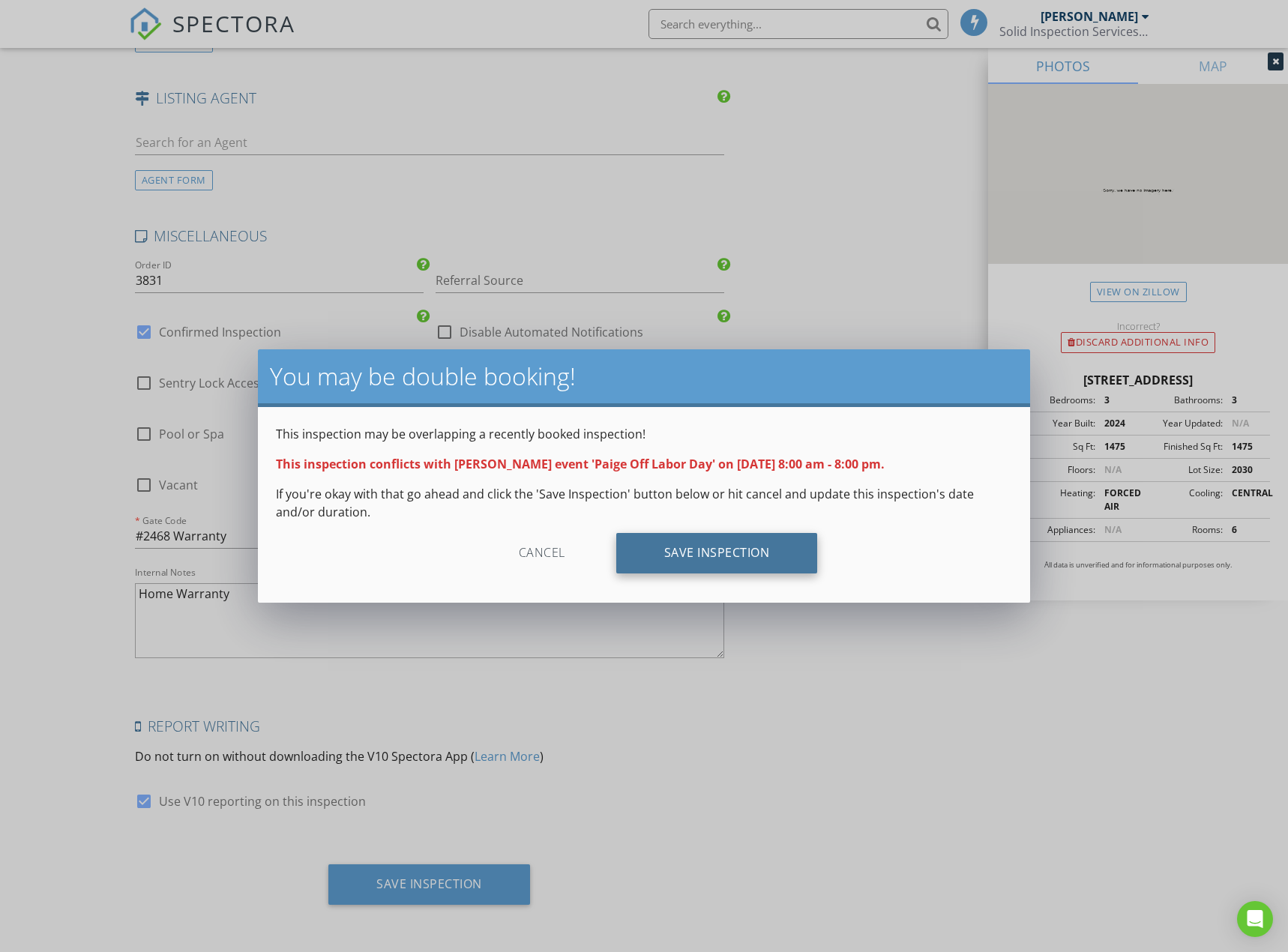
click at [686, 553] on div "Save Inspection" at bounding box center [717, 553] width 202 height 41
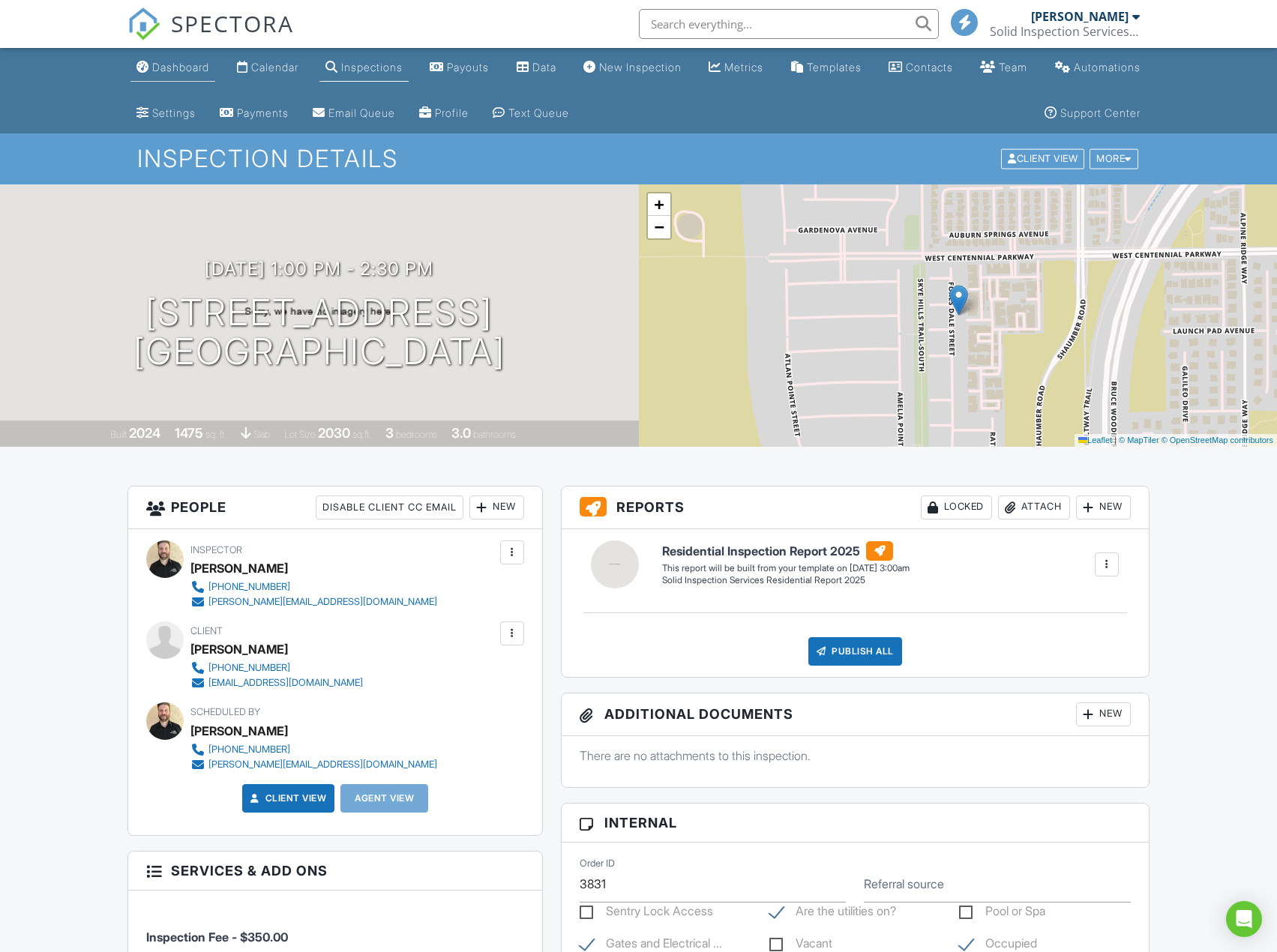
click at [178, 80] on link "Dashboard" at bounding box center [173, 68] width 85 height 28
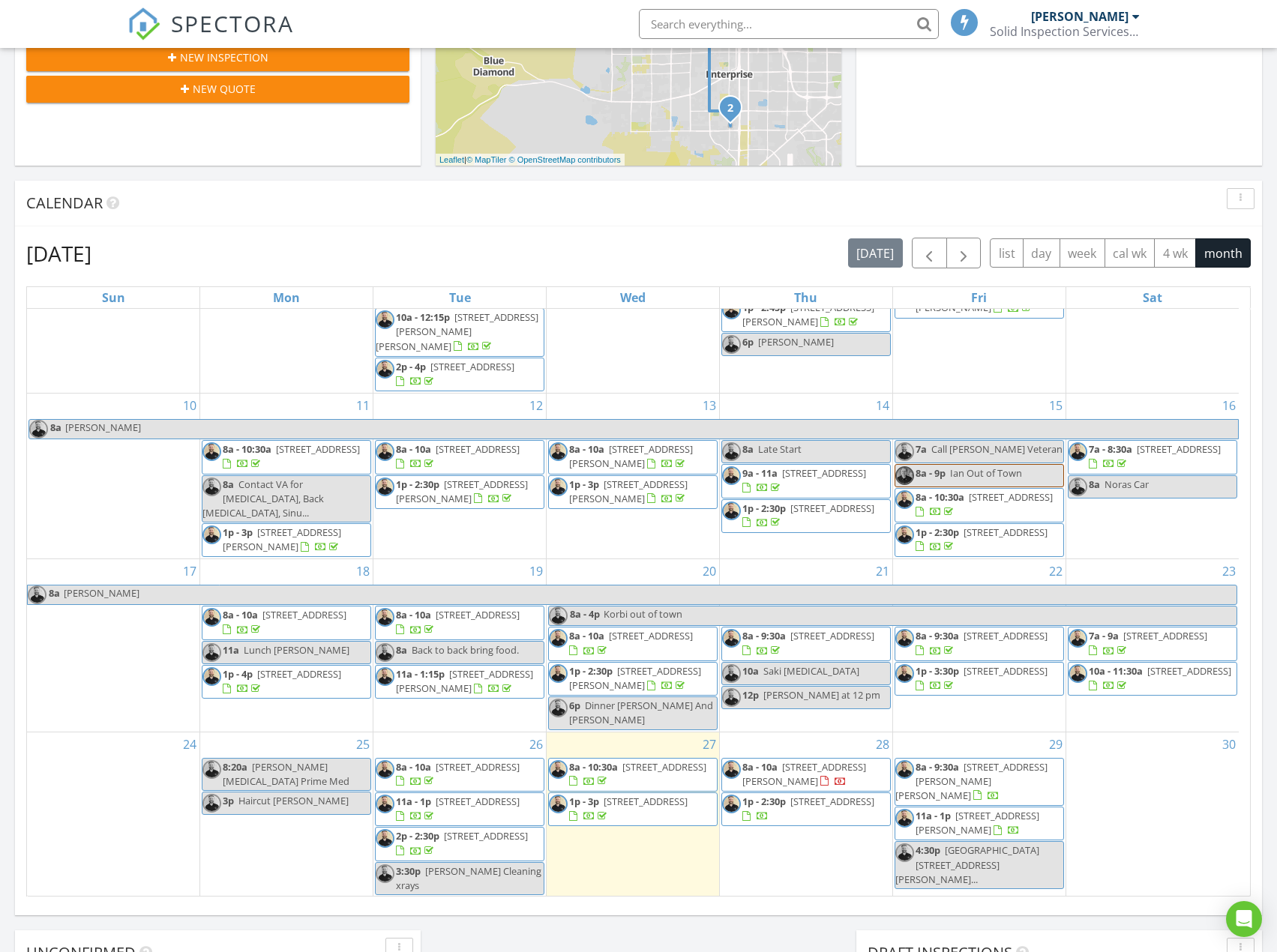
scroll to position [446, 0]
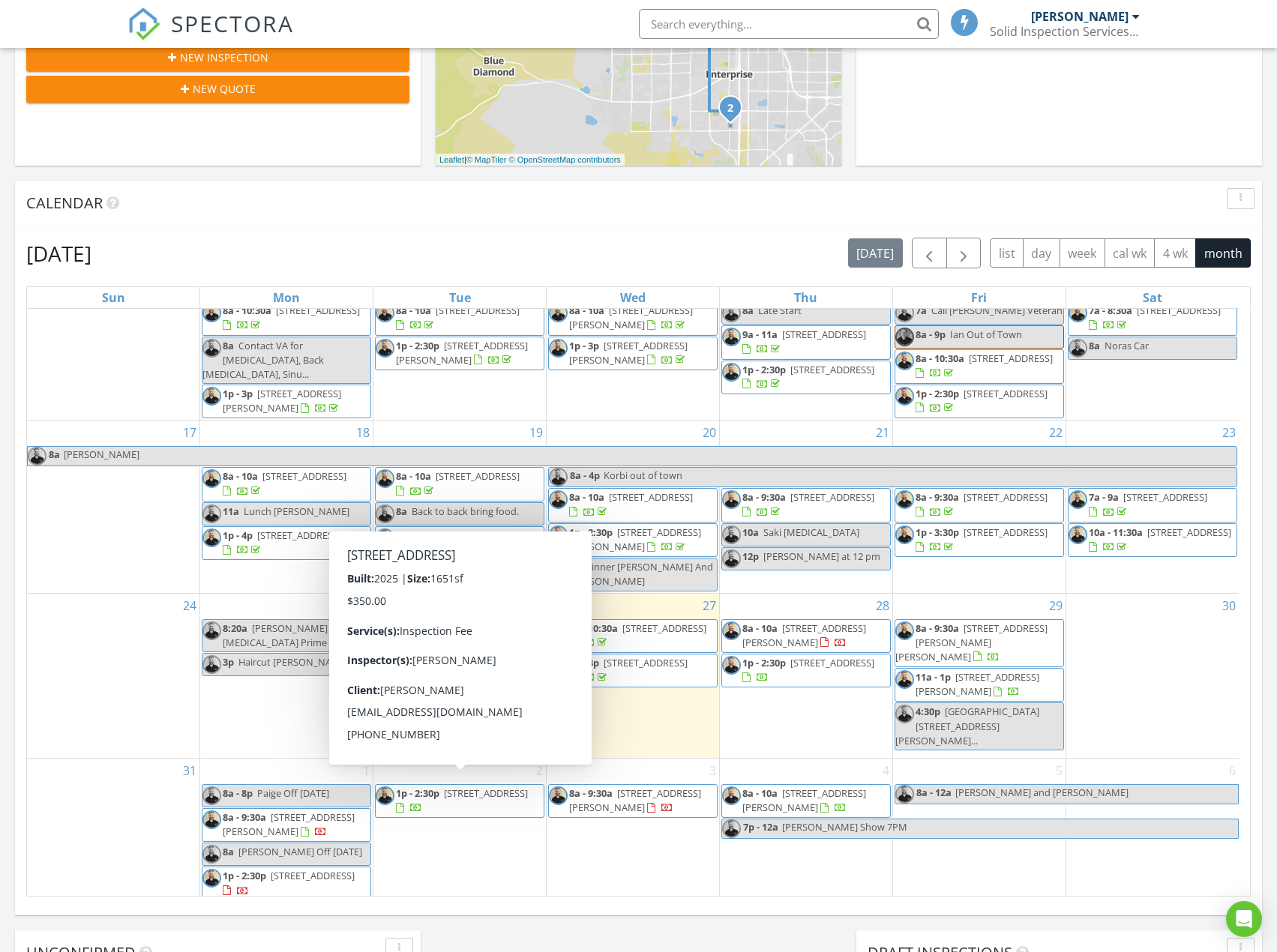
click at [447, 864] on div "2 1p - 2:30p 1524 Little Penguin St, Las Vegas 89138" at bounding box center [459, 830] width 172 height 144
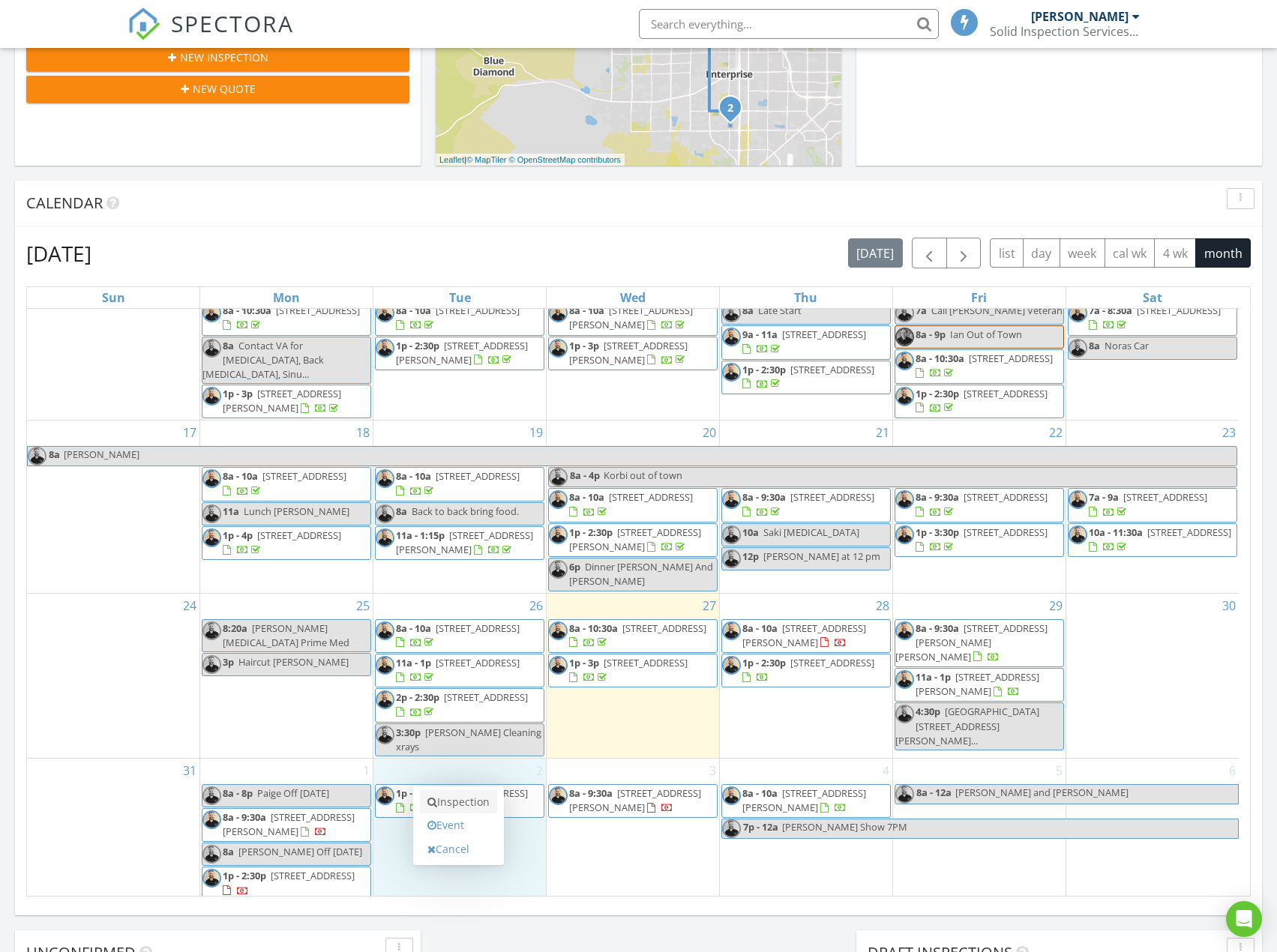
click at [455, 806] on link "Inspection" at bounding box center [459, 801] width 78 height 24
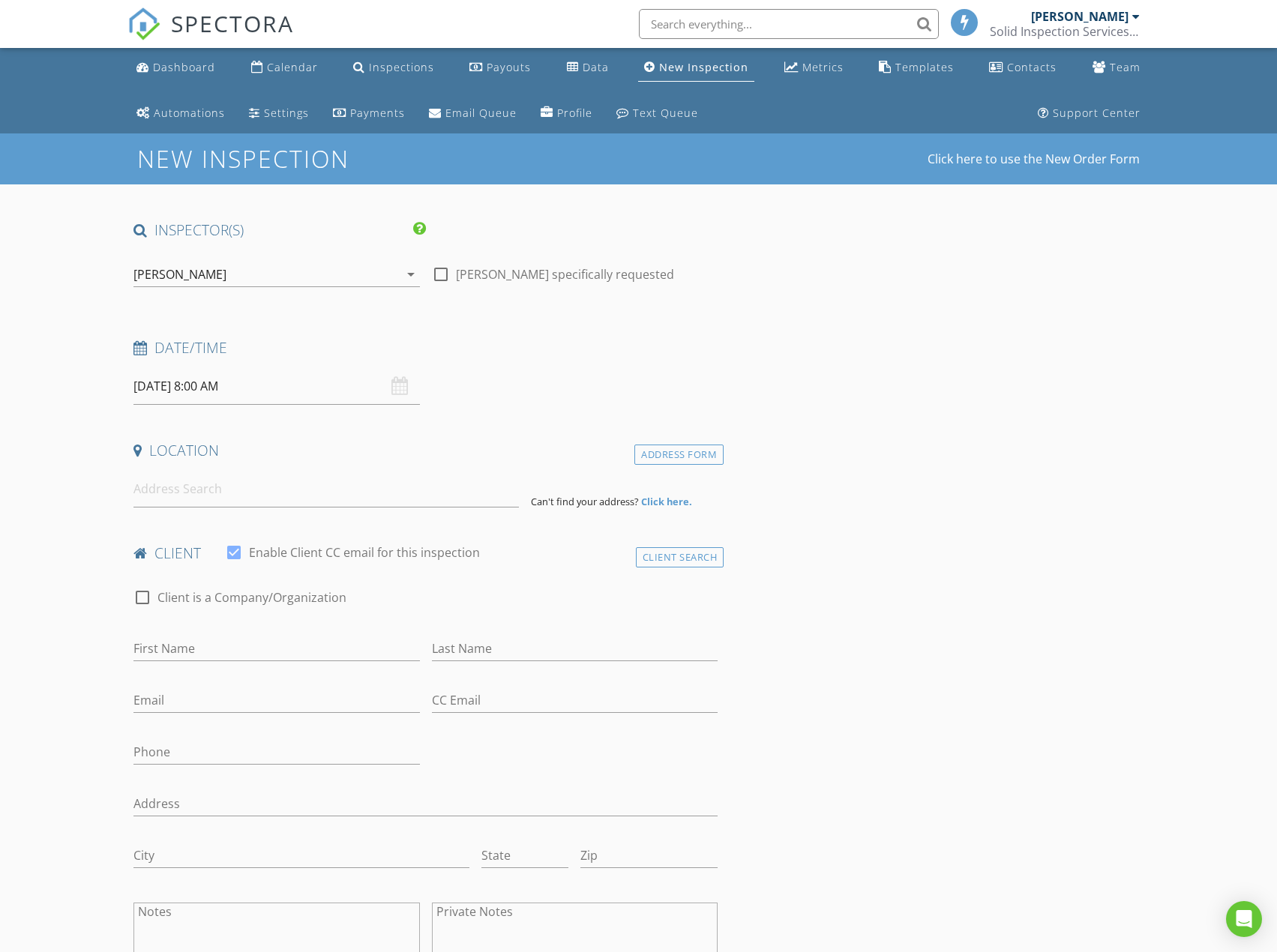
click at [261, 383] on input "[DATE] 8:00 AM" at bounding box center [276, 386] width 286 height 37
click at [413, 458] on h4 "Location" at bounding box center [426, 451] width 584 height 20
click at [327, 496] on input at bounding box center [326, 489] width 385 height 37
click at [264, 380] on input "09/02/2025 8:00 AM" at bounding box center [276, 386] width 286 height 37
click at [191, 64] on div "Dashboard" at bounding box center [184, 68] width 62 height 14
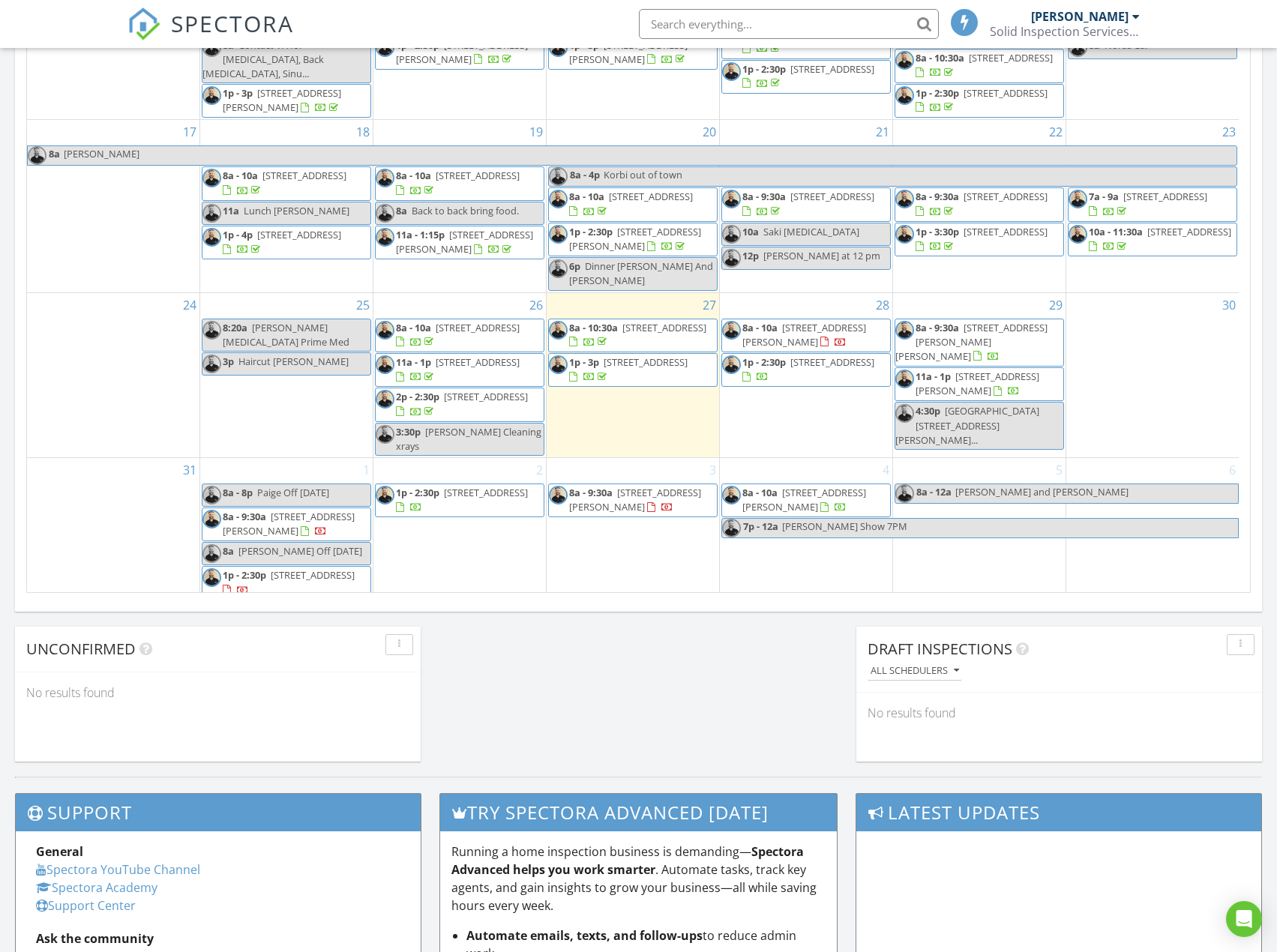
scroll to position [446, 0]
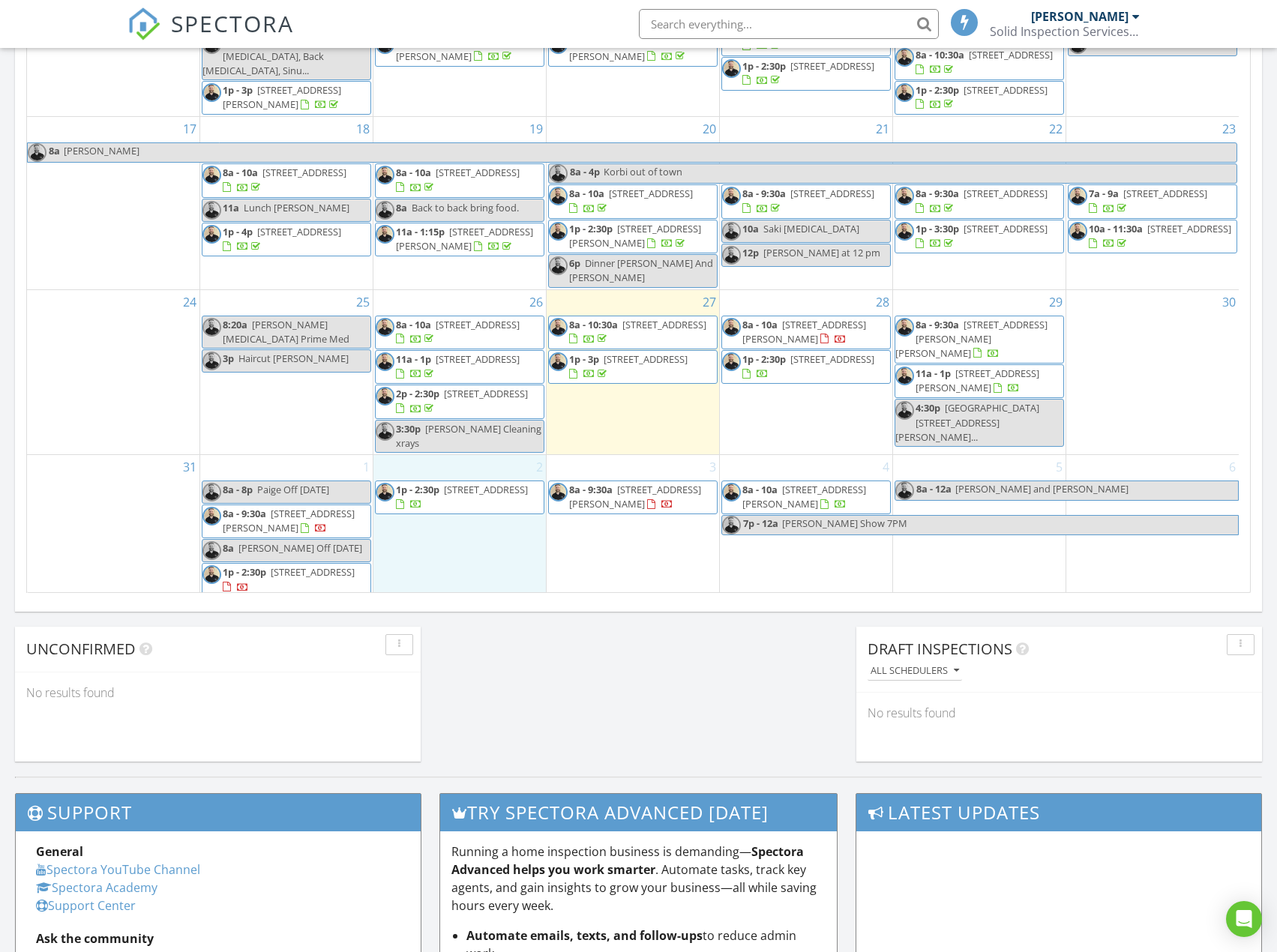
click at [448, 544] on div "2 1p - 2:30p 1524 Little Penguin St, Las Vegas 89138" at bounding box center [459, 527] width 172 height 144
click at [454, 484] on link "Inspection" at bounding box center [459, 481] width 78 height 24
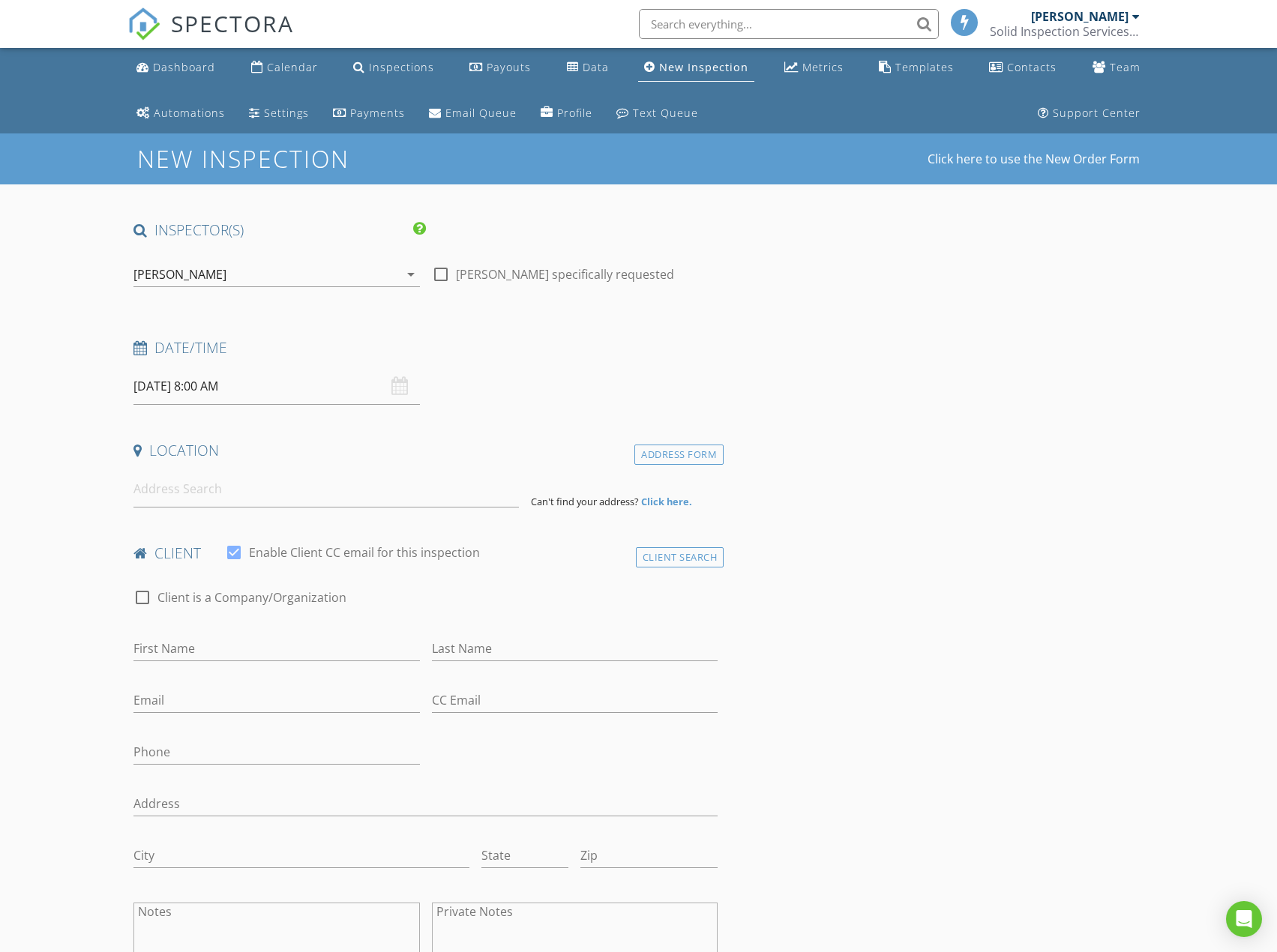
click at [237, 469] on div "Location" at bounding box center [425, 455] width 596 height 30
click at [223, 486] on input at bounding box center [326, 489] width 385 height 37
click at [183, 489] on input at bounding box center [326, 489] width 385 height 37
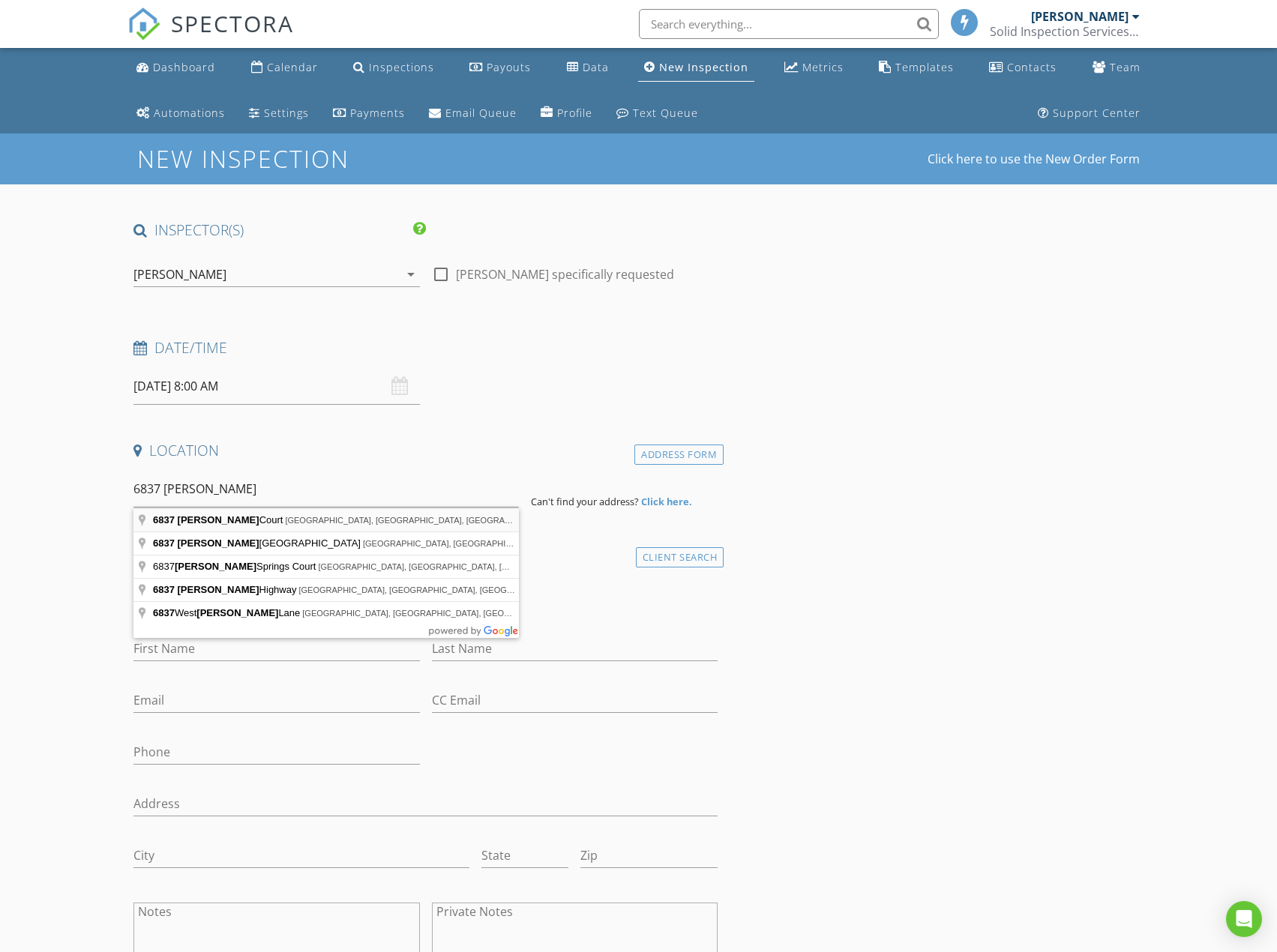
type input "6837 Denton Court, Las Vegas, NV, USA"
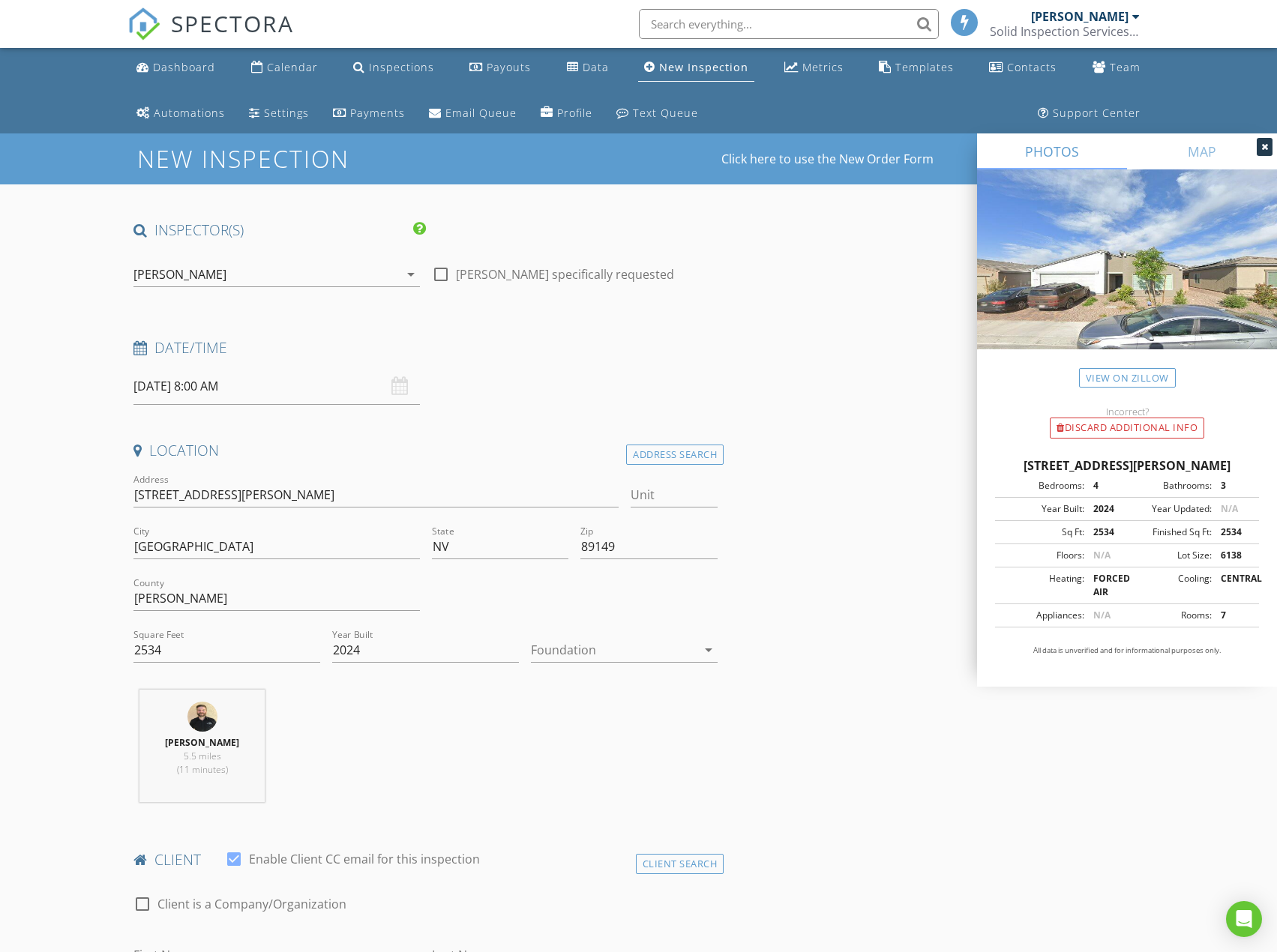
click at [580, 648] on div at bounding box center [614, 649] width 166 height 24
click at [549, 729] on div "Slab" at bounding box center [624, 728] width 162 height 18
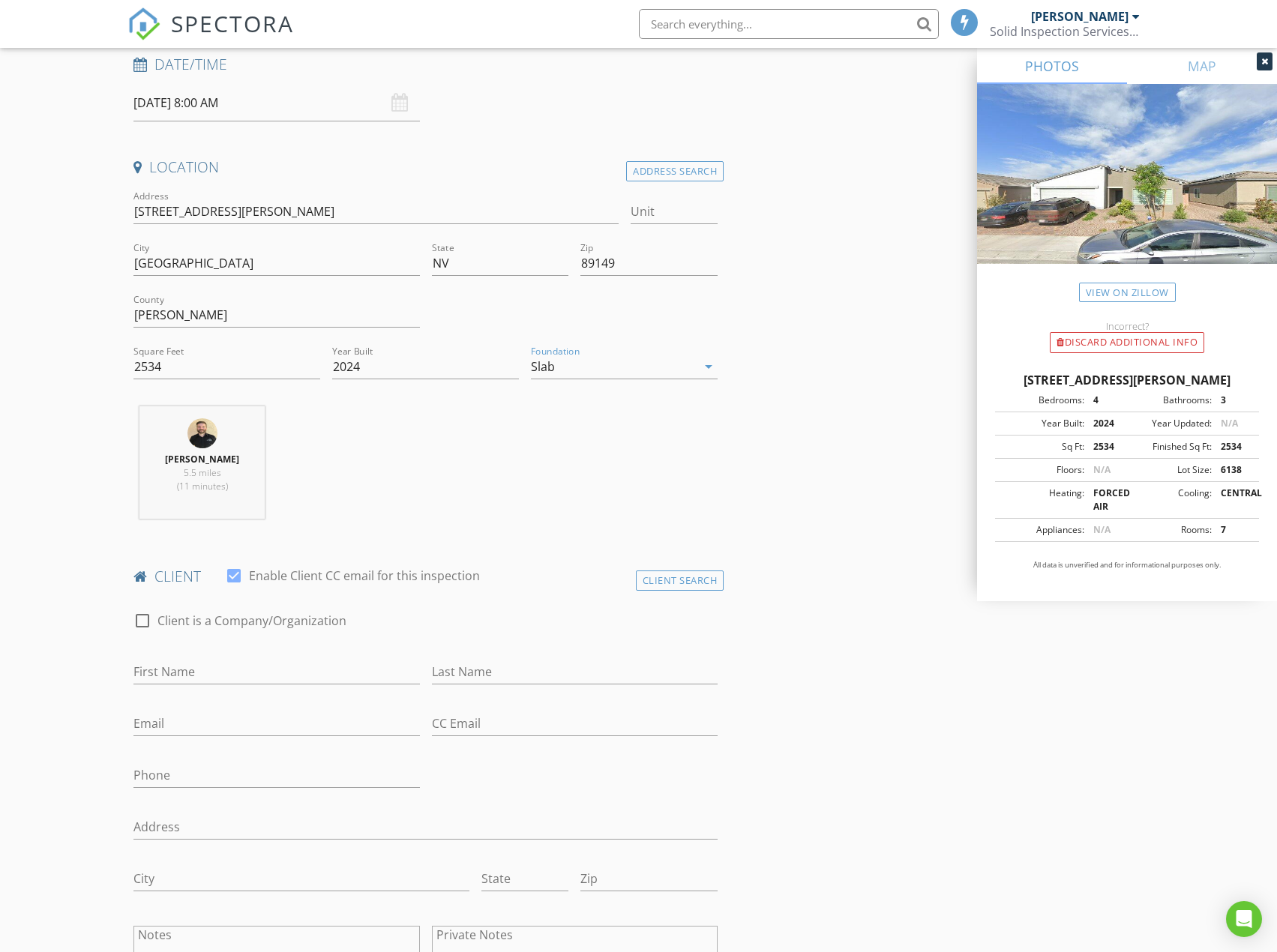
scroll to position [450, 0]
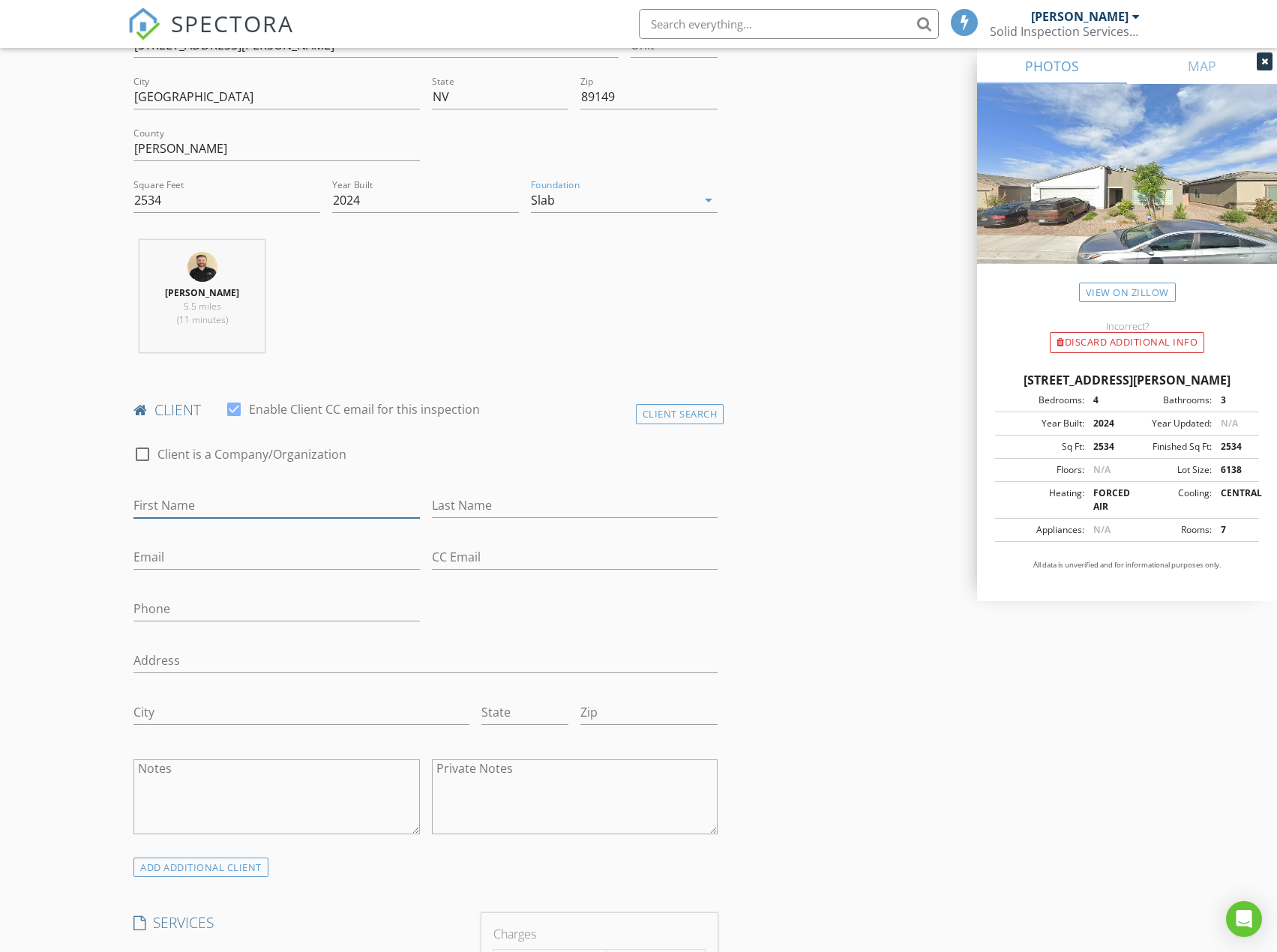
click at [188, 508] on input "First Name" at bounding box center [276, 505] width 286 height 24
click at [176, 503] on input "First Name" at bounding box center [276, 505] width 286 height 24
type input "Rob Mc Whorter"
click at [178, 555] on input "Email" at bounding box center [276, 556] width 286 height 24
type input "planbsound@msn.com"
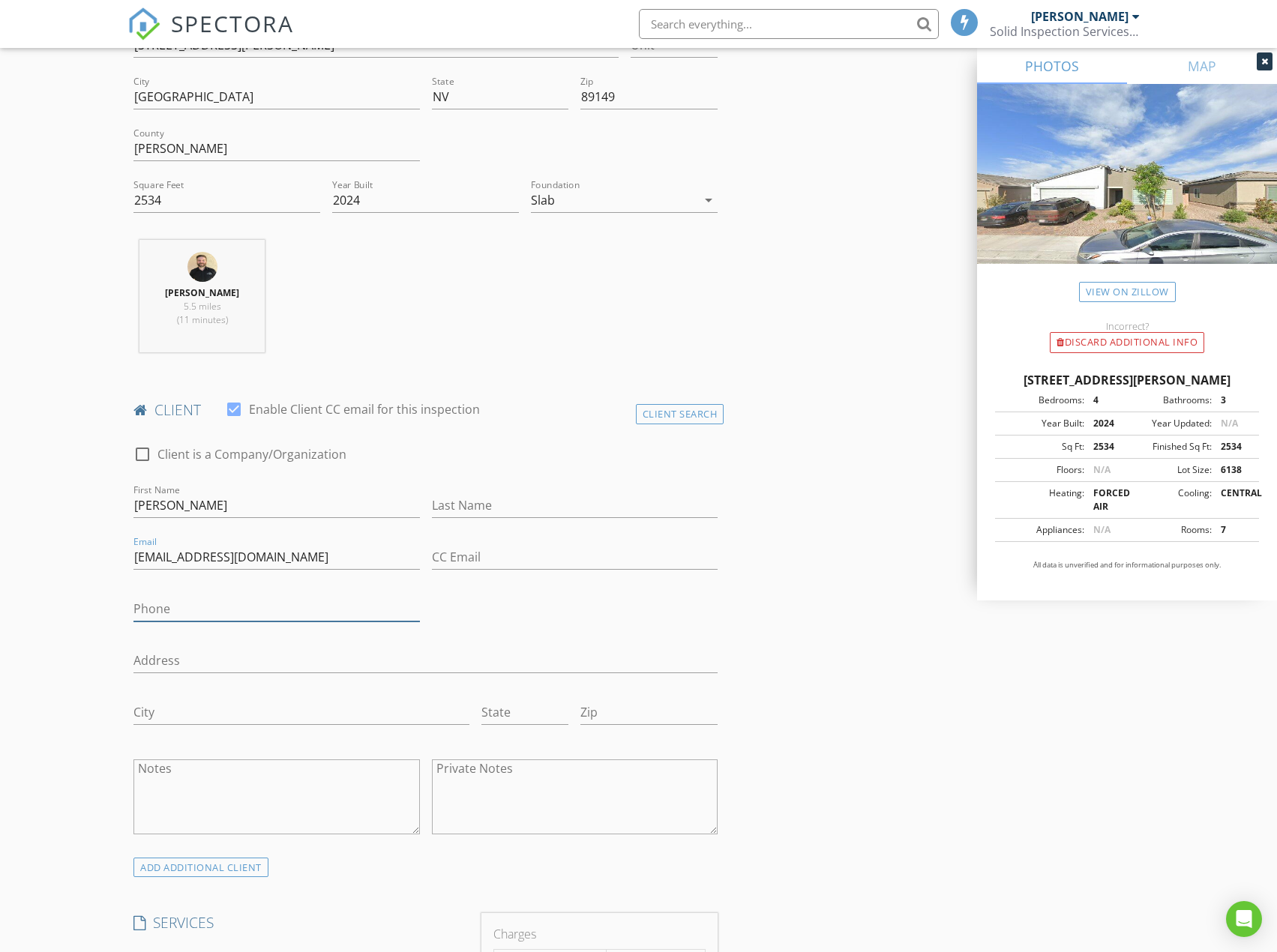
click at [173, 610] on input "Phone" at bounding box center [276, 609] width 286 height 24
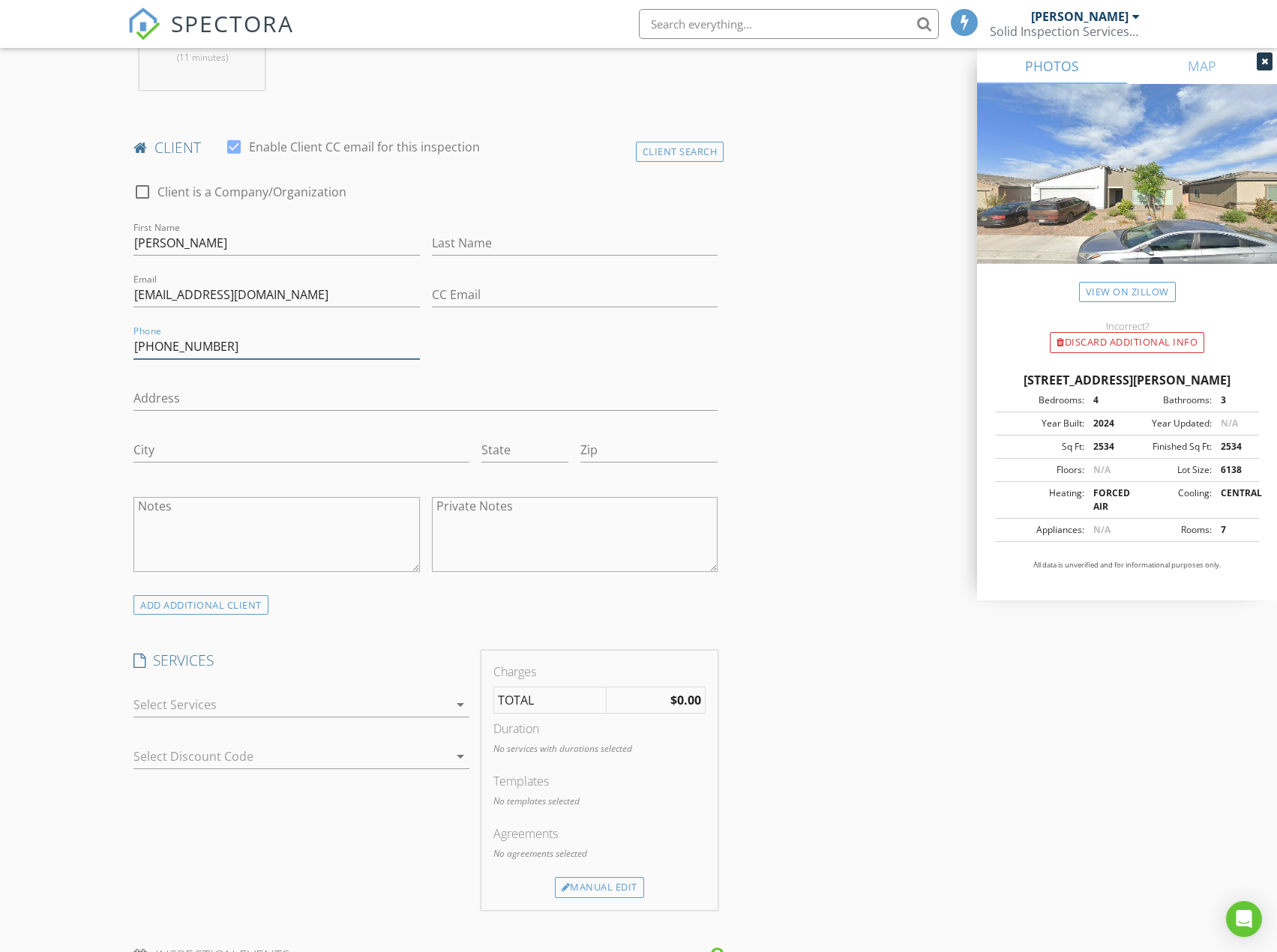
scroll to position [975, 0]
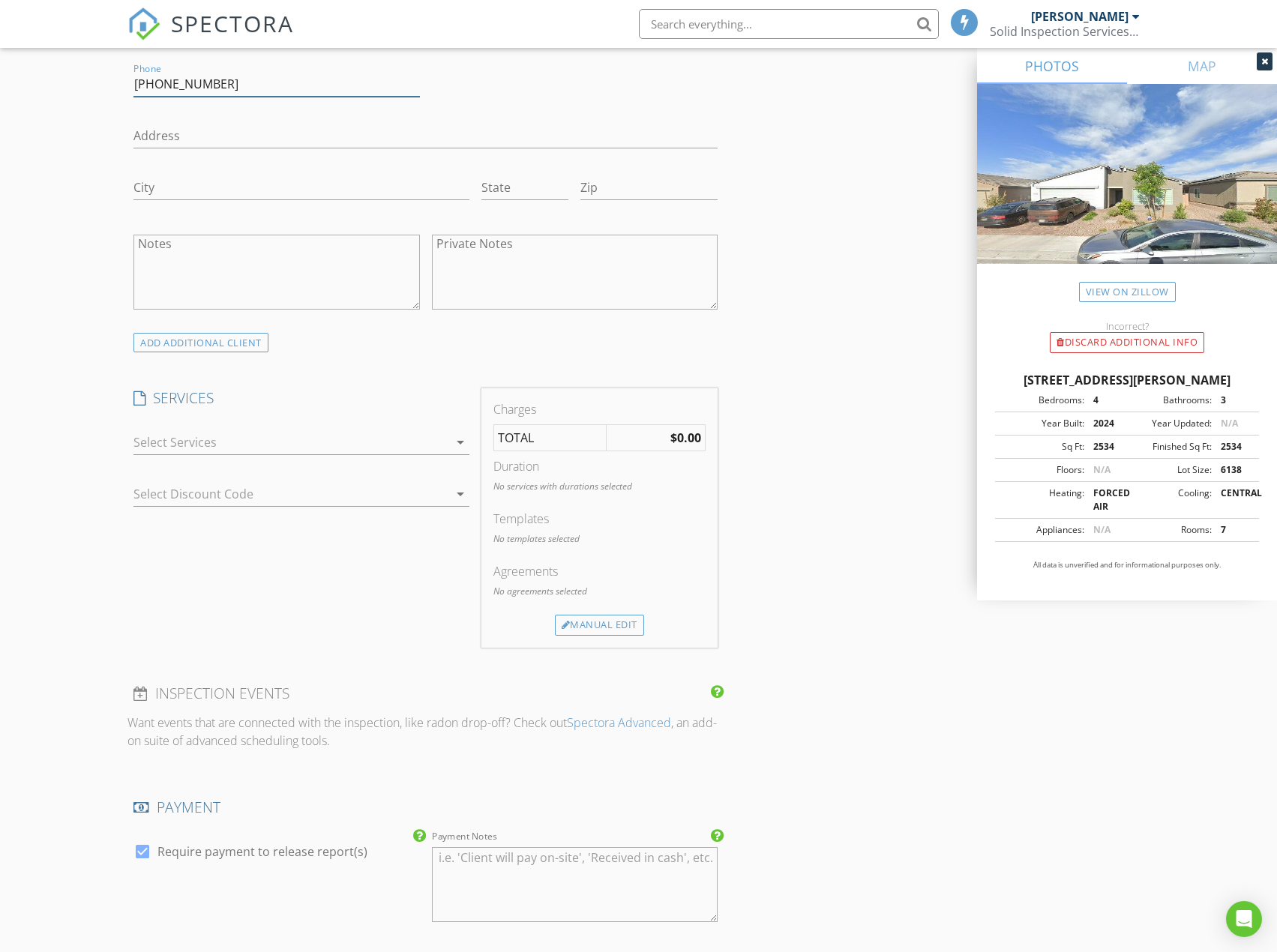
type input "435-764-9443"
click at [312, 437] on div at bounding box center [290, 442] width 315 height 24
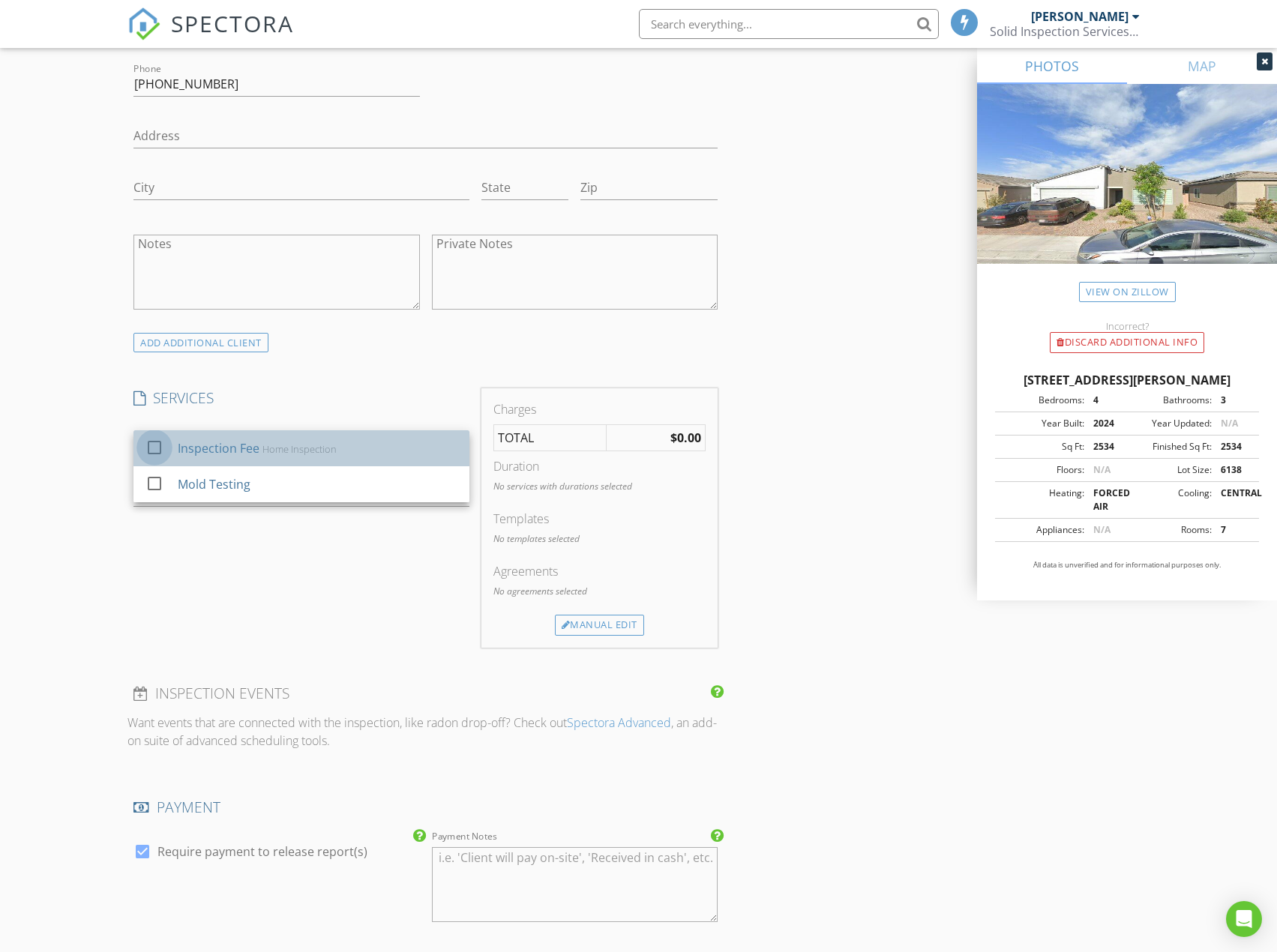
click at [153, 451] on div at bounding box center [154, 447] width 25 height 25
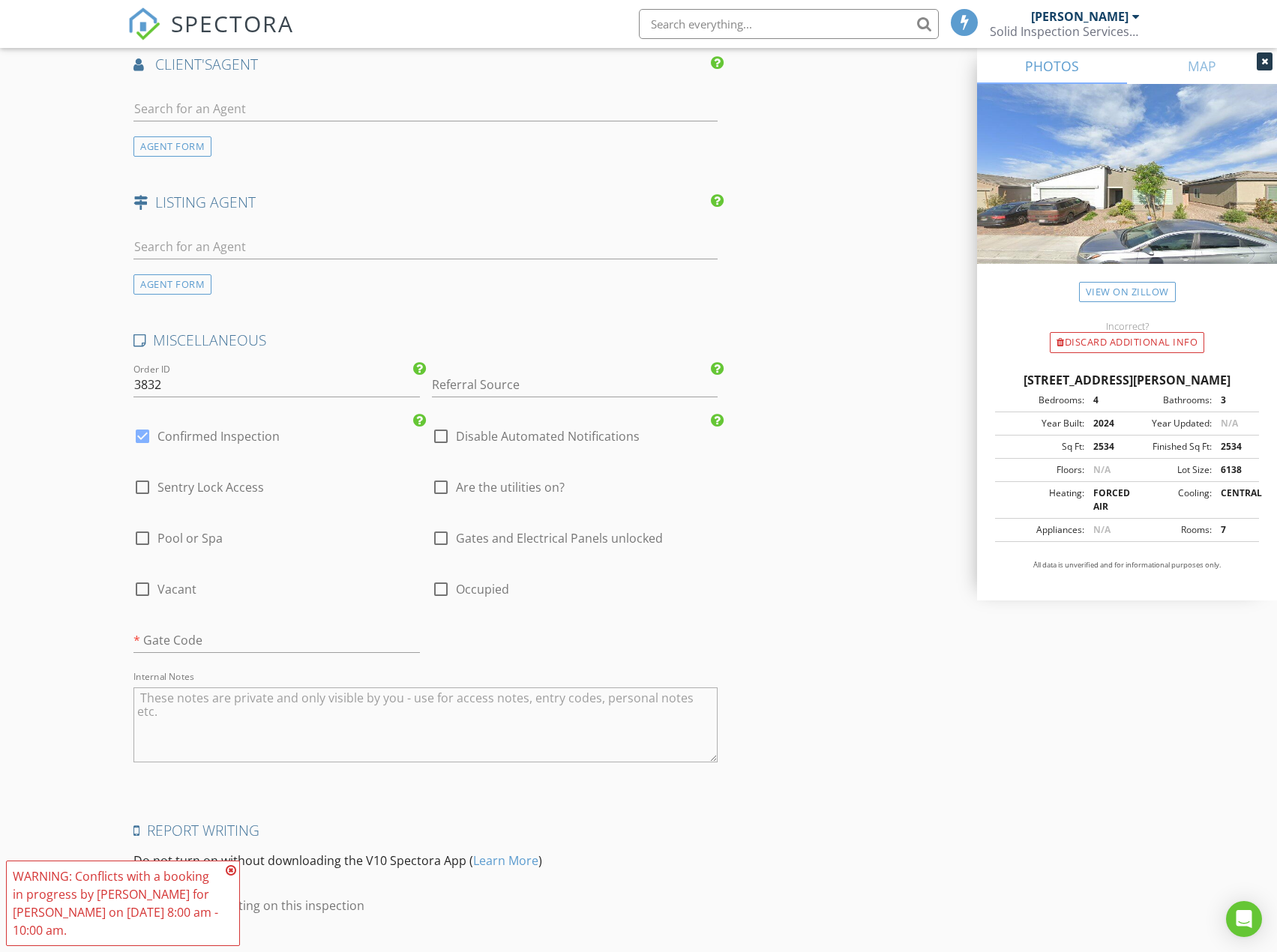
scroll to position [1948, 0]
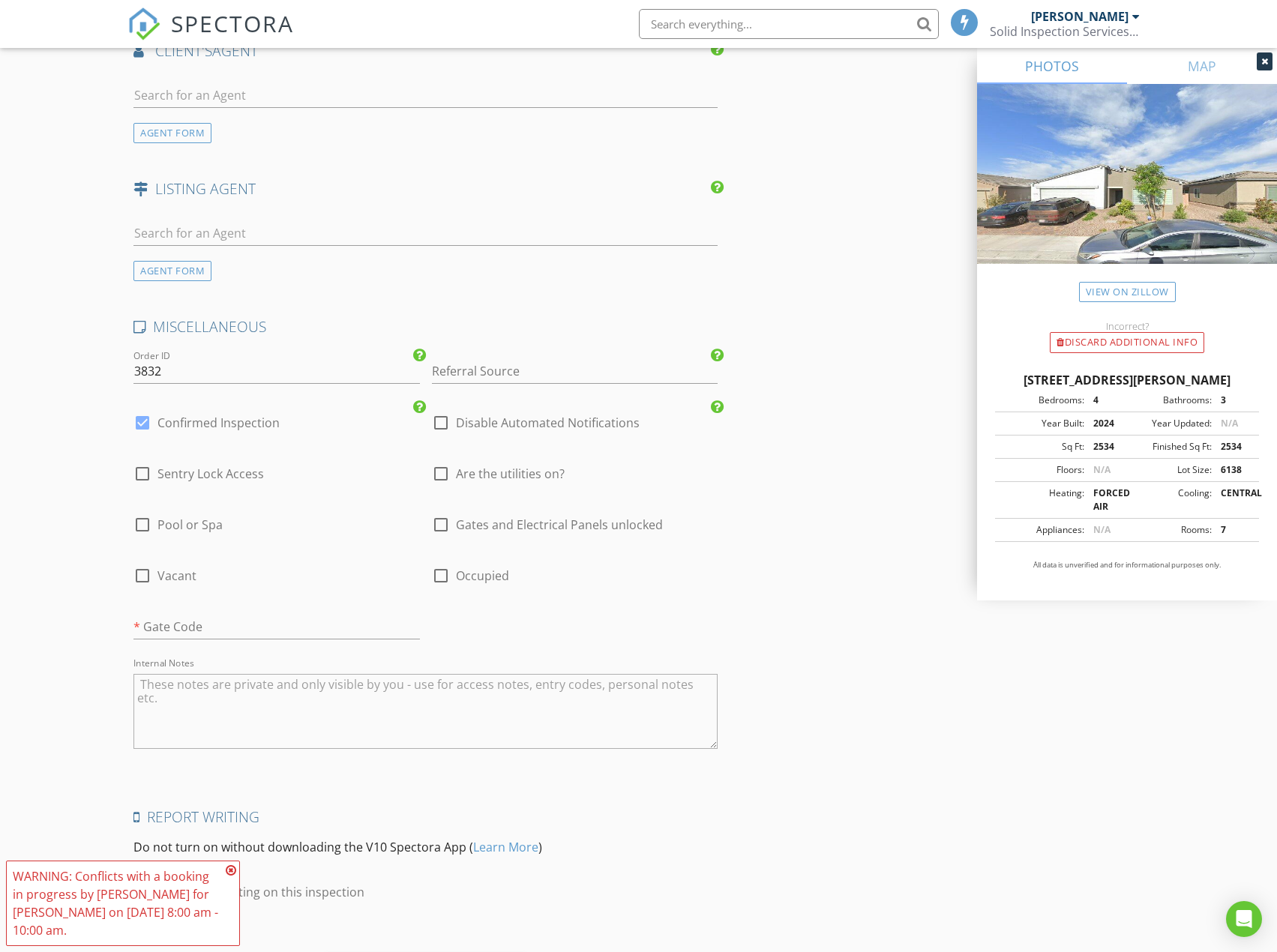
click at [442, 470] on div at bounding box center [441, 473] width 25 height 25
checkbox input "true"
click at [442, 519] on div at bounding box center [441, 525] width 25 height 25
checkbox input "true"
click at [439, 582] on div at bounding box center [441, 575] width 25 height 25
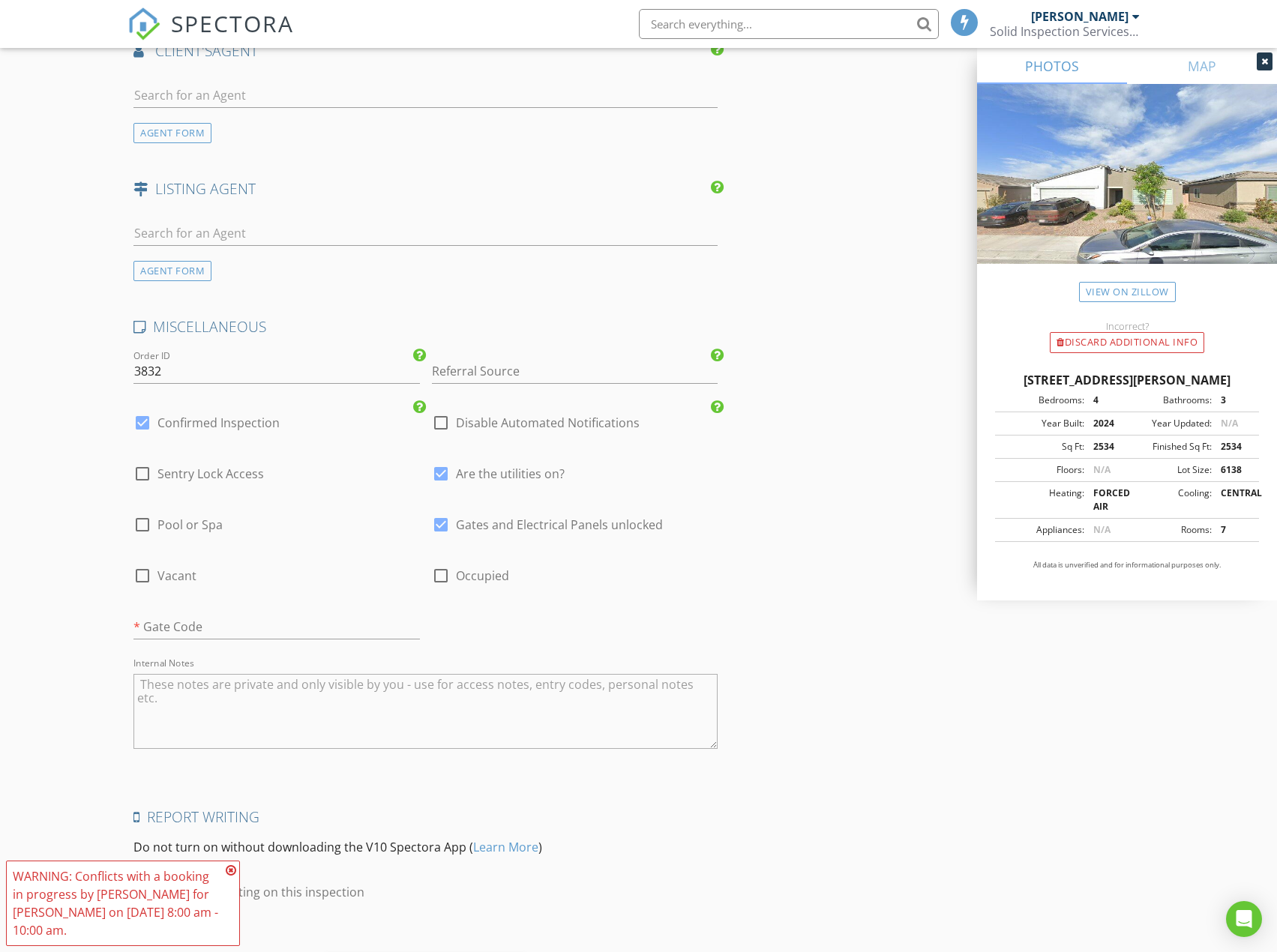
checkbox input "true"
click at [242, 636] on input "text" at bounding box center [276, 627] width 286 height 24
type input "None Warranty"
click at [211, 707] on textarea "Internal Notes" at bounding box center [426, 710] width 584 height 75
type textarea "Warranty inspection Braydon by Lennar Will lock up dogs Attic in laundry."
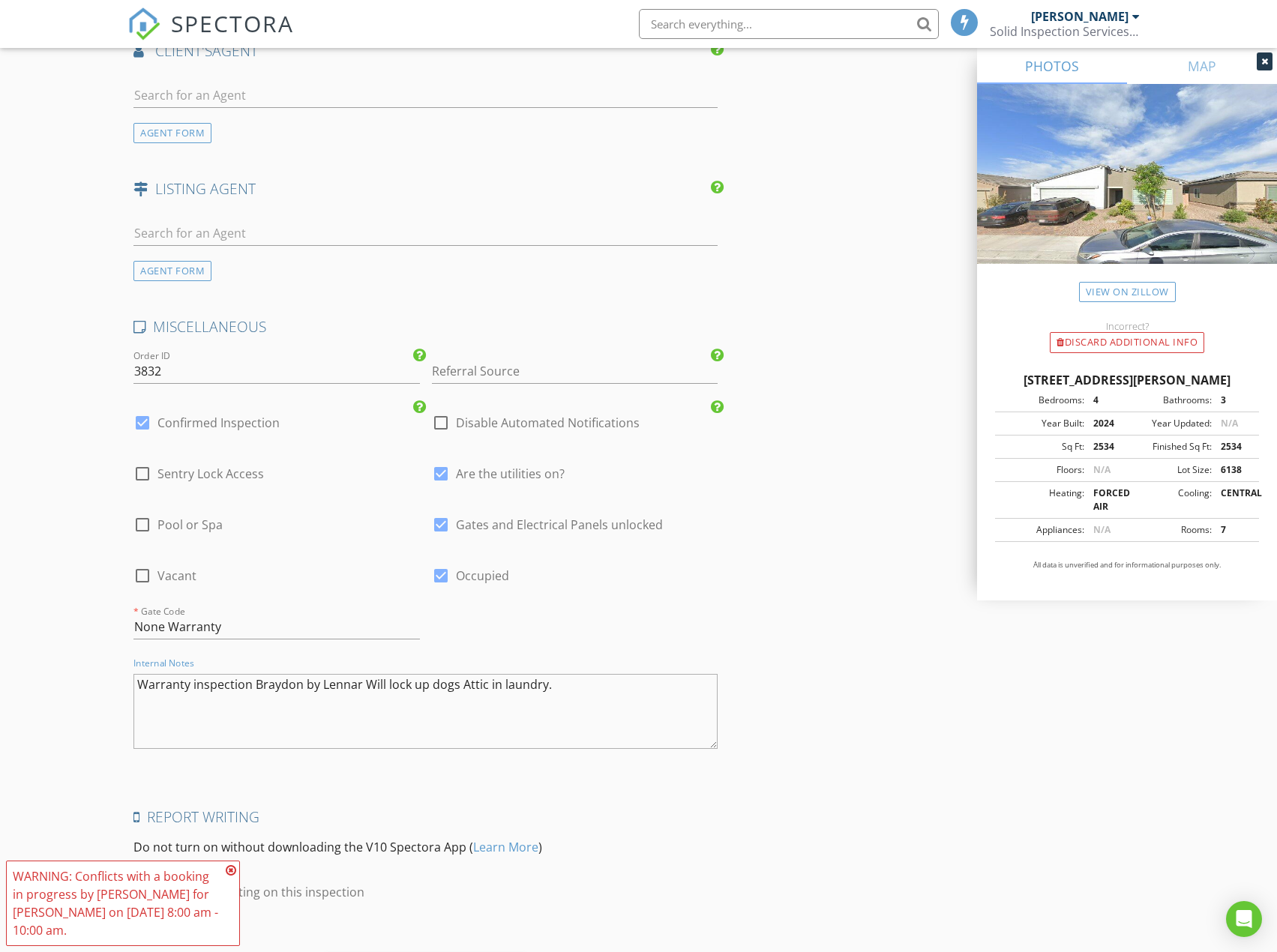
click at [234, 872] on icon at bounding box center [231, 869] width 11 height 12
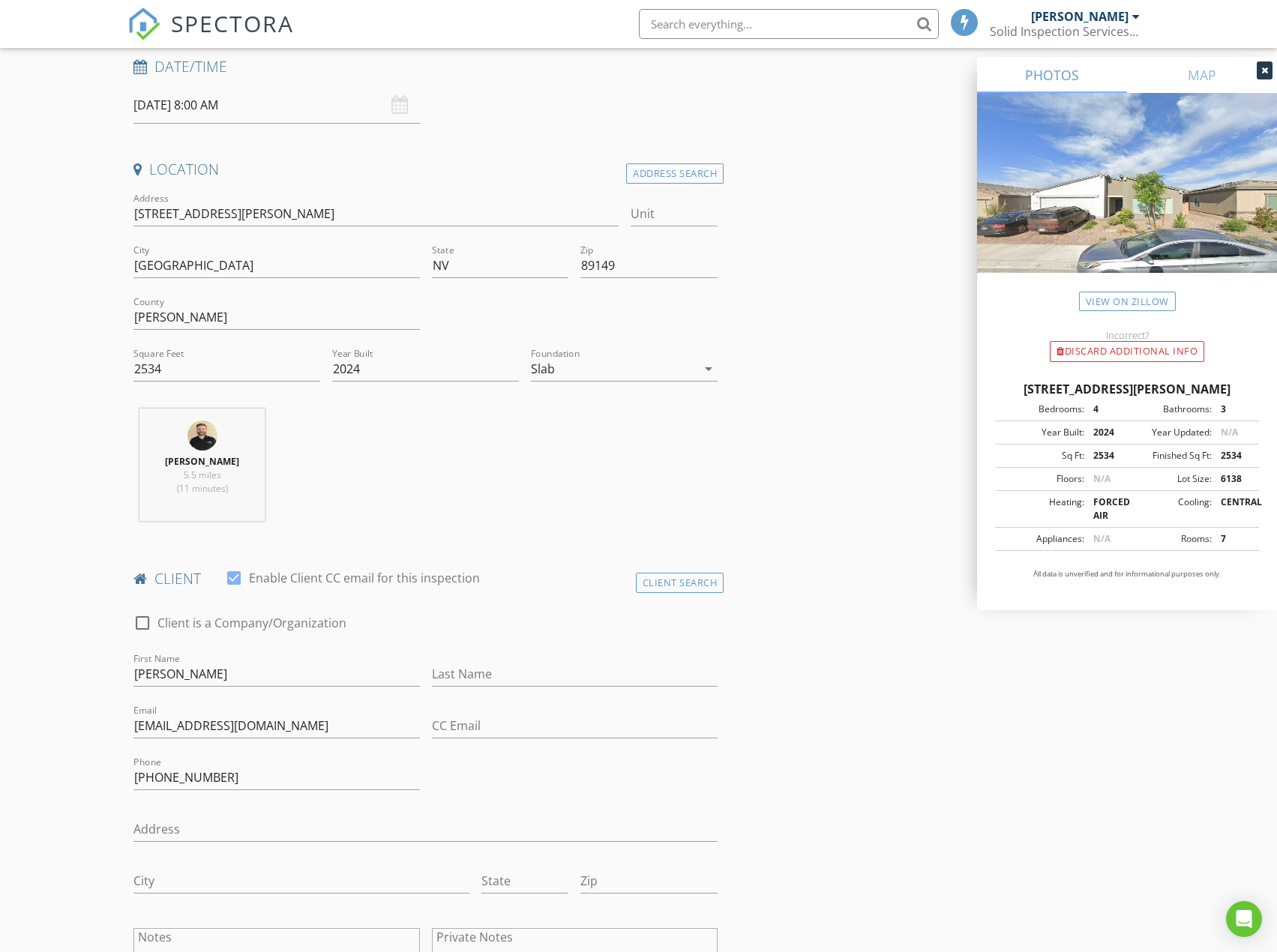
scroll to position [375, 0]
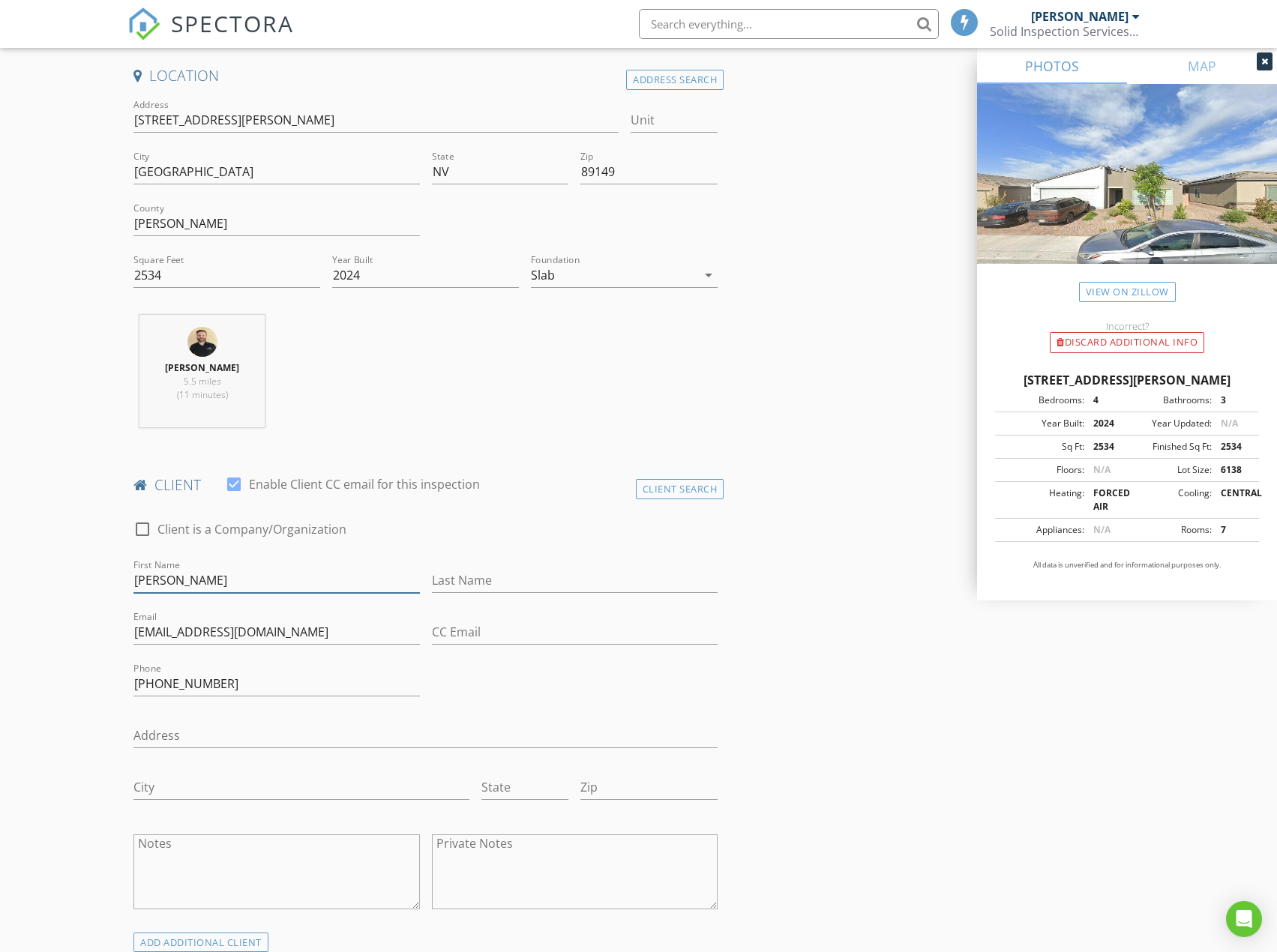
click at [178, 580] on input "Rob Mc Whorter" at bounding box center [276, 580] width 286 height 24
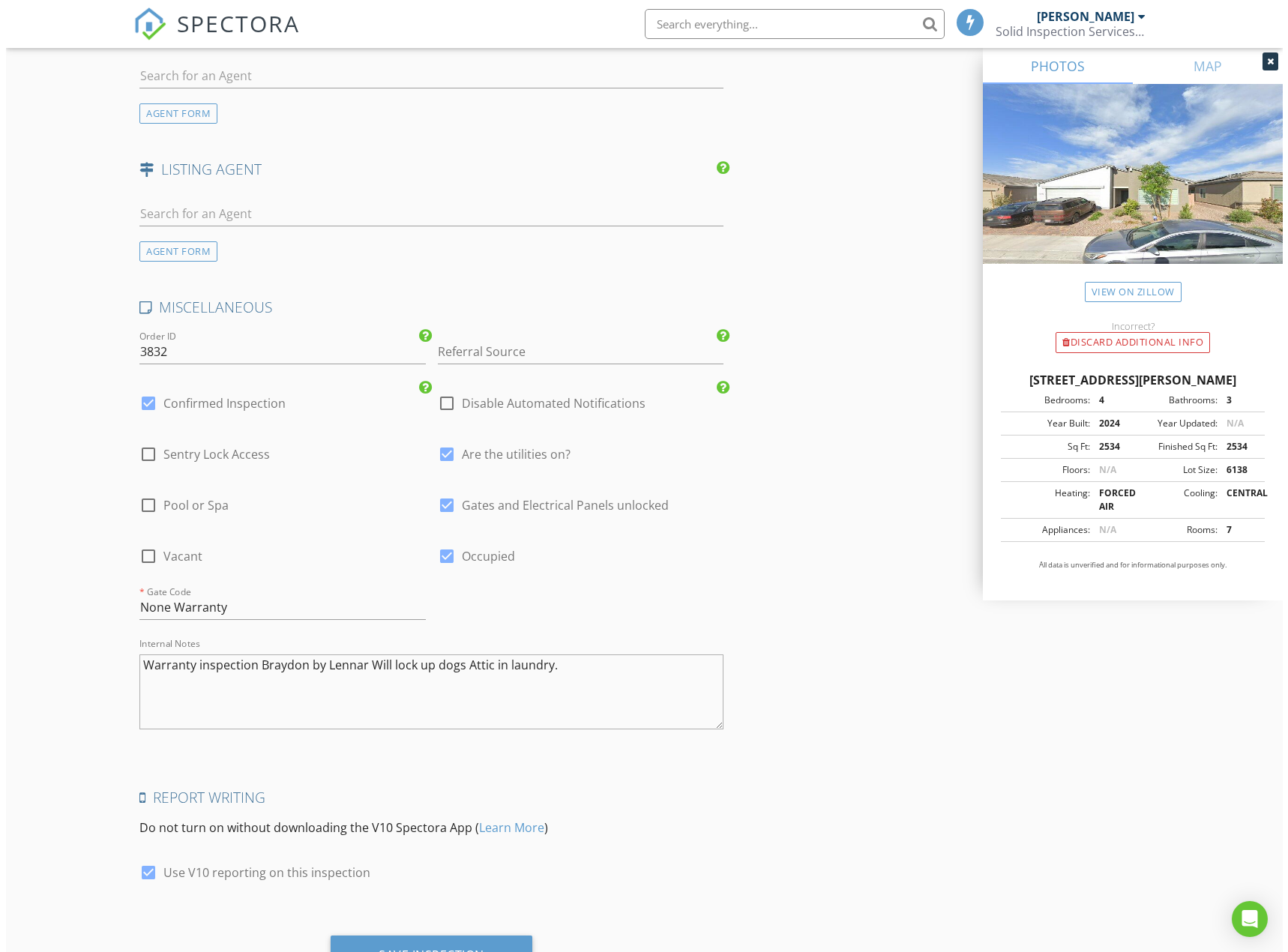
scroll to position [2039, 0]
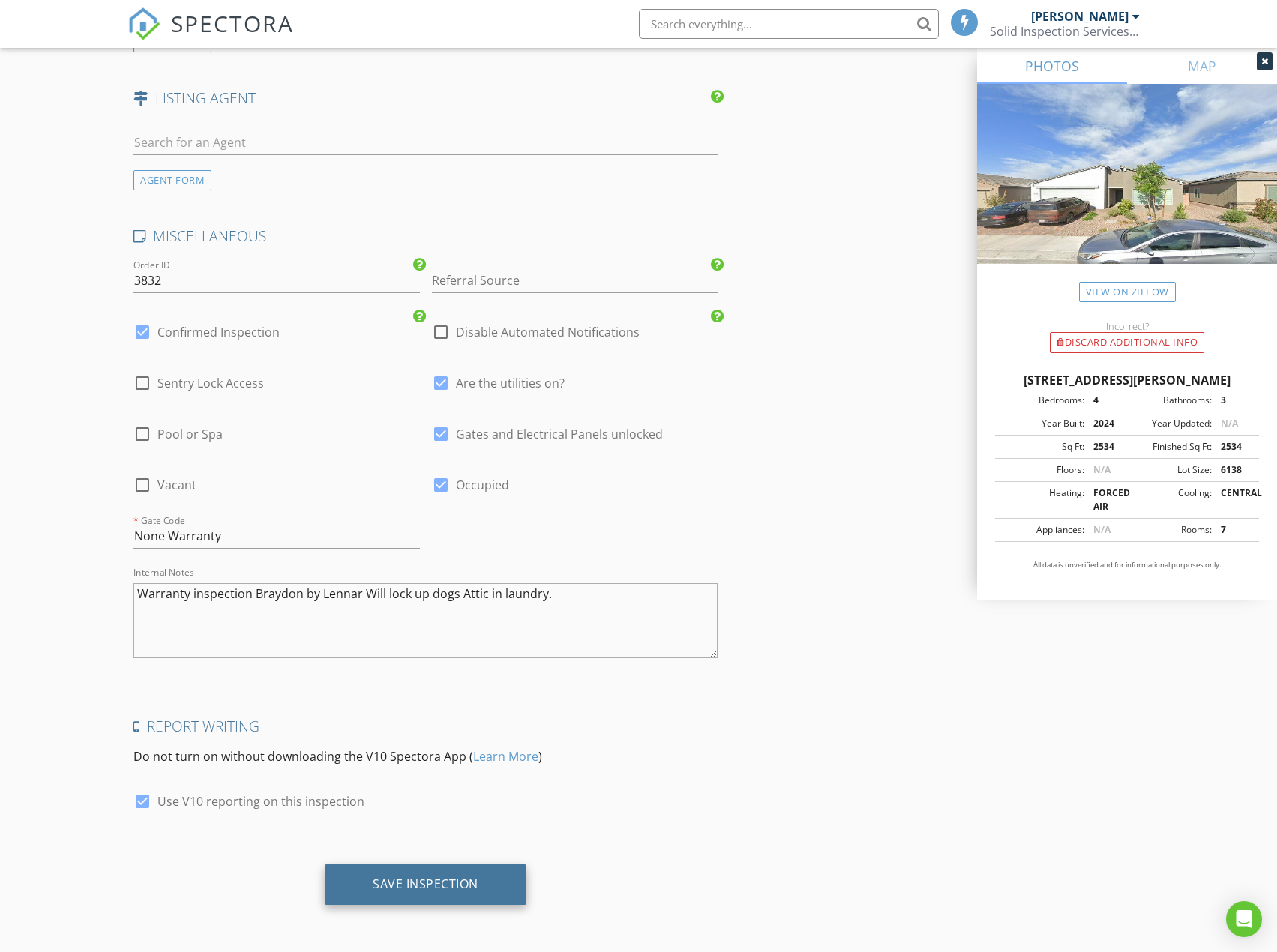
type input "Rob McWhorter"
click at [446, 890] on div "Save Inspection" at bounding box center [425, 883] width 106 height 15
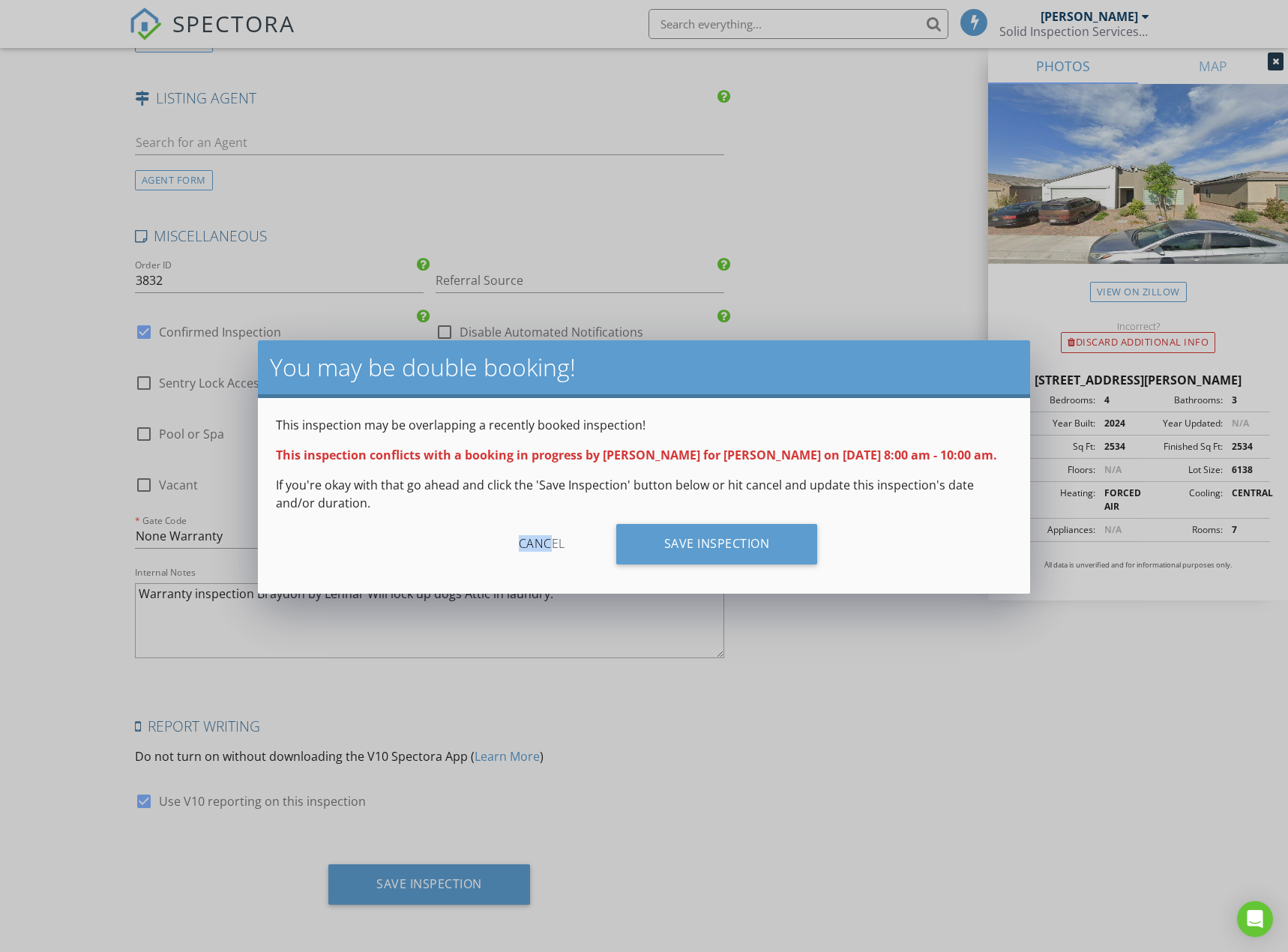
drag, startPoint x: 553, startPoint y: 566, endPoint x: 404, endPoint y: 583, distance: 150.0
click at [404, 575] on div "Cancel Save Inspection" at bounding box center [644, 549] width 737 height 51
click at [708, 556] on div "Save Inspection" at bounding box center [717, 544] width 202 height 41
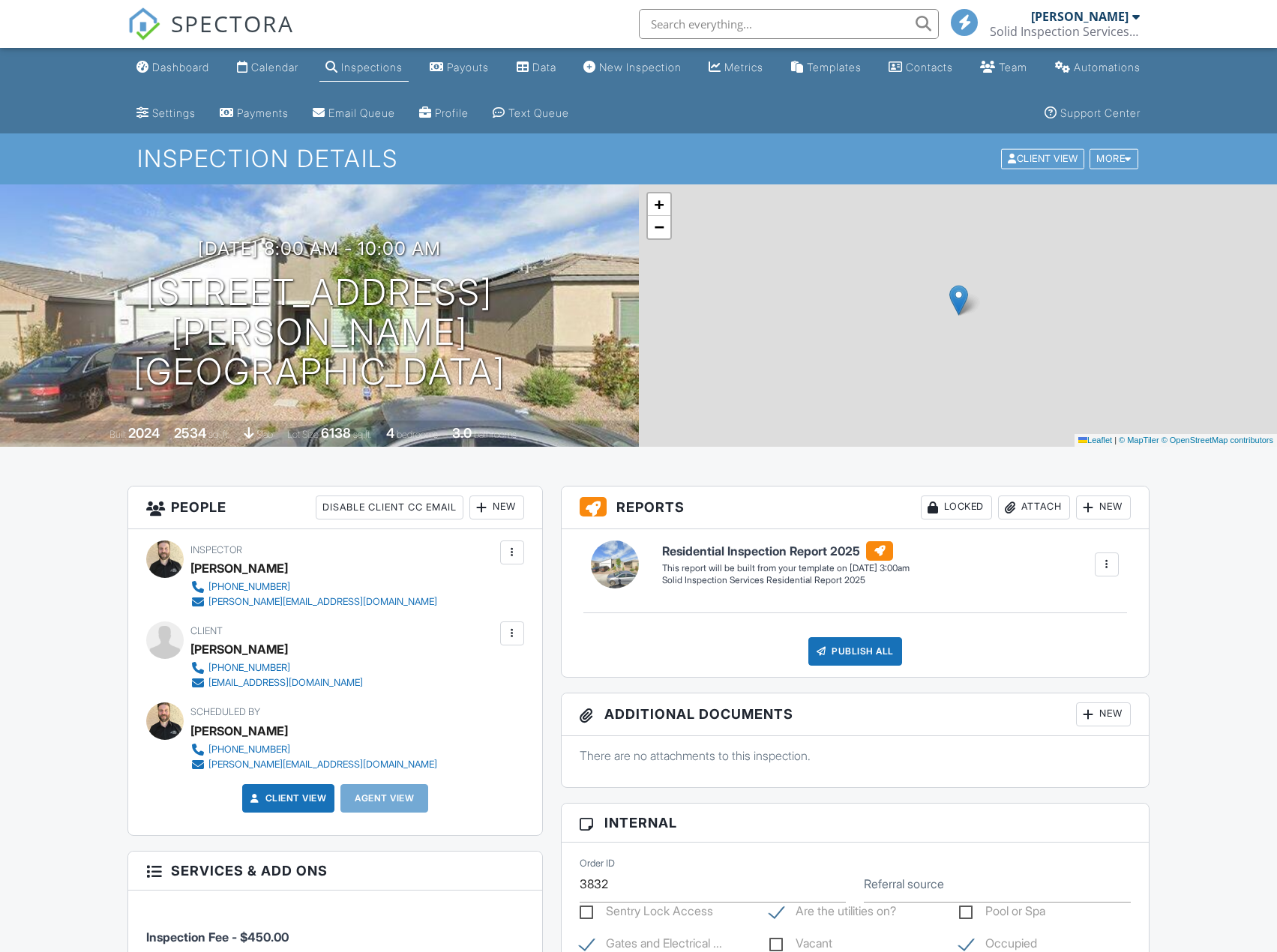
drag, startPoint x: 149, startPoint y: 63, endPoint x: 216, endPoint y: 154, distance: 113.0
click at [149, 63] on div "Dashboard" at bounding box center [142, 66] width 13 height 12
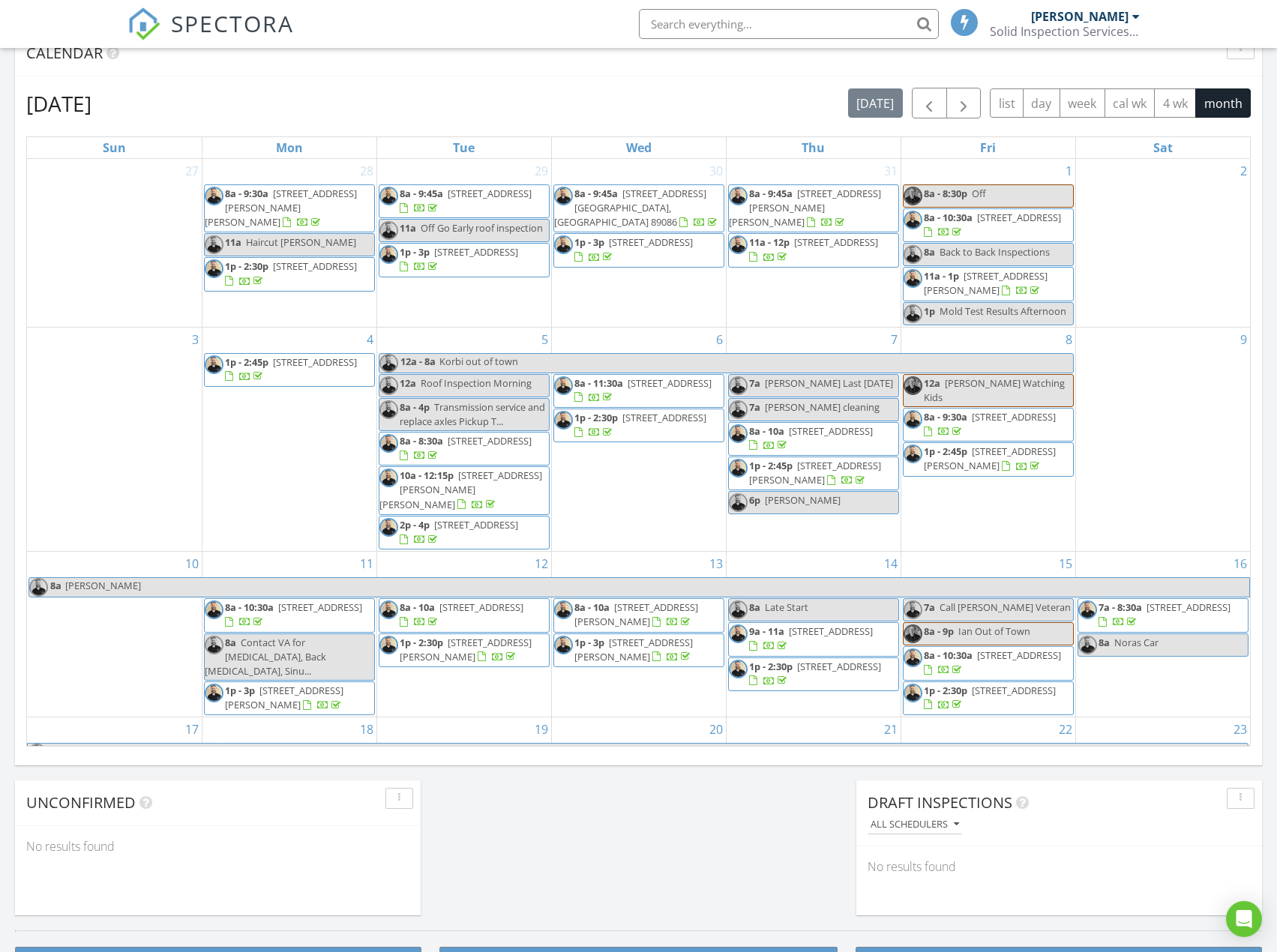
scroll to position [446, 0]
